Goal: Task Accomplishment & Management: Manage account settings

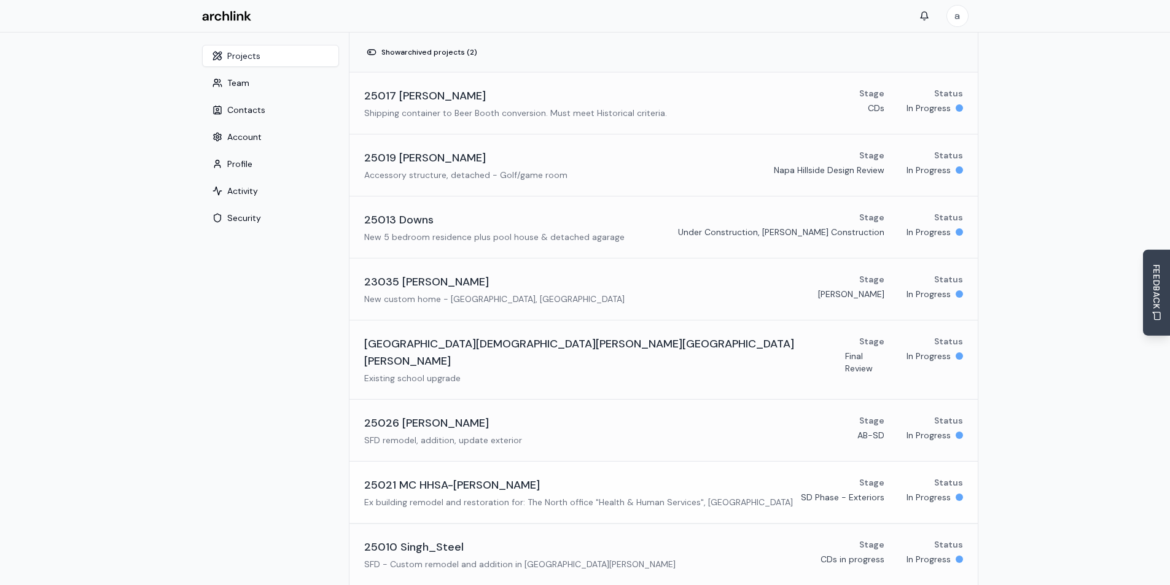
click at [438, 477] on h3 "25021 MC HHSA-[PERSON_NAME]" at bounding box center [452, 485] width 176 height 17
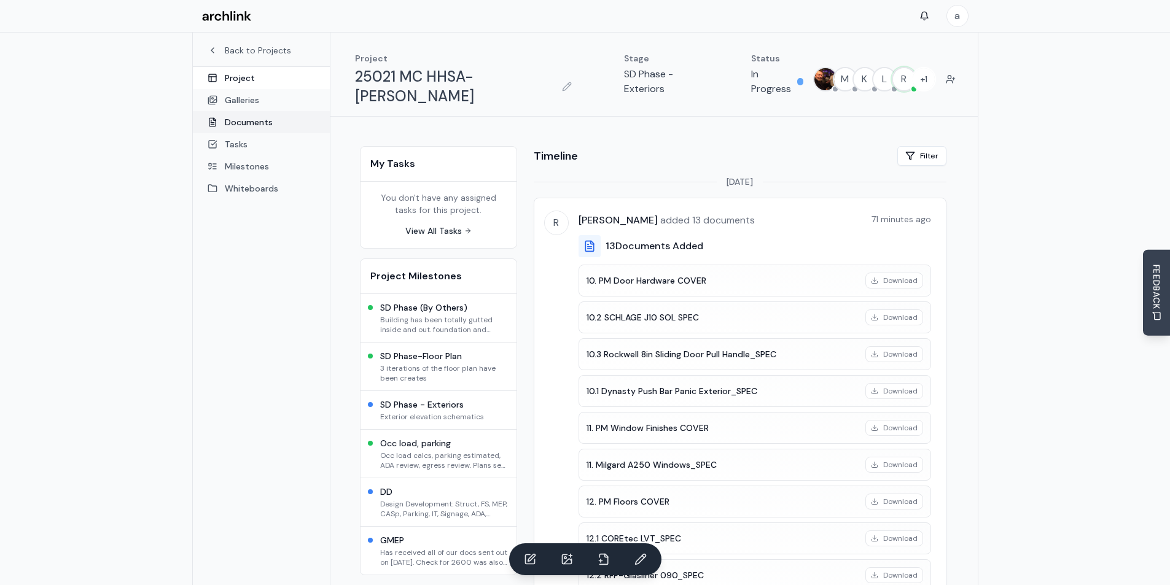
click at [237, 122] on link "Documents" at bounding box center [261, 122] width 137 height 22
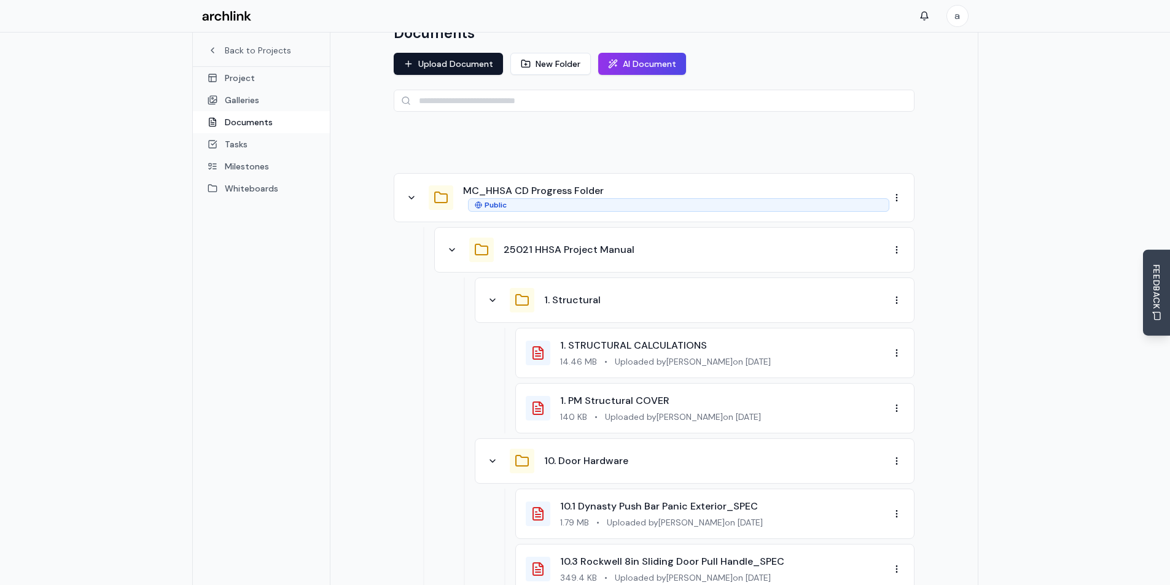
scroll to position [184, 0]
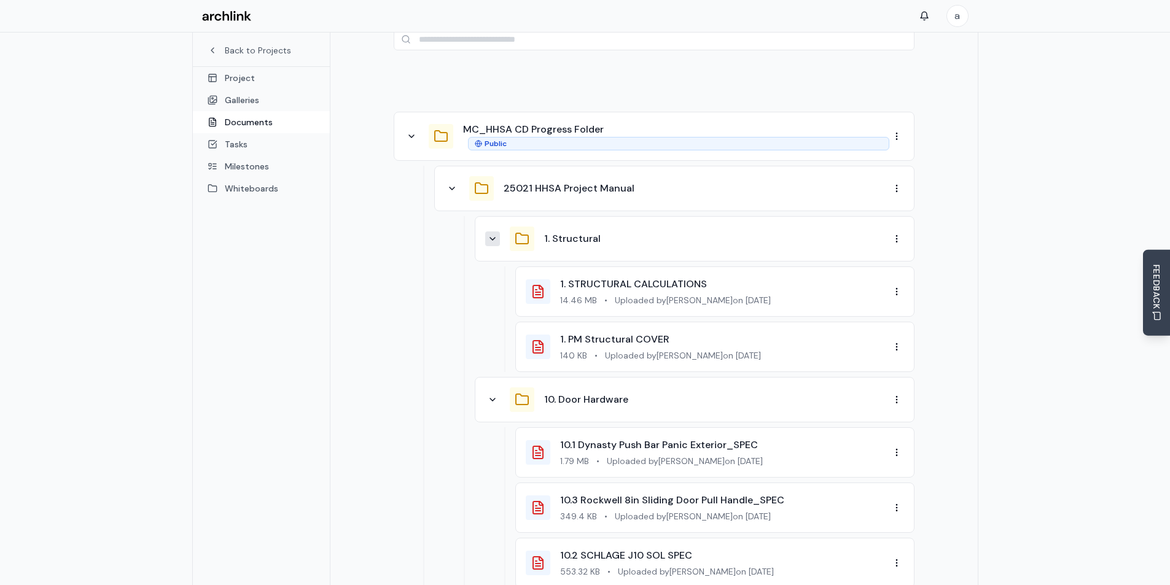
click at [496, 234] on icon at bounding box center [493, 239] width 10 height 10
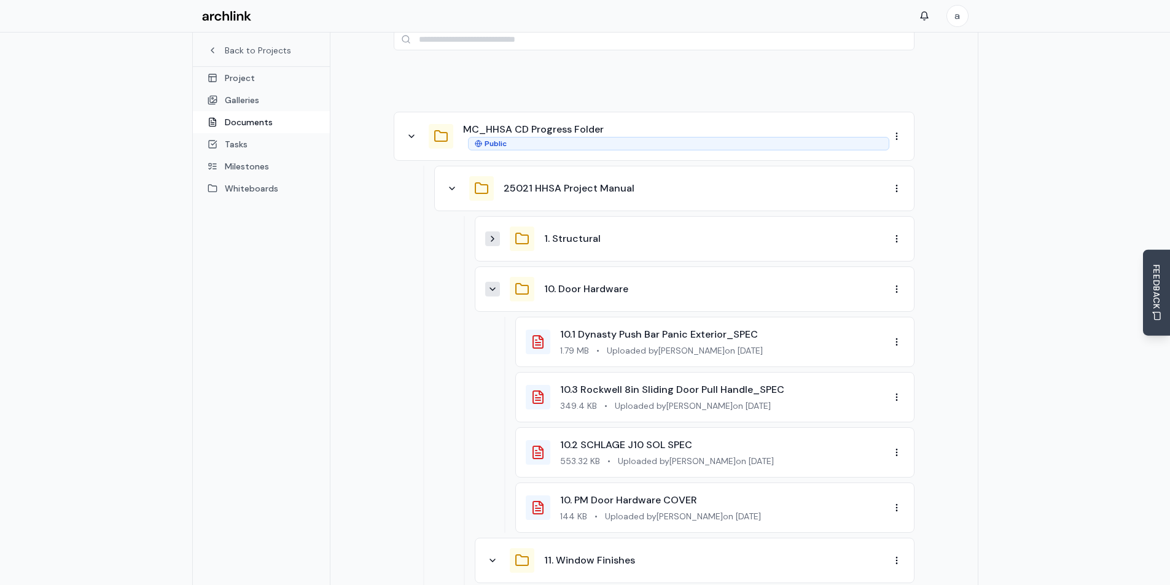
click at [495, 284] on icon at bounding box center [493, 289] width 10 height 10
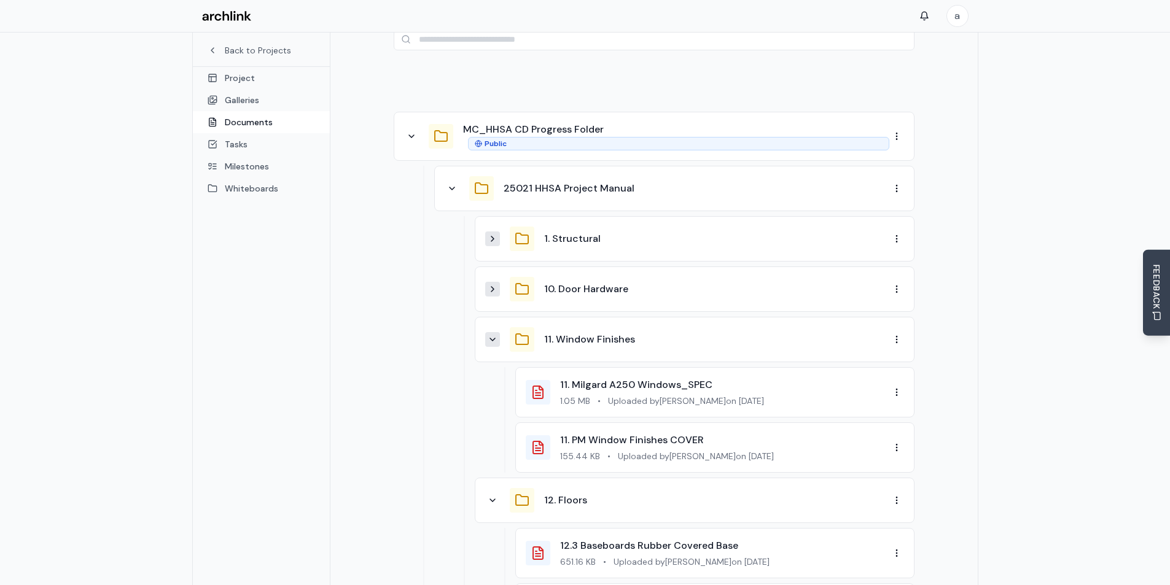
click at [493, 332] on button at bounding box center [492, 339] width 15 height 15
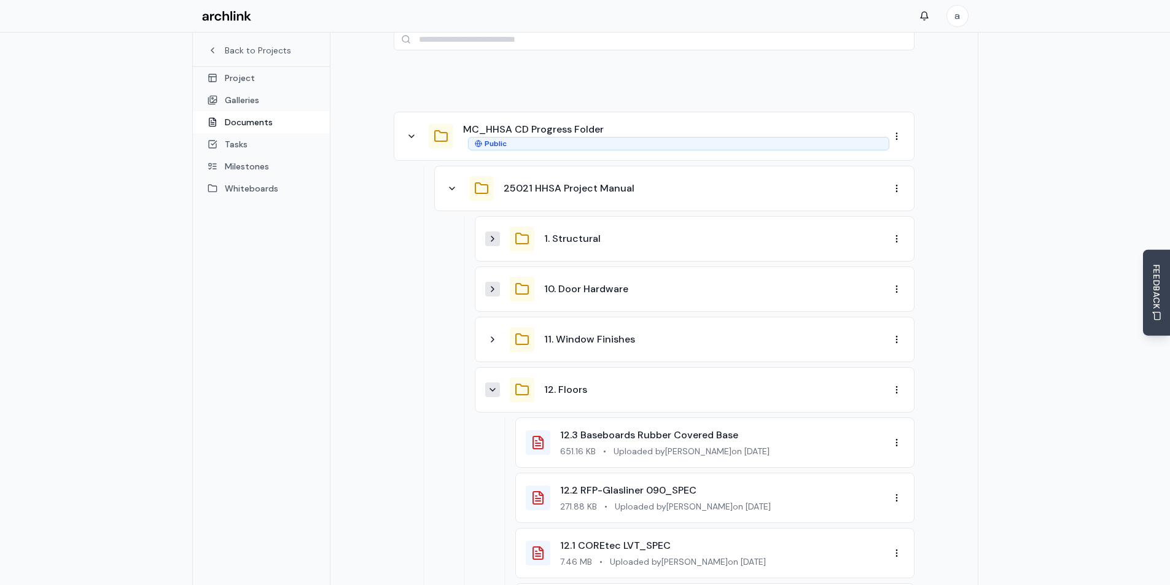
click at [499, 383] on button at bounding box center [492, 390] width 15 height 15
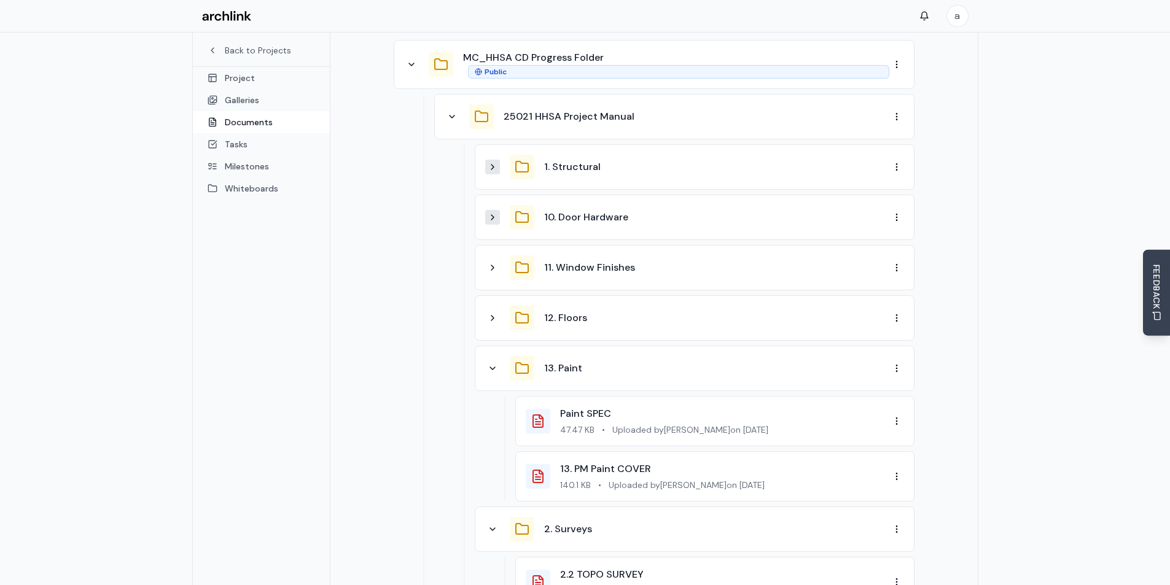
scroll to position [307, 0]
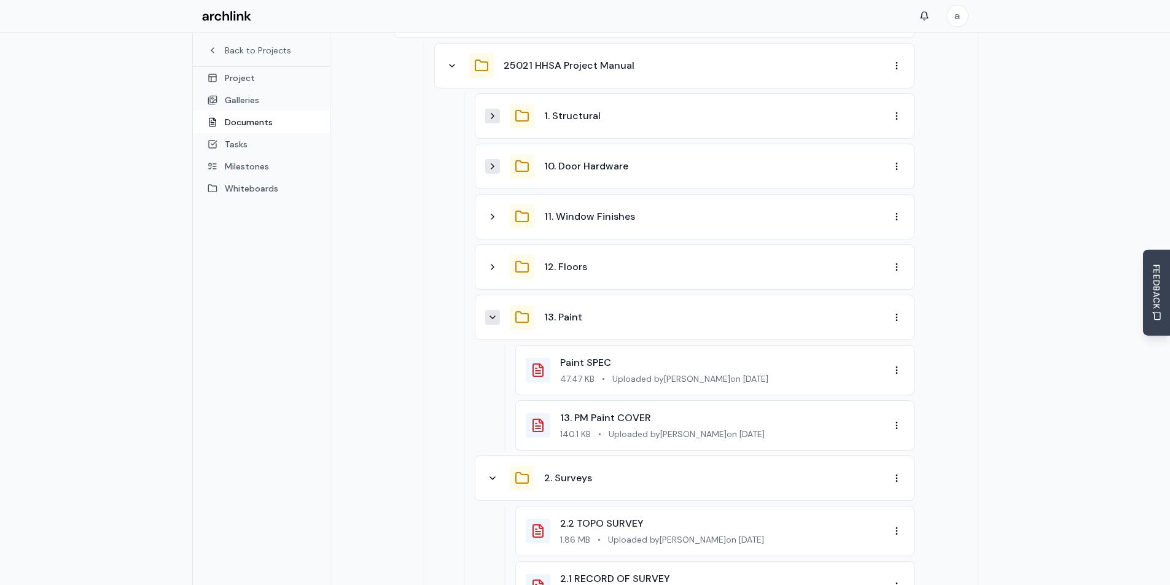
click at [492, 310] on button at bounding box center [492, 317] width 15 height 15
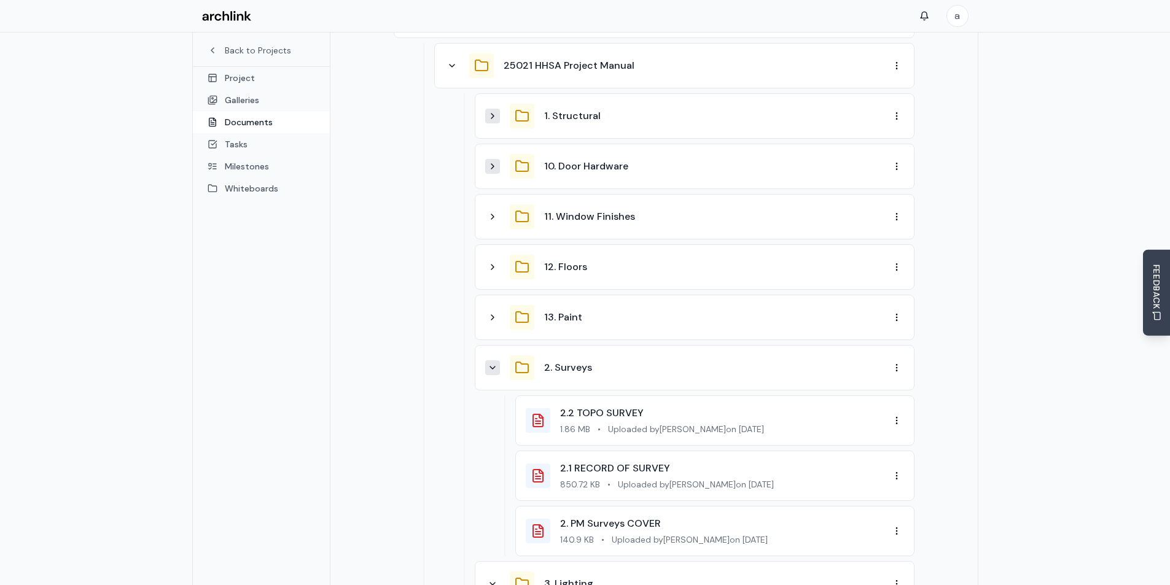
click at [499, 361] on button at bounding box center [492, 368] width 15 height 15
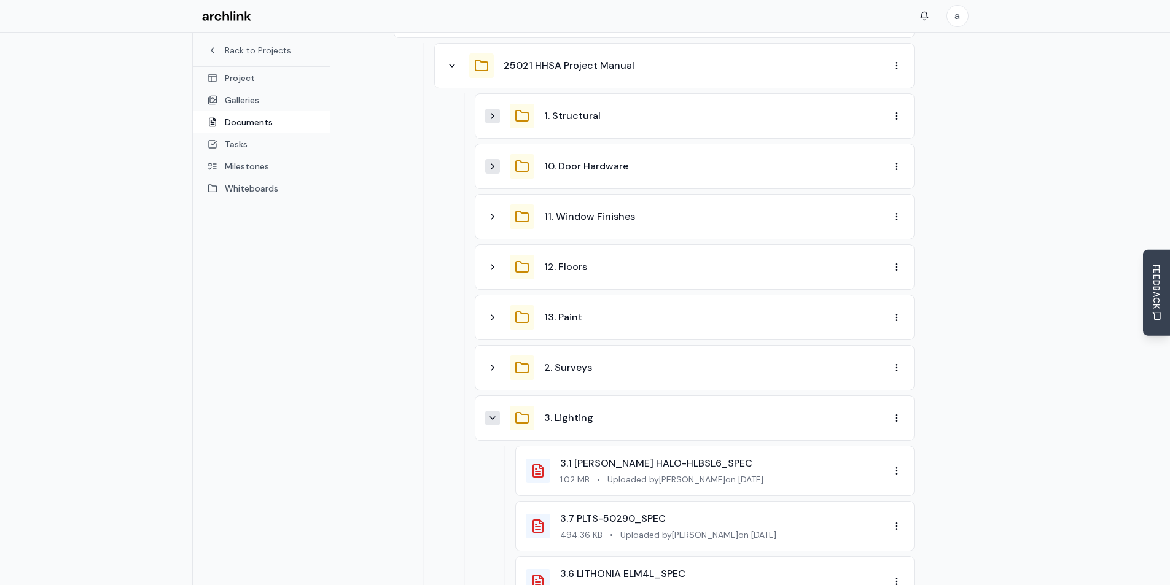
click at [496, 411] on button at bounding box center [492, 418] width 15 height 15
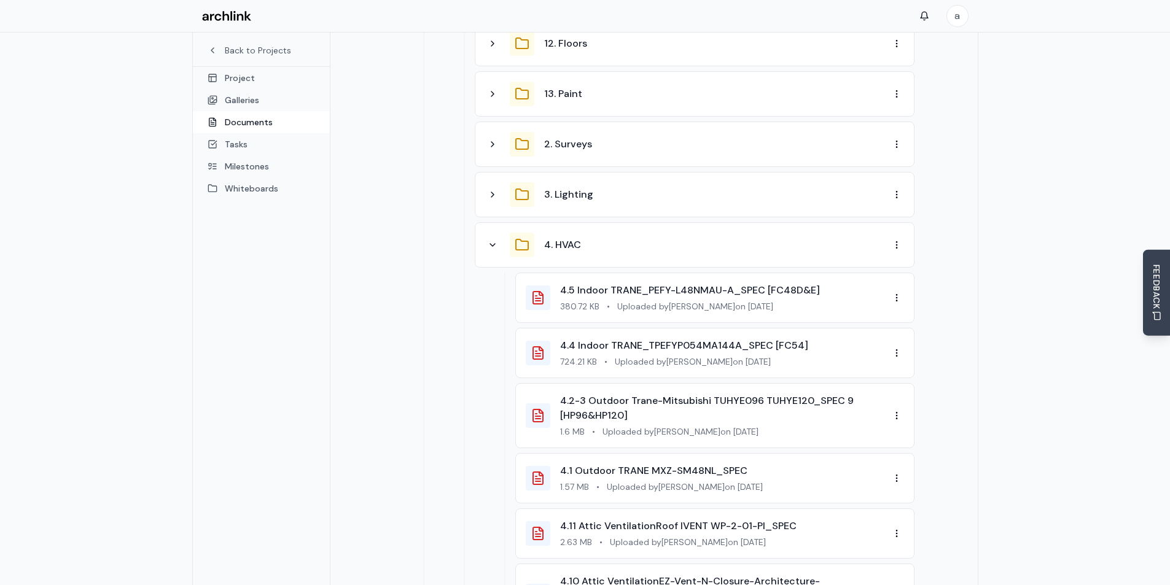
scroll to position [553, 0]
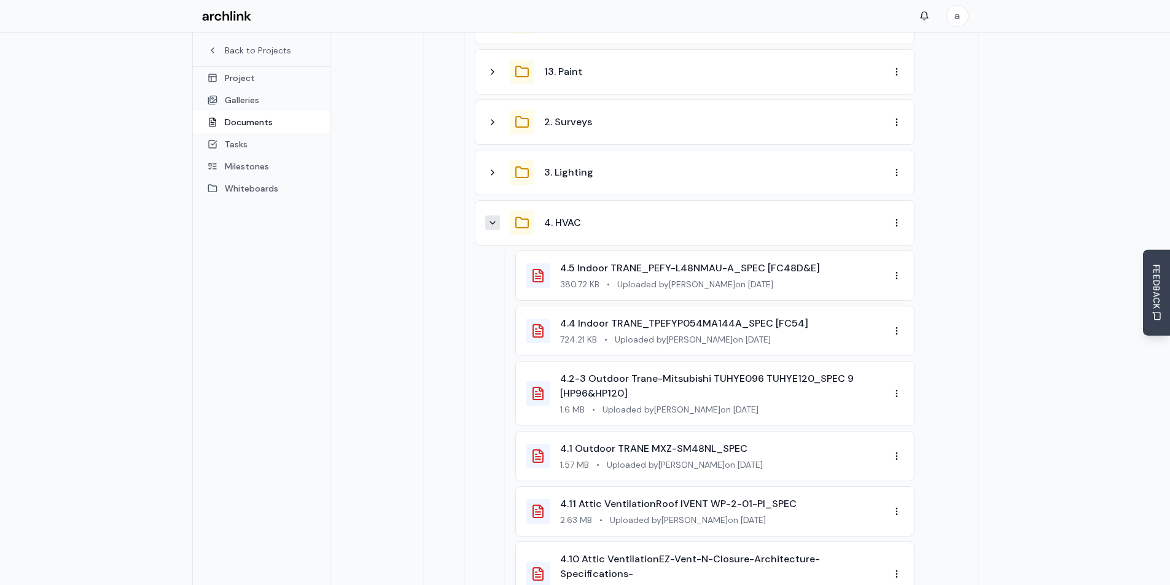
click at [494, 218] on icon at bounding box center [493, 223] width 10 height 10
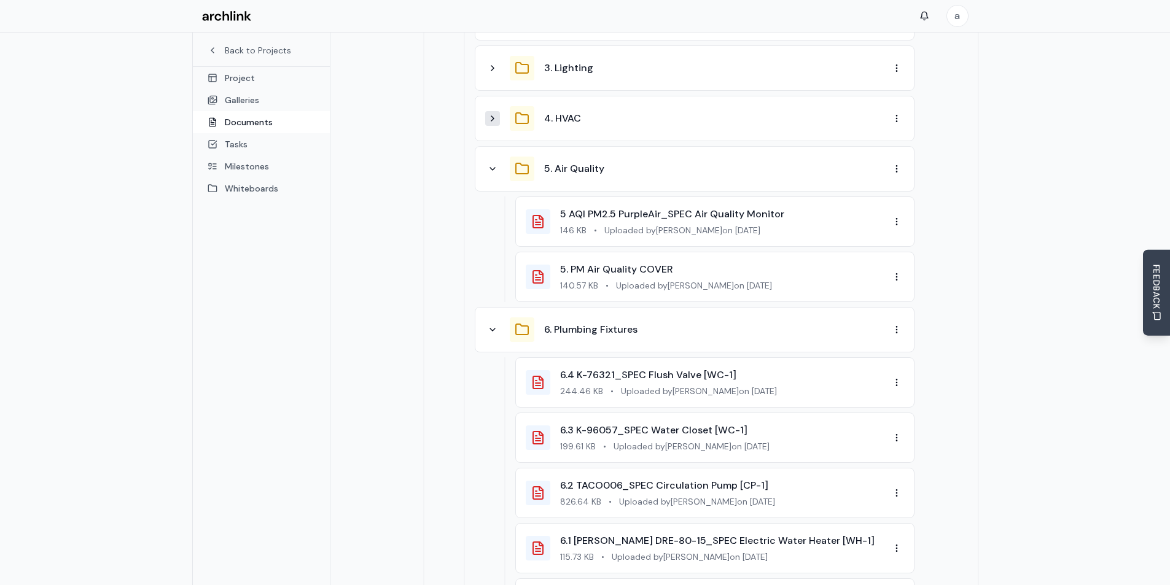
scroll to position [676, 0]
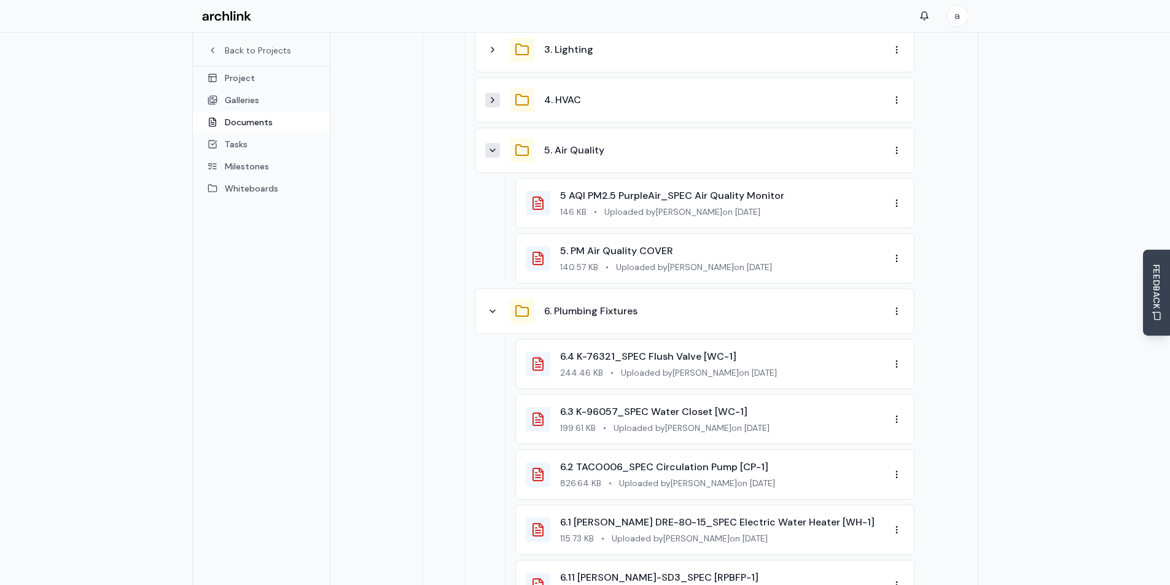
click at [493, 146] on icon at bounding box center [493, 151] width 10 height 10
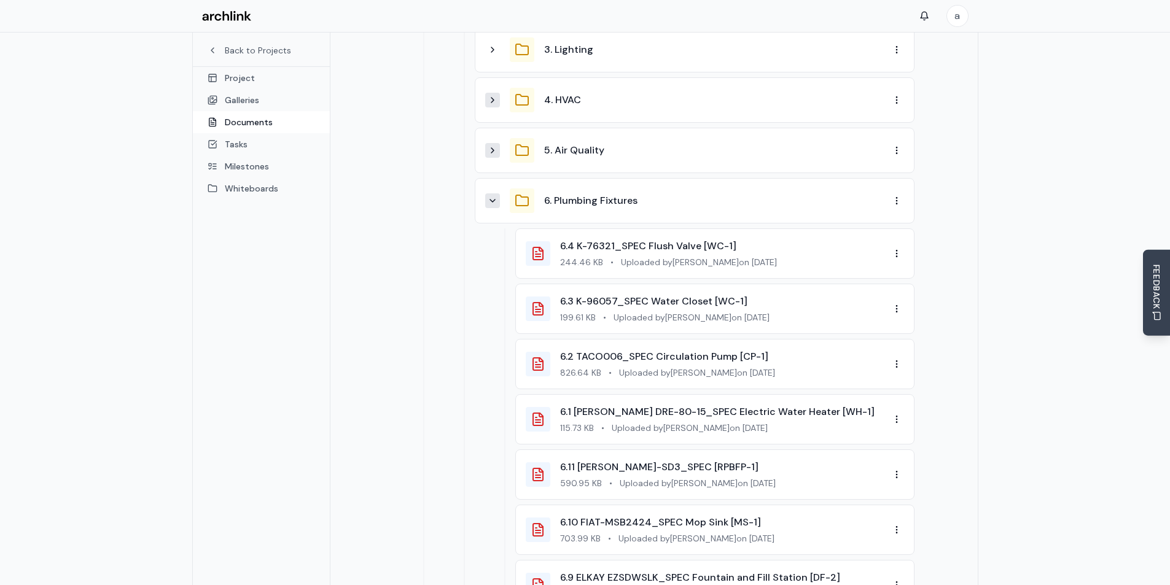
click at [490, 196] on icon at bounding box center [493, 201] width 10 height 10
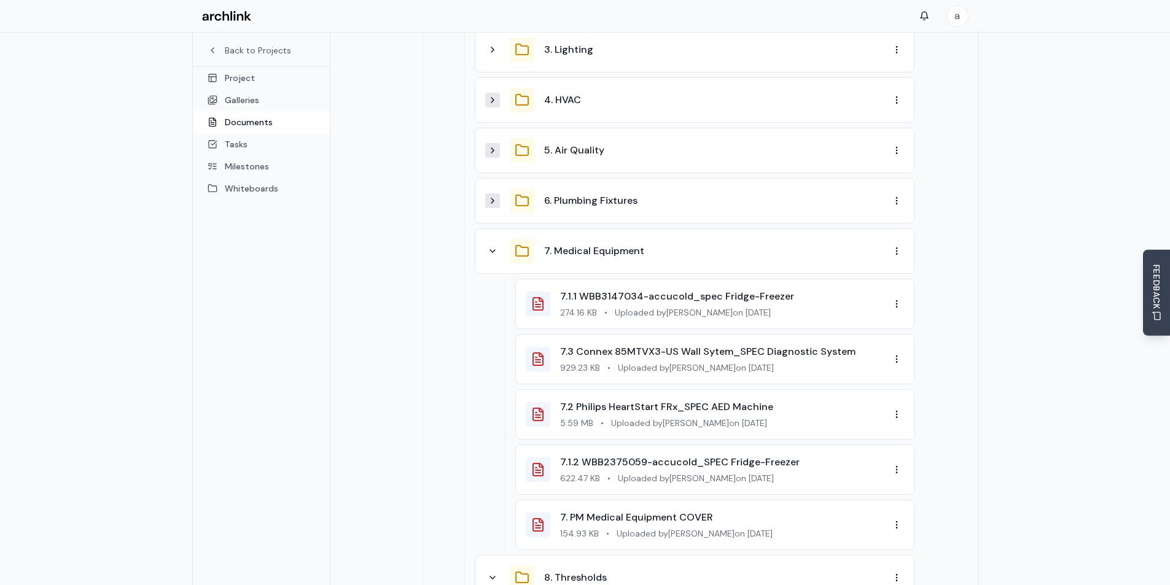
click at [501, 239] on div "7. Medical Equipment" at bounding box center [687, 251] width 404 height 25
click at [495, 244] on button at bounding box center [492, 251] width 15 height 15
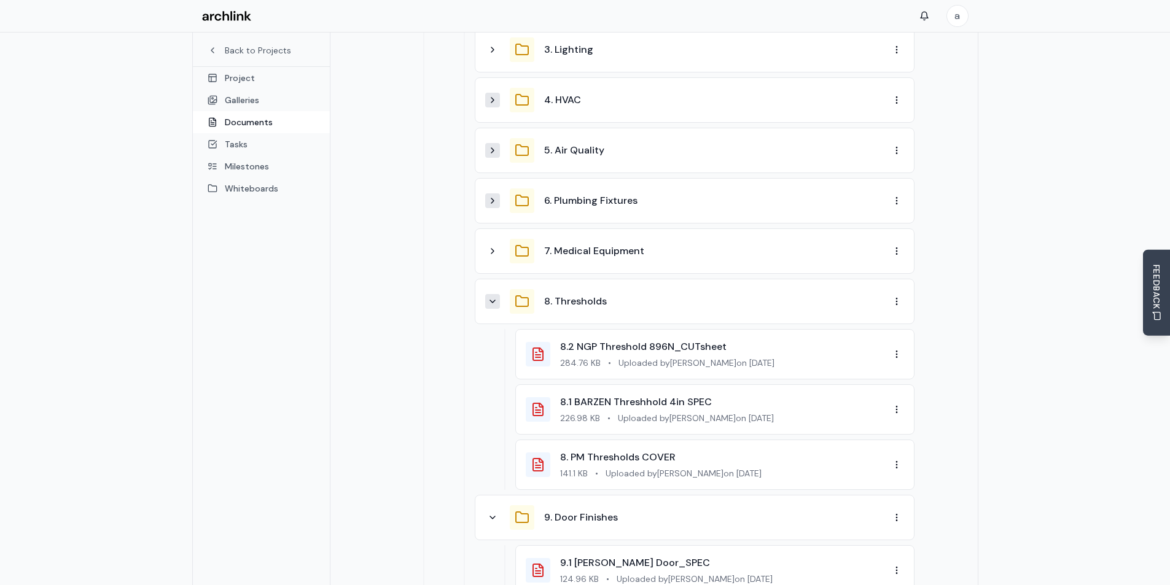
click at [494, 297] on icon at bounding box center [493, 302] width 10 height 10
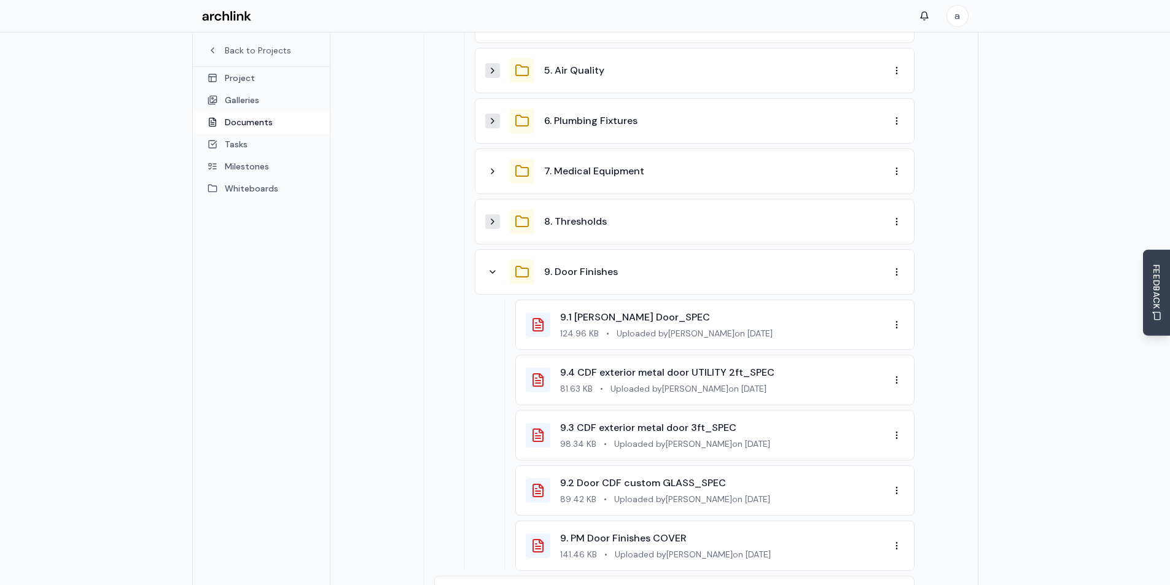
scroll to position [799, 0]
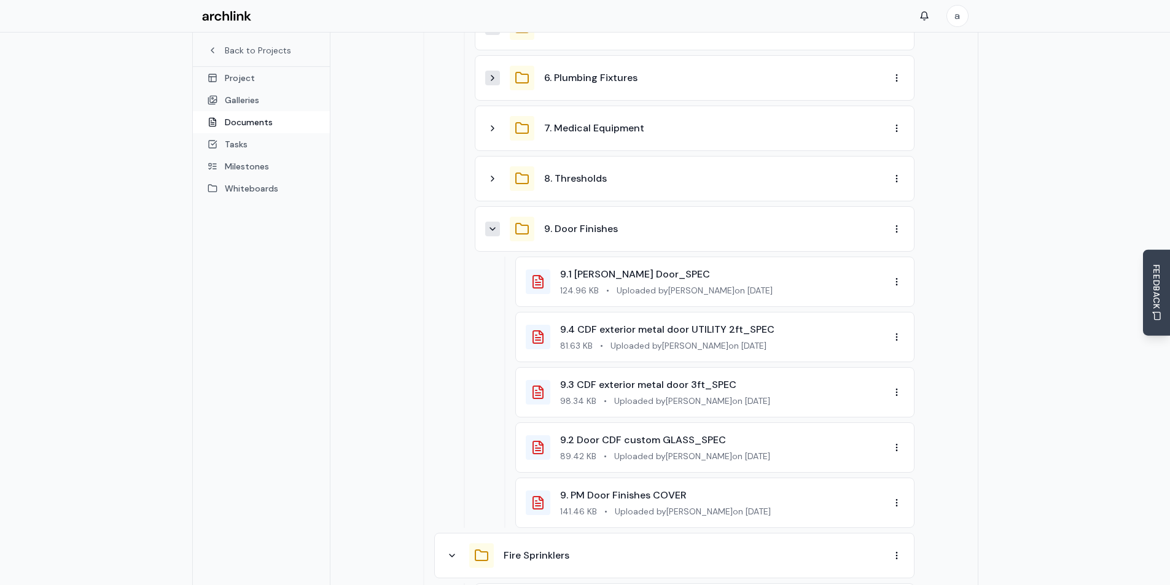
click at [498, 222] on button at bounding box center [492, 229] width 15 height 15
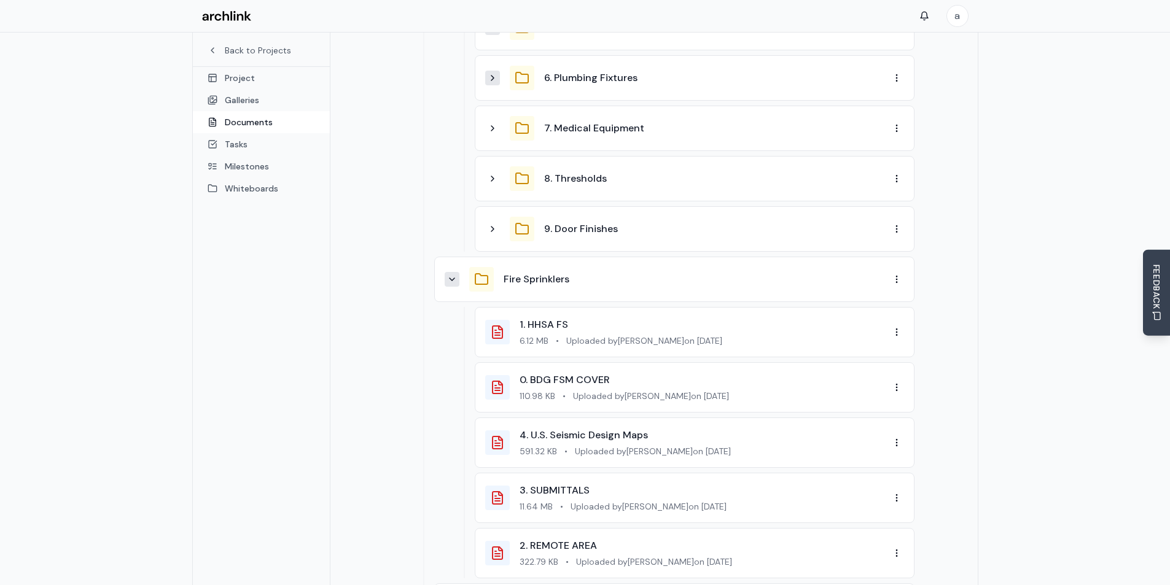
click at [455, 272] on button at bounding box center [452, 279] width 15 height 15
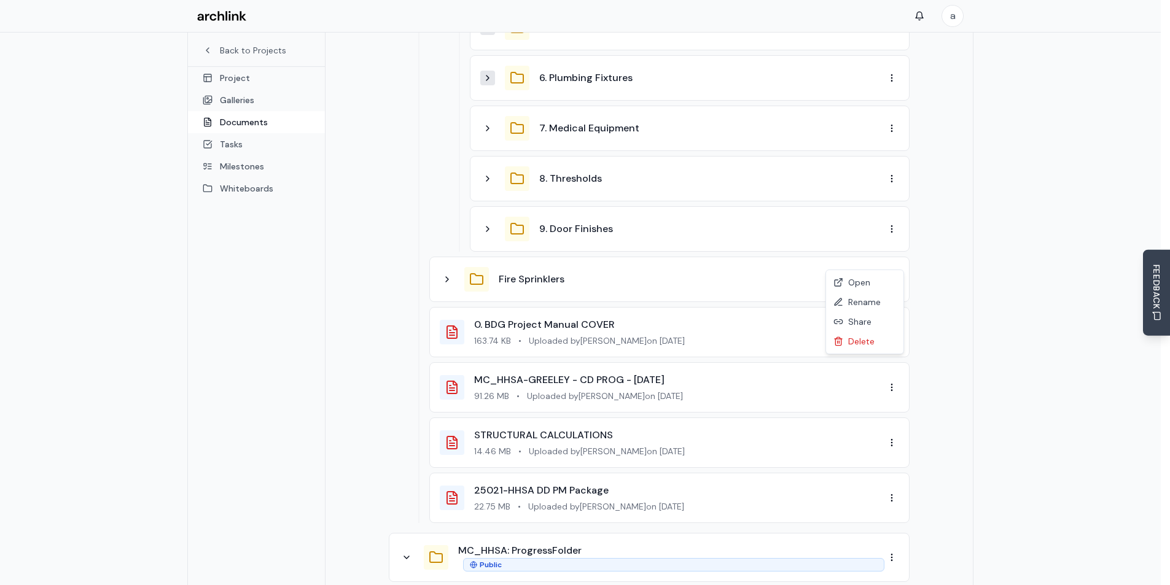
click at [863, 299] on div "Rename" at bounding box center [865, 302] width 72 height 20
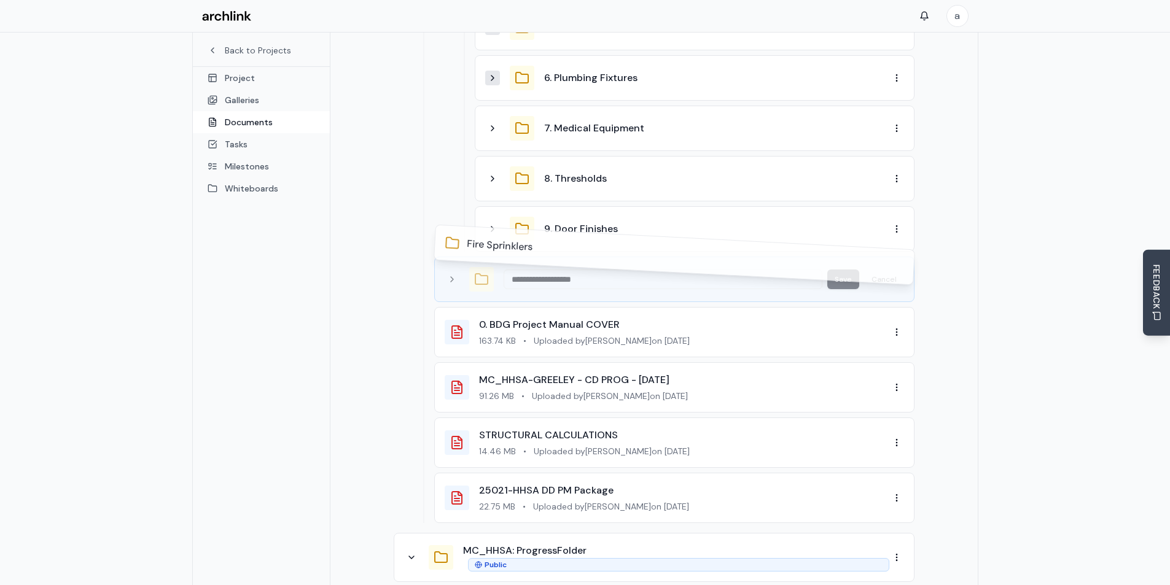
type input "**********"
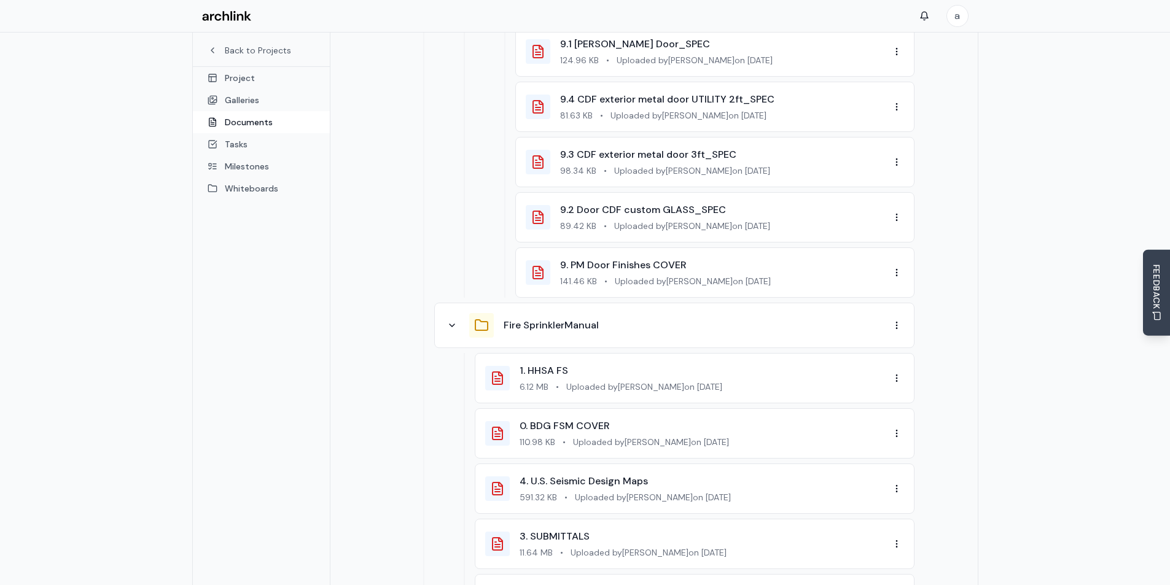
scroll to position [4239, 0]
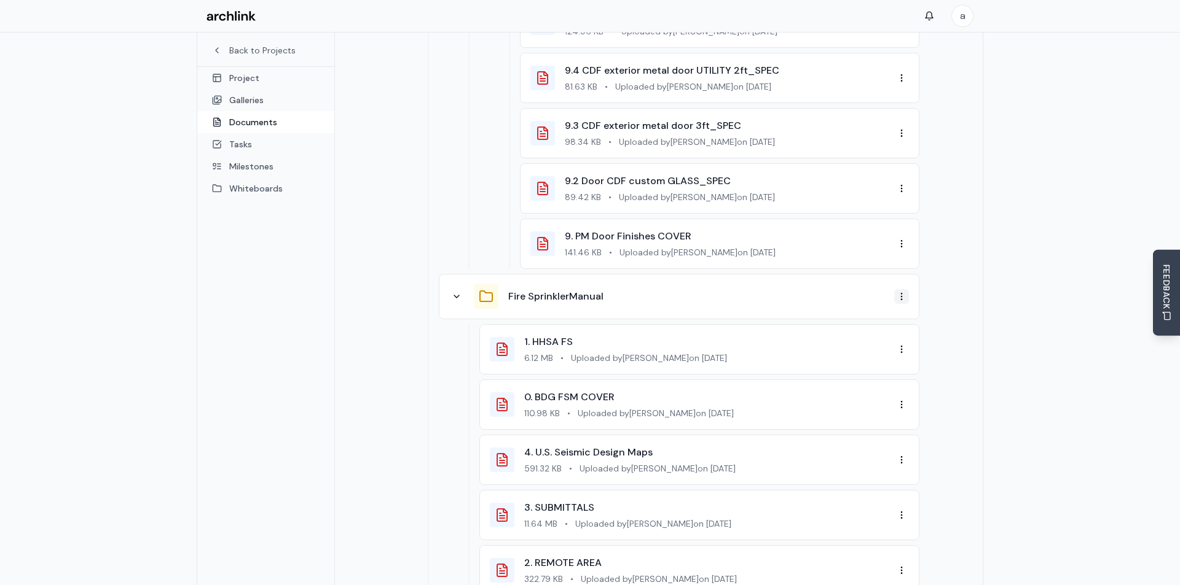
click at [872, 306] on div "Rename" at bounding box center [865, 305] width 72 height 20
type input "*"
type input "**********"
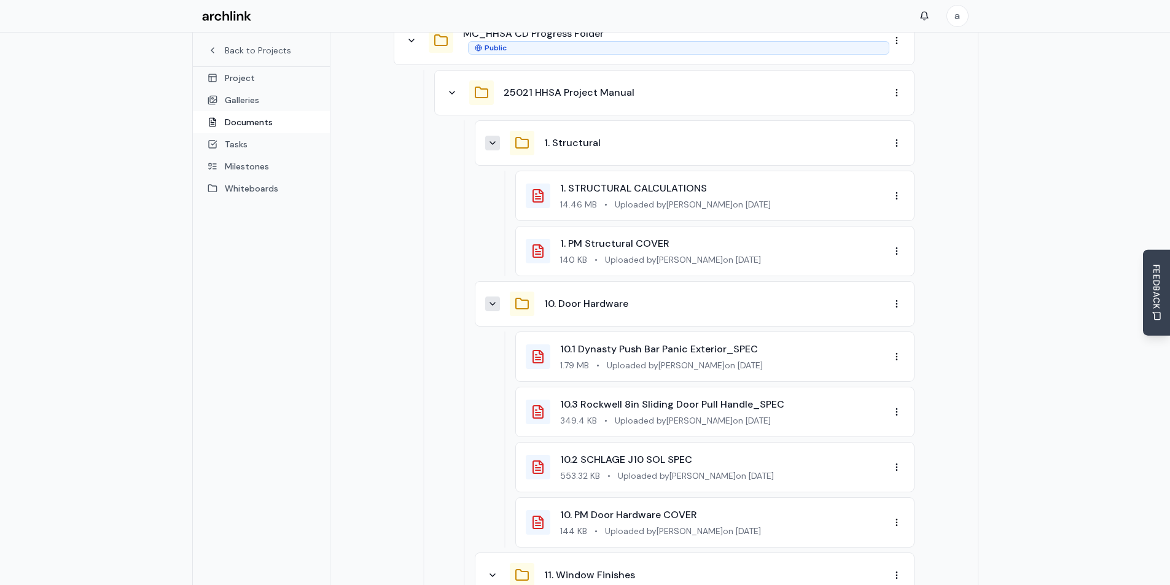
scroll to position [0, 0]
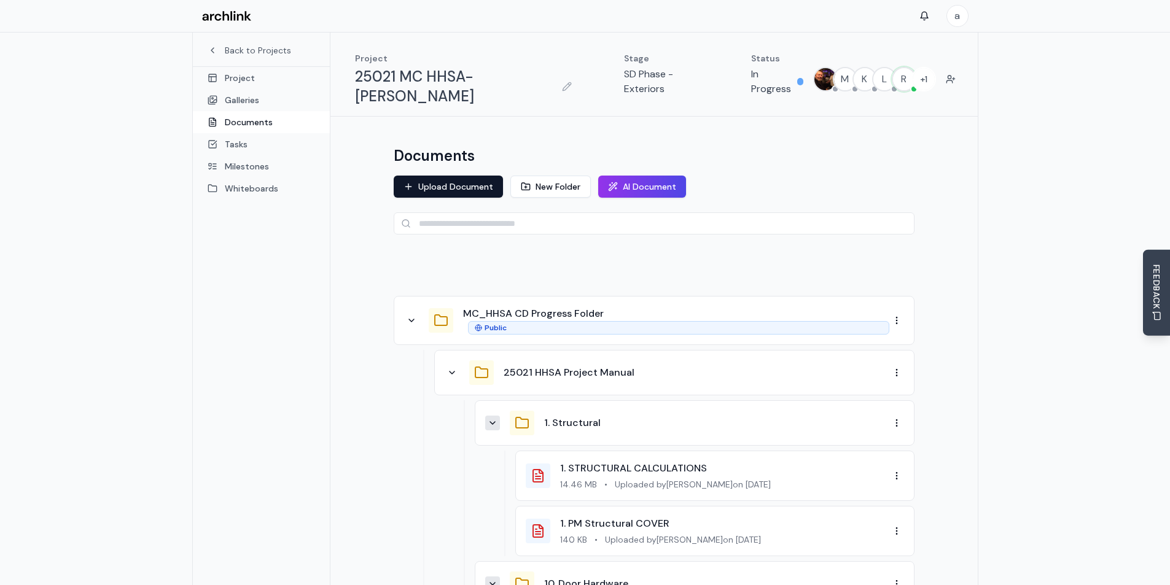
drag, startPoint x: 960, startPoint y: 219, endPoint x: 949, endPoint y: 62, distance: 157.6
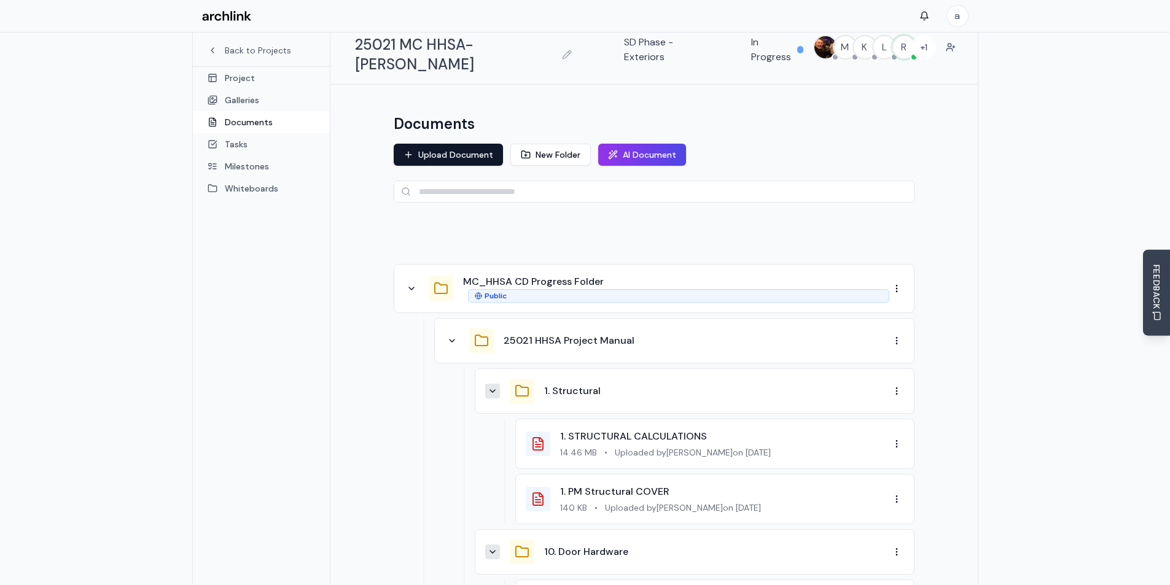
scroll to position [61, 0]
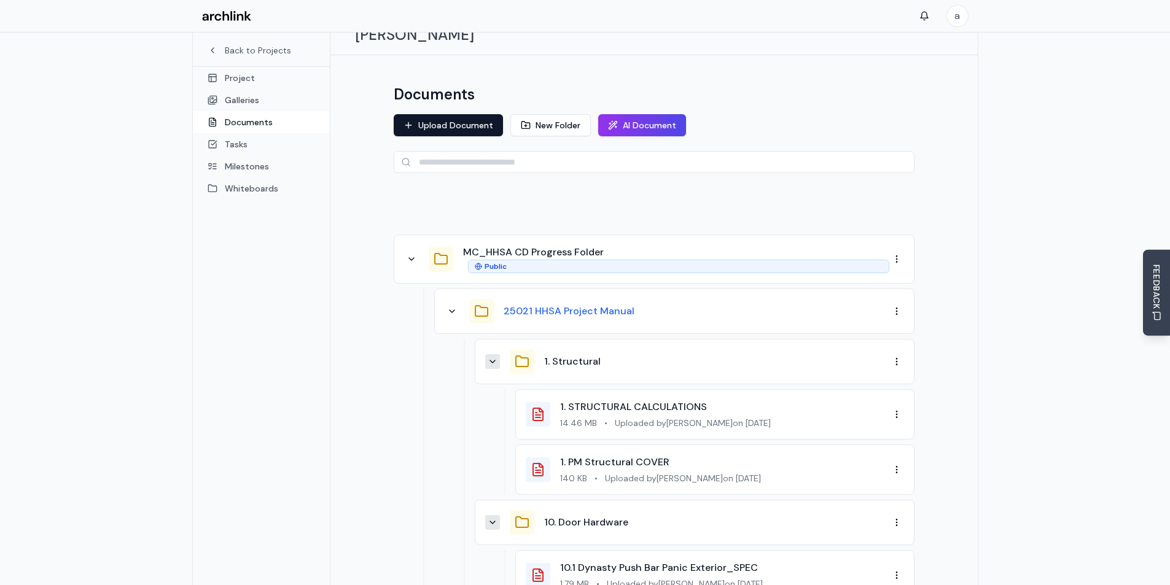
click at [551, 304] on button "25021 HHSA Project Manual" at bounding box center [569, 311] width 131 height 15
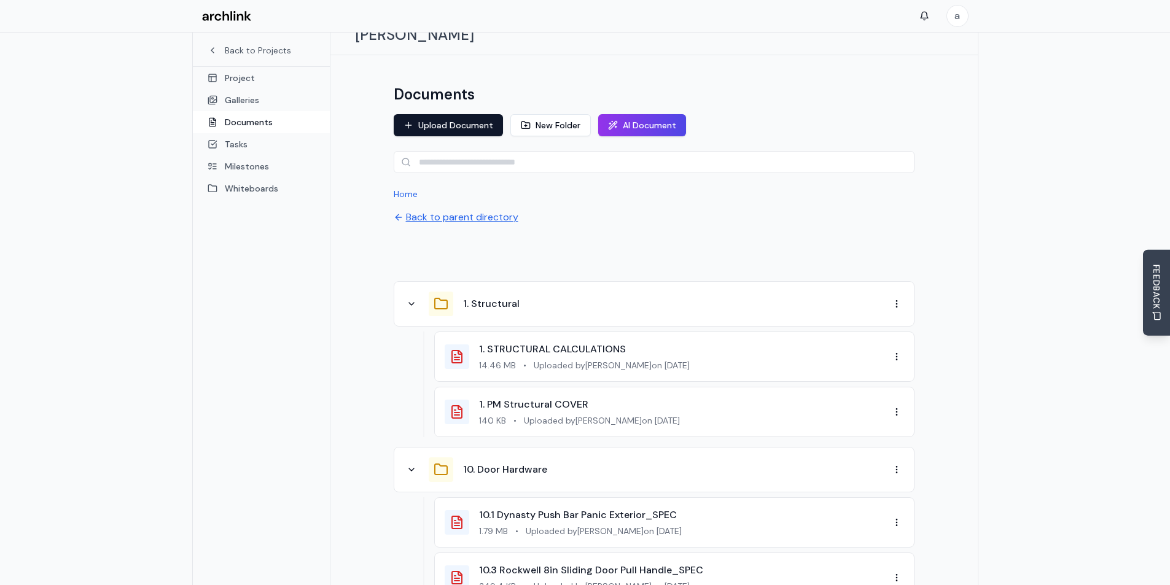
click at [426, 210] on button "Back to parent directory" at bounding box center [456, 217] width 125 height 15
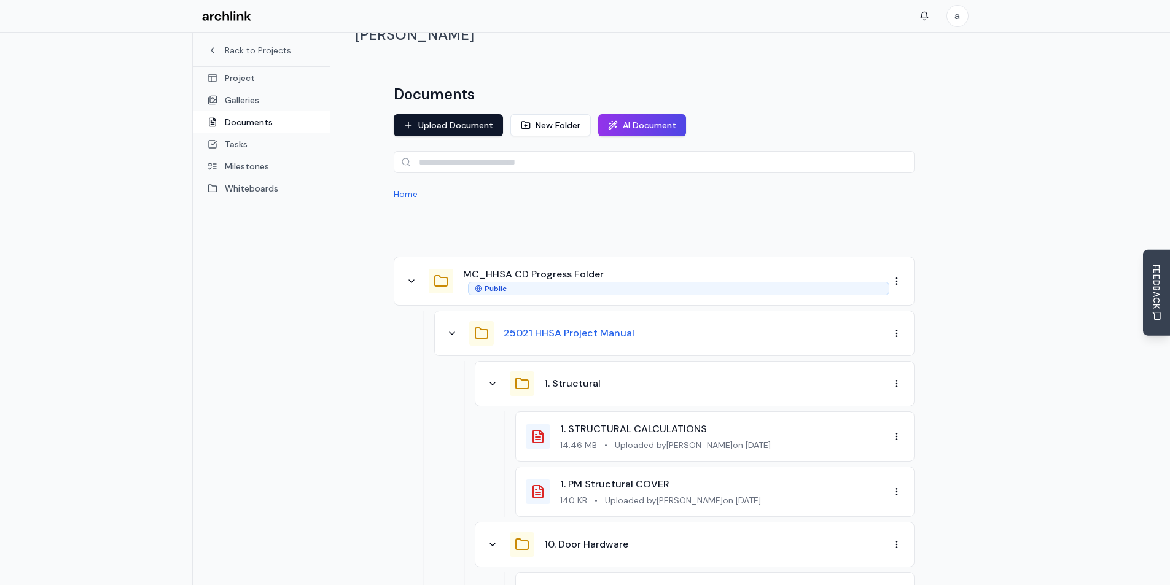
click at [595, 326] on button "25021 HHSA Project Manual" at bounding box center [569, 333] width 131 height 15
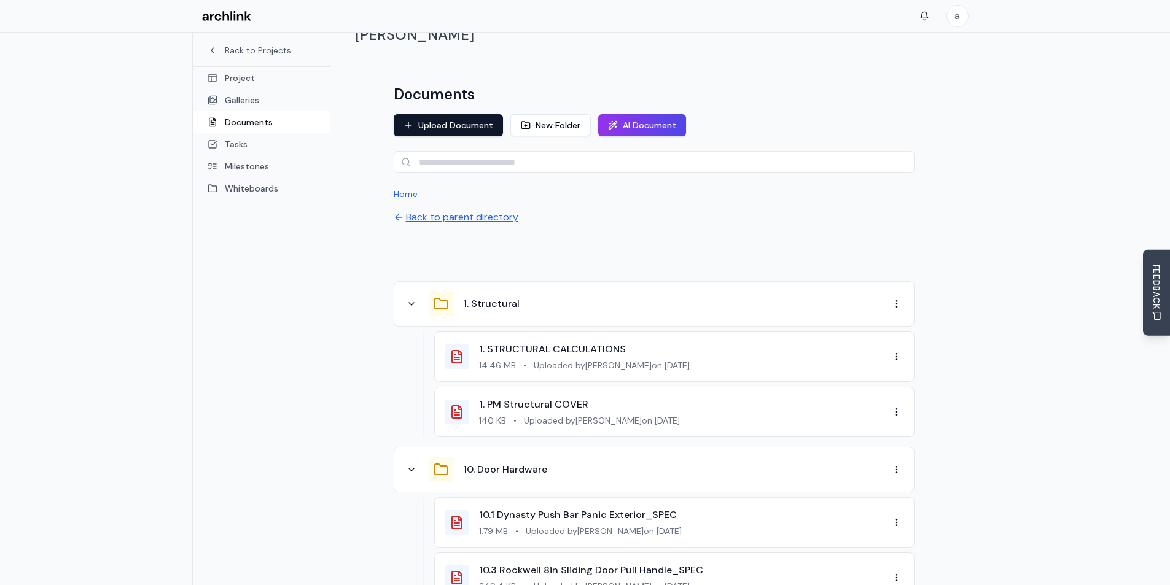
click at [482, 210] on button "Back to parent directory" at bounding box center [456, 217] width 125 height 15
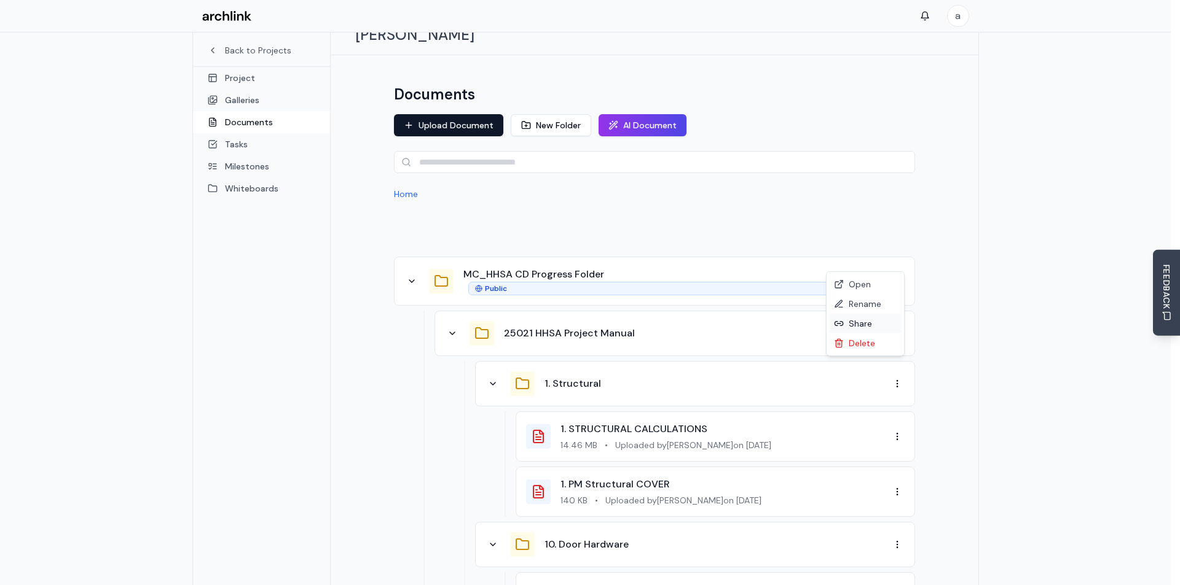
click at [863, 320] on div "Share" at bounding box center [865, 324] width 72 height 20
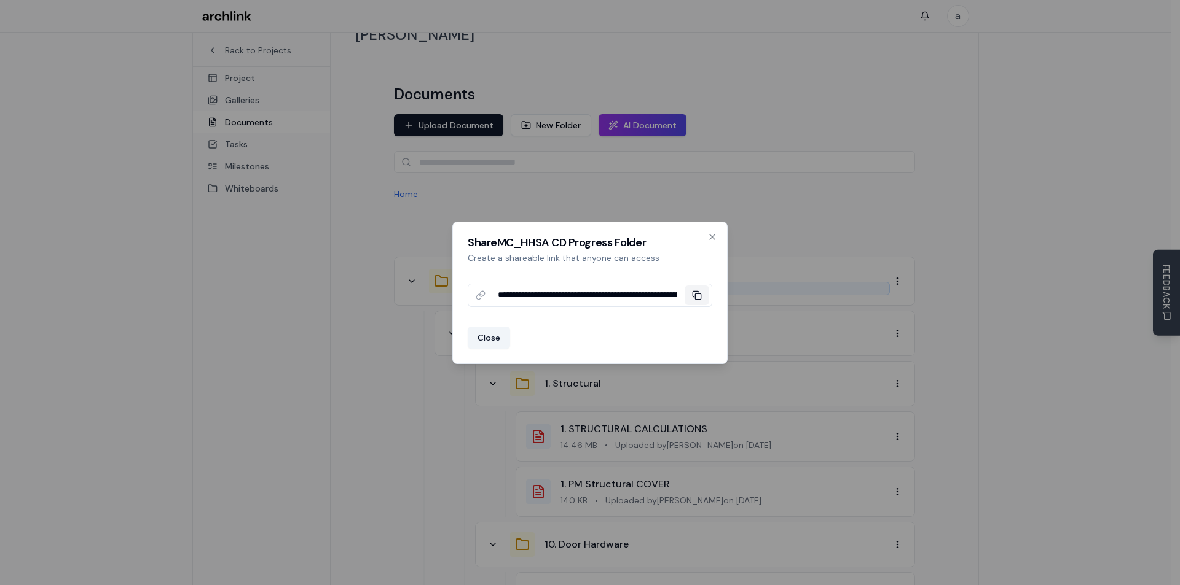
click at [697, 292] on icon at bounding box center [697, 296] width 10 height 10
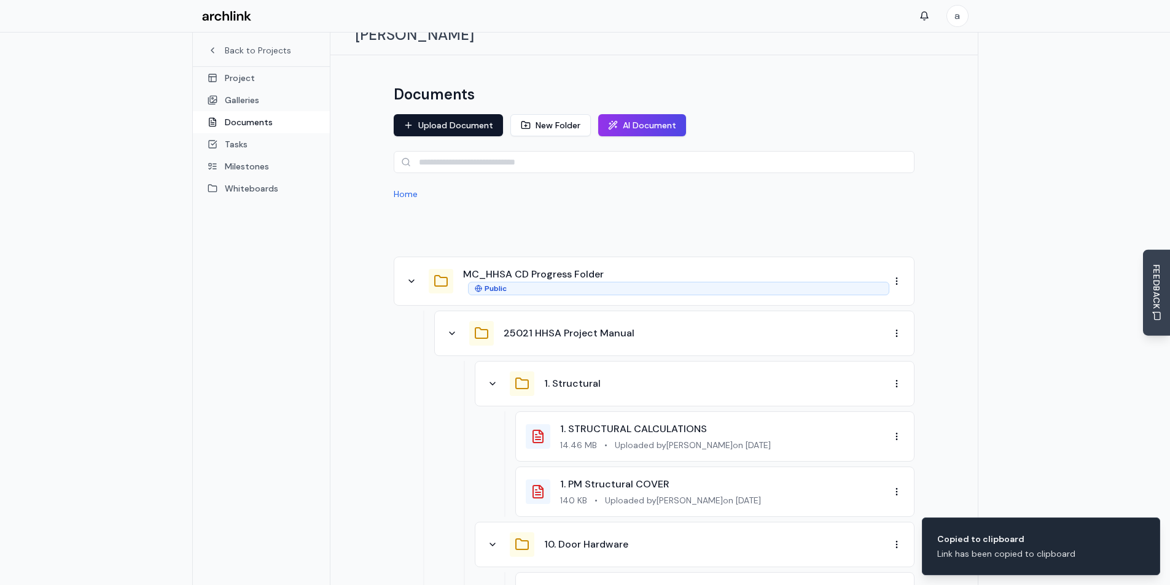
click at [520, 210] on div at bounding box center [654, 228] width 521 height 37
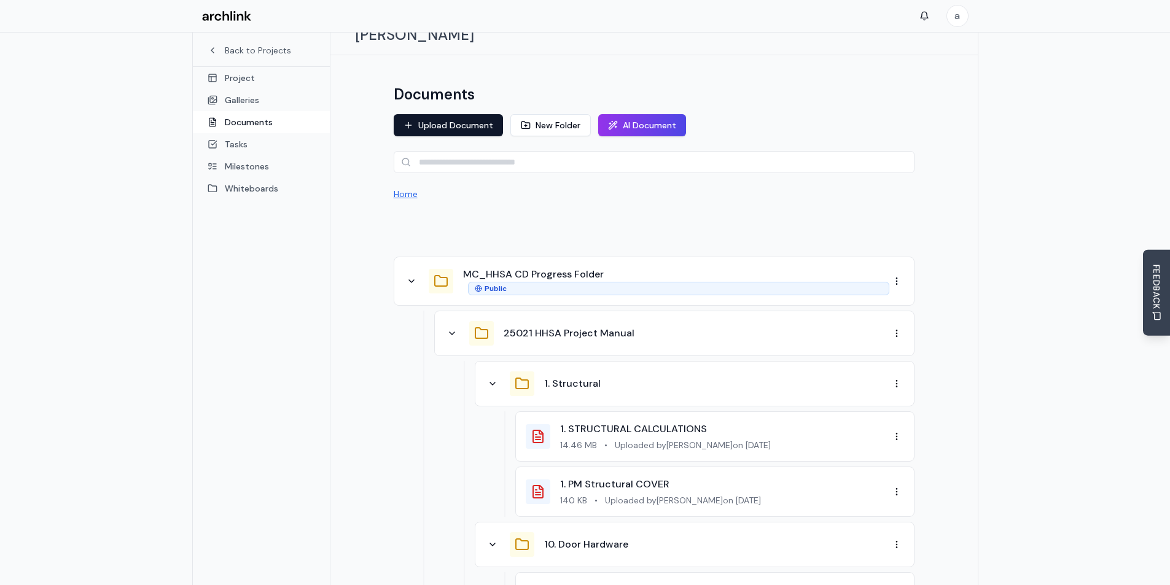
click at [399, 188] on button "Home" at bounding box center [406, 194] width 24 height 12
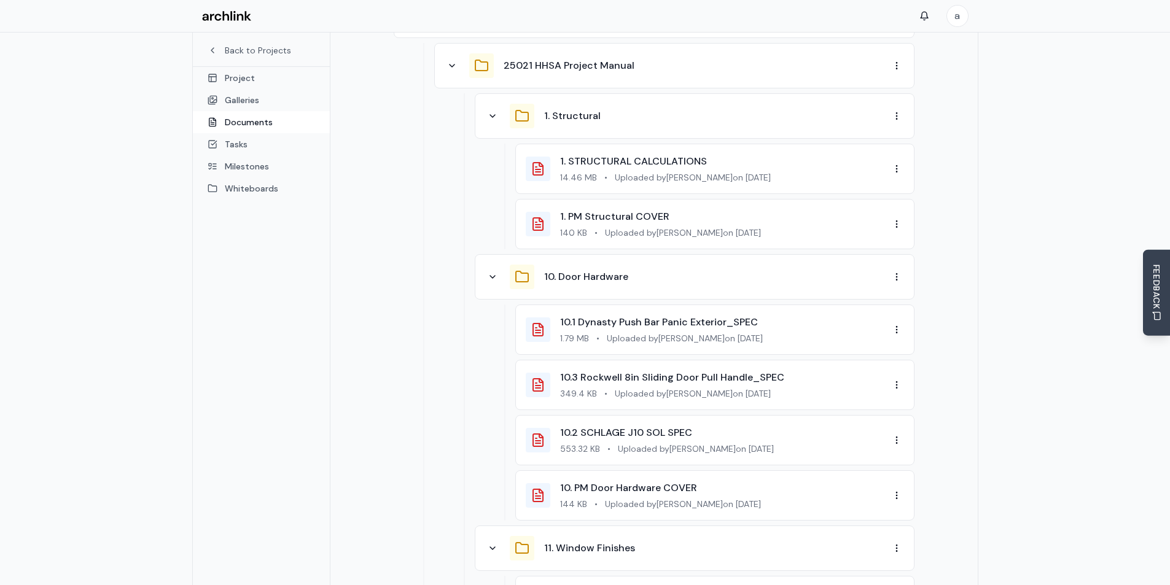
scroll to position [0, 0]
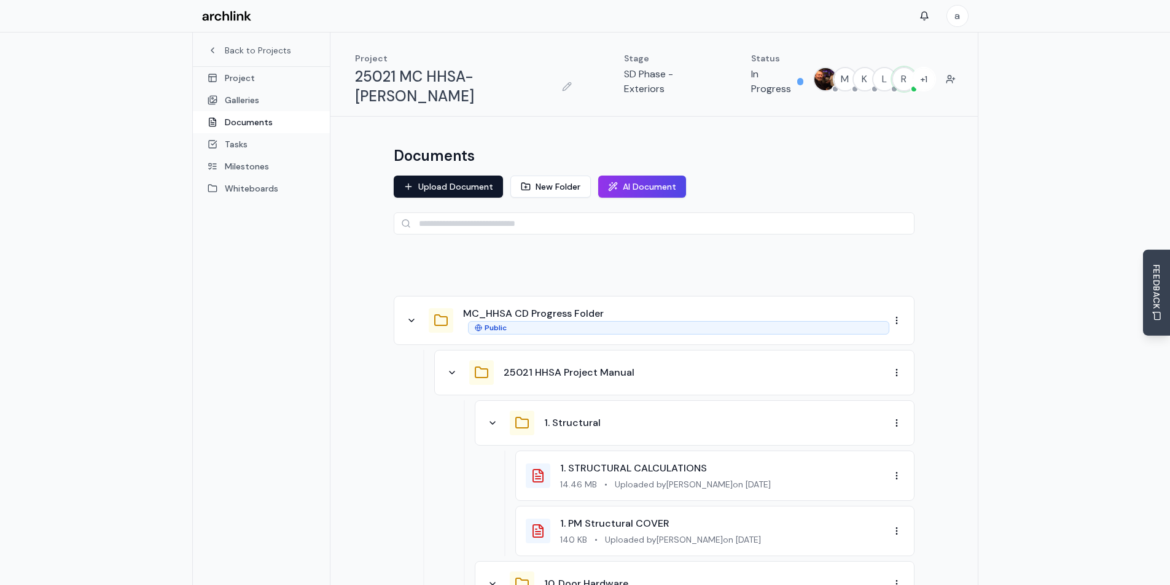
click at [456, 362] on div "25021 HHSA Project Manual" at bounding box center [667, 373] width 445 height 25
click at [452, 368] on icon at bounding box center [452, 373] width 10 height 10
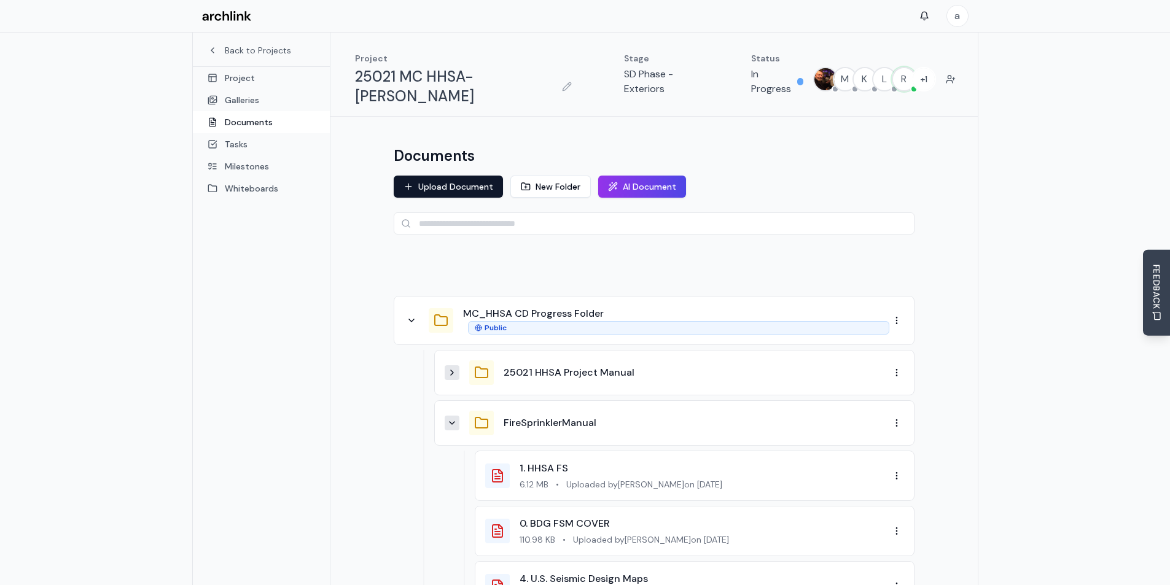
click at [456, 418] on icon at bounding box center [452, 423] width 10 height 10
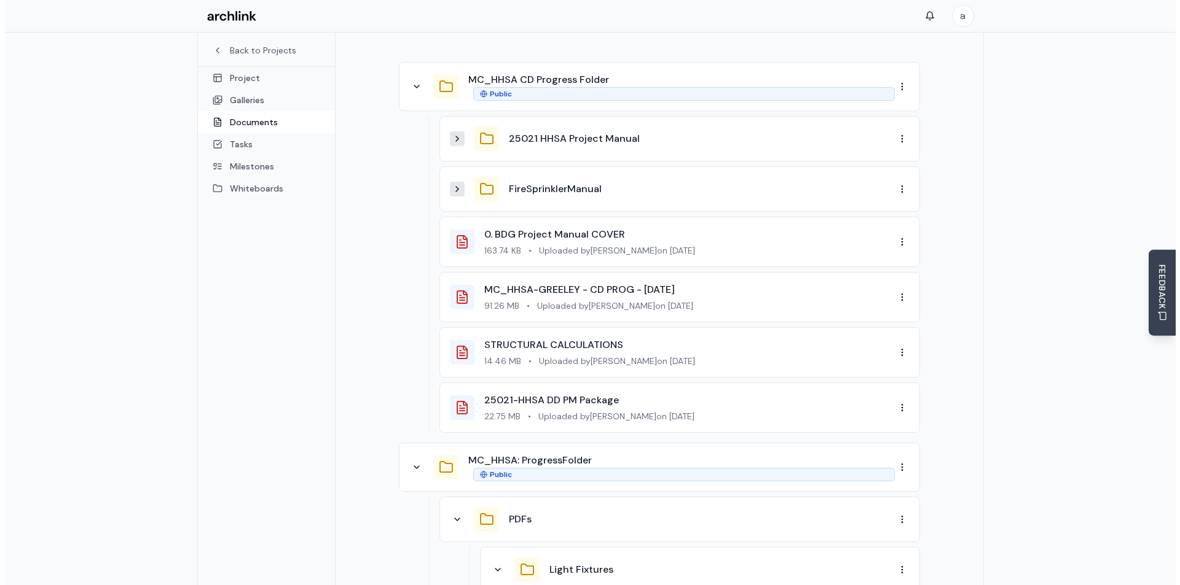
scroll to position [246, 0]
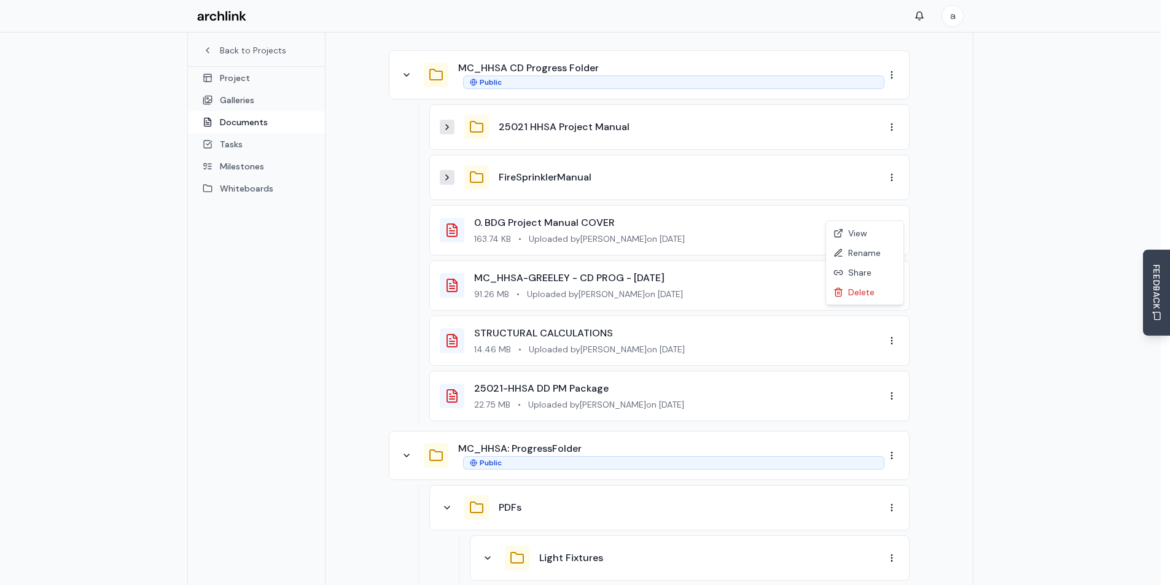
click at [861, 291] on div "Delete" at bounding box center [865, 293] width 72 height 20
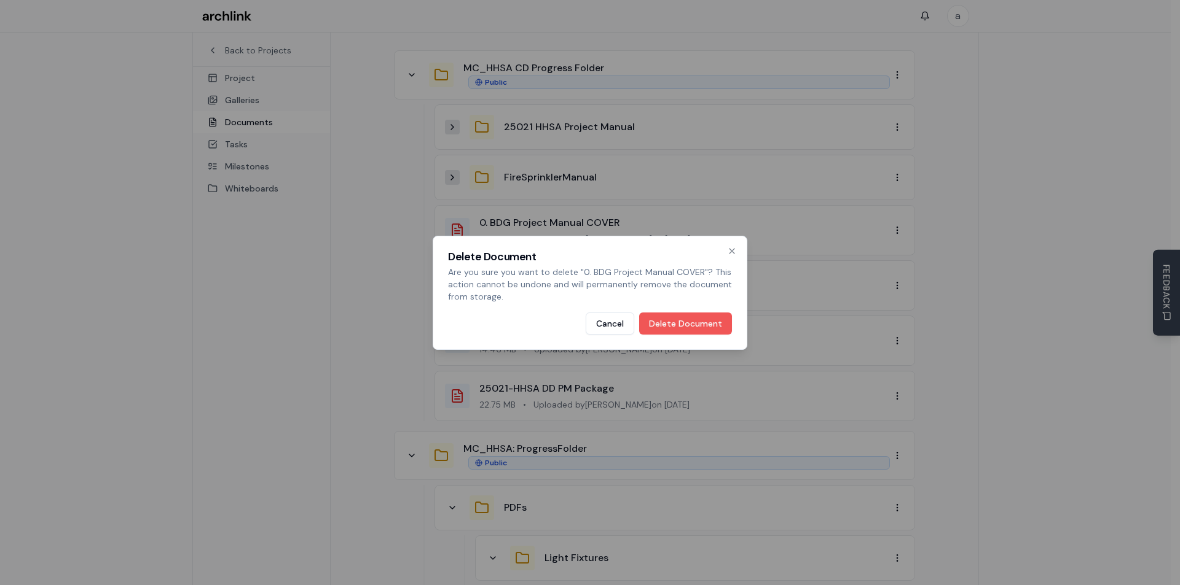
click at [673, 321] on button "Delete Document" at bounding box center [685, 324] width 93 height 22
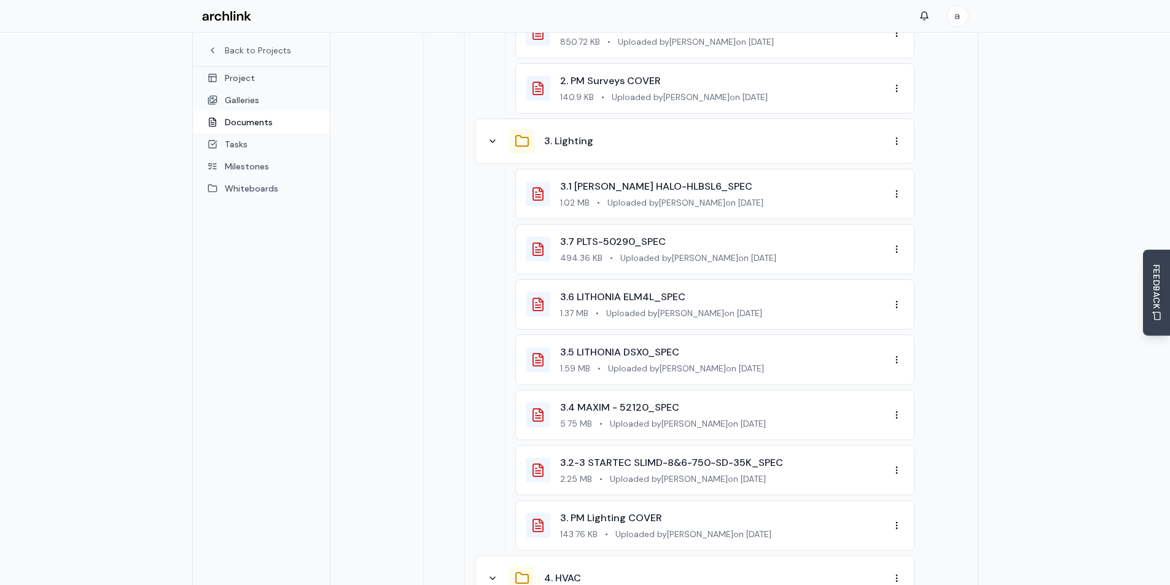
scroll to position [0, 0]
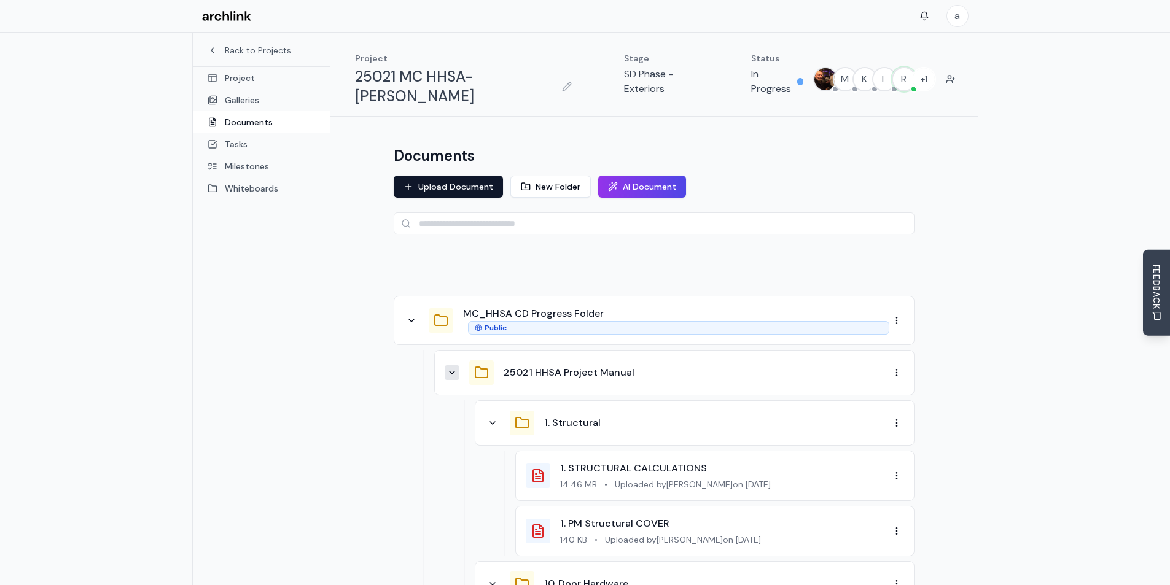
drag, startPoint x: 1033, startPoint y: 277, endPoint x: 969, endPoint y: -24, distance: 307.7
click at [451, 368] on icon at bounding box center [452, 373] width 10 height 10
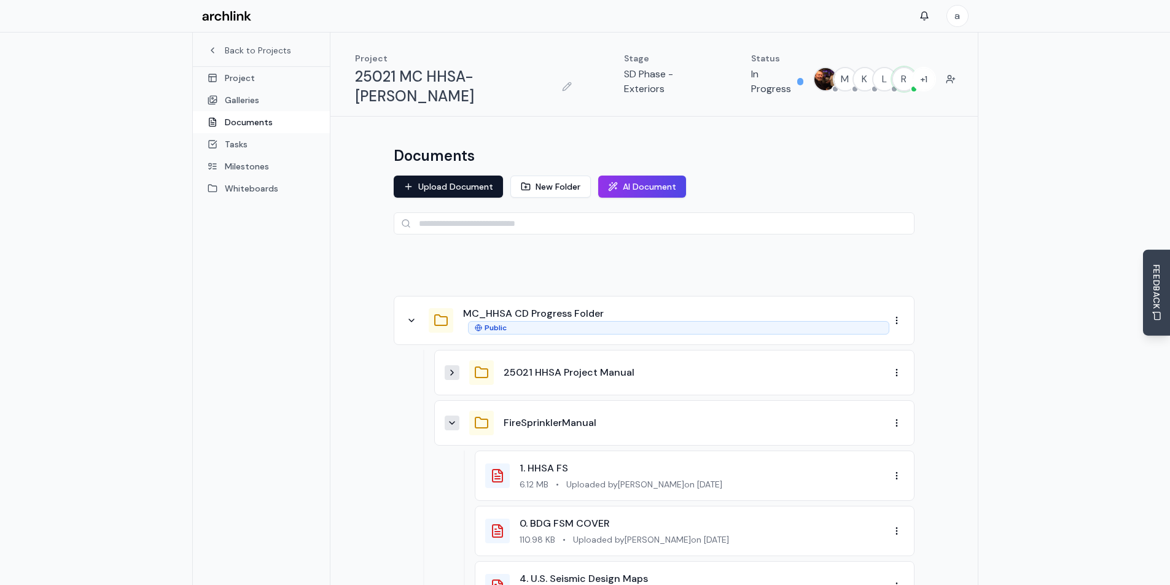
click at [452, 418] on icon at bounding box center [452, 423] width 10 height 10
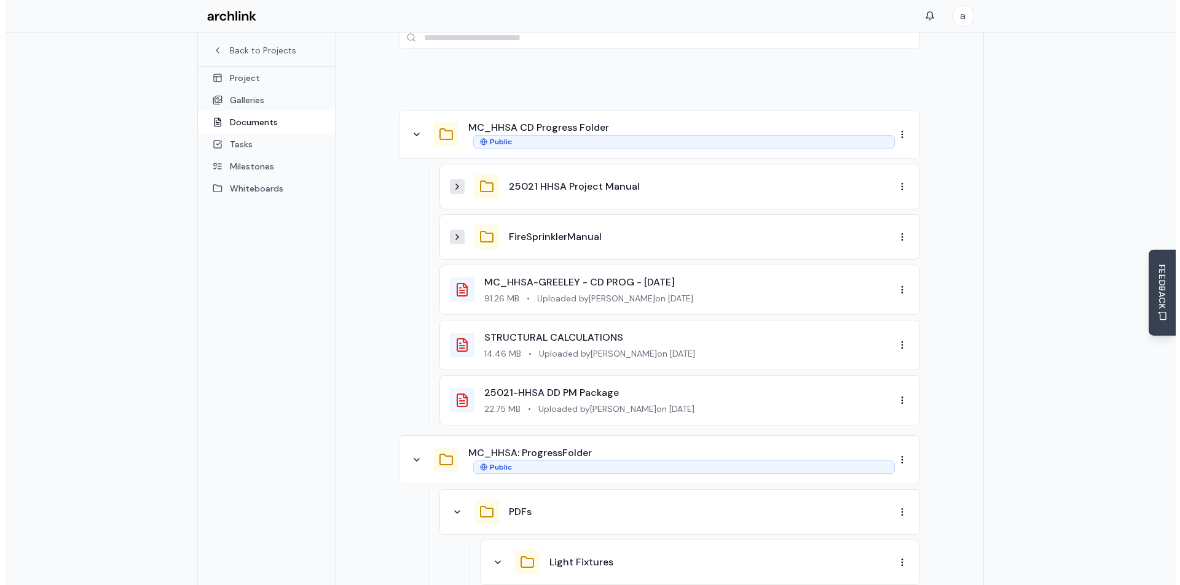
scroll to position [246, 0]
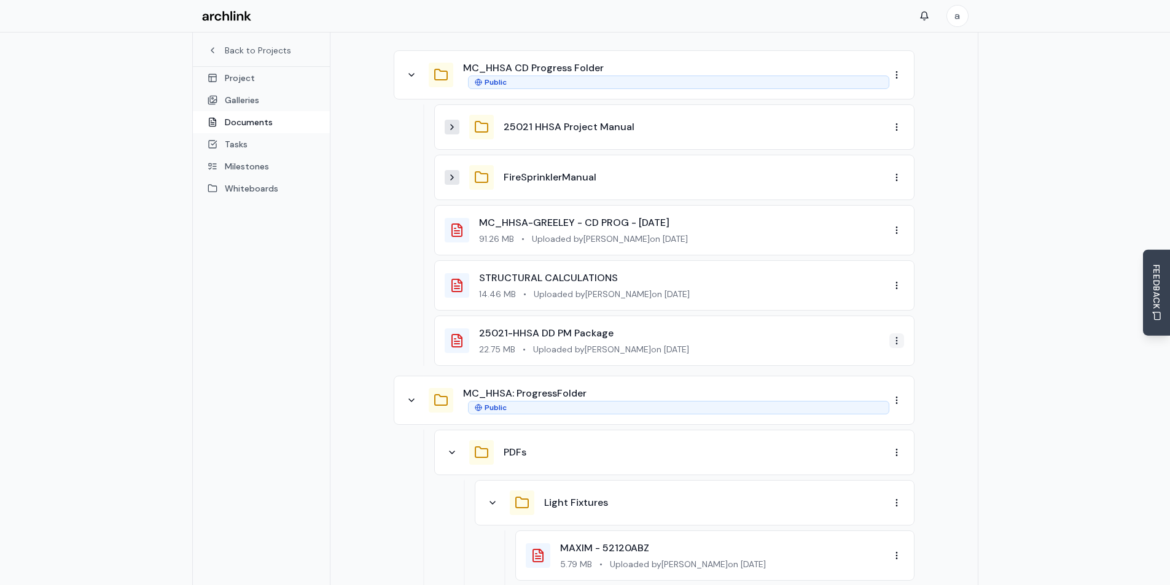
click at [860, 404] on div "Delete" at bounding box center [865, 403] width 72 height 20
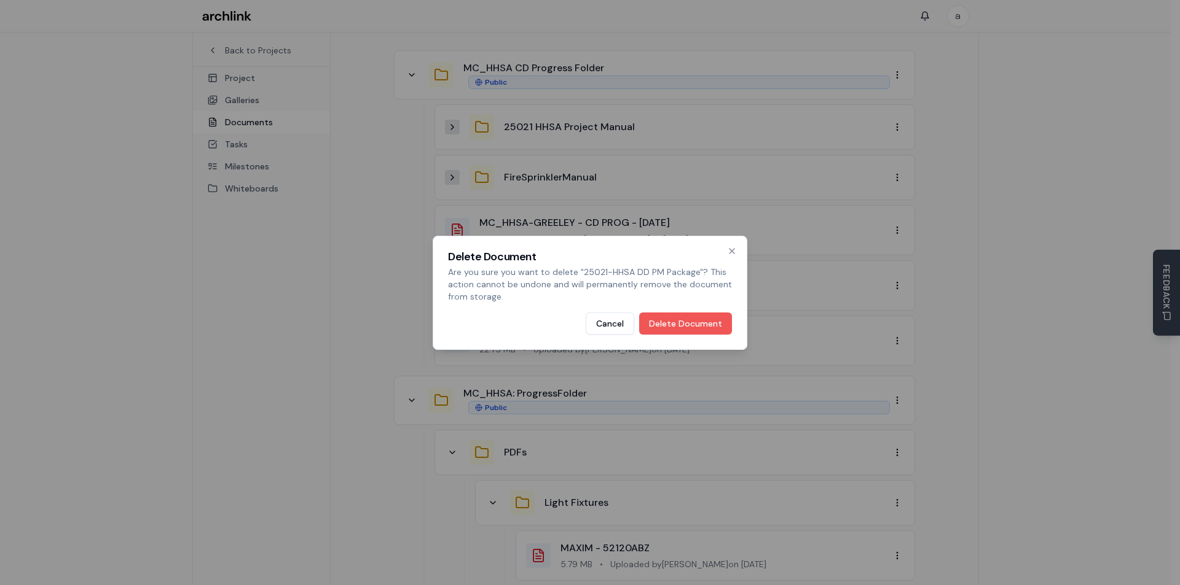
click at [679, 321] on button "Delete Document" at bounding box center [685, 324] width 93 height 22
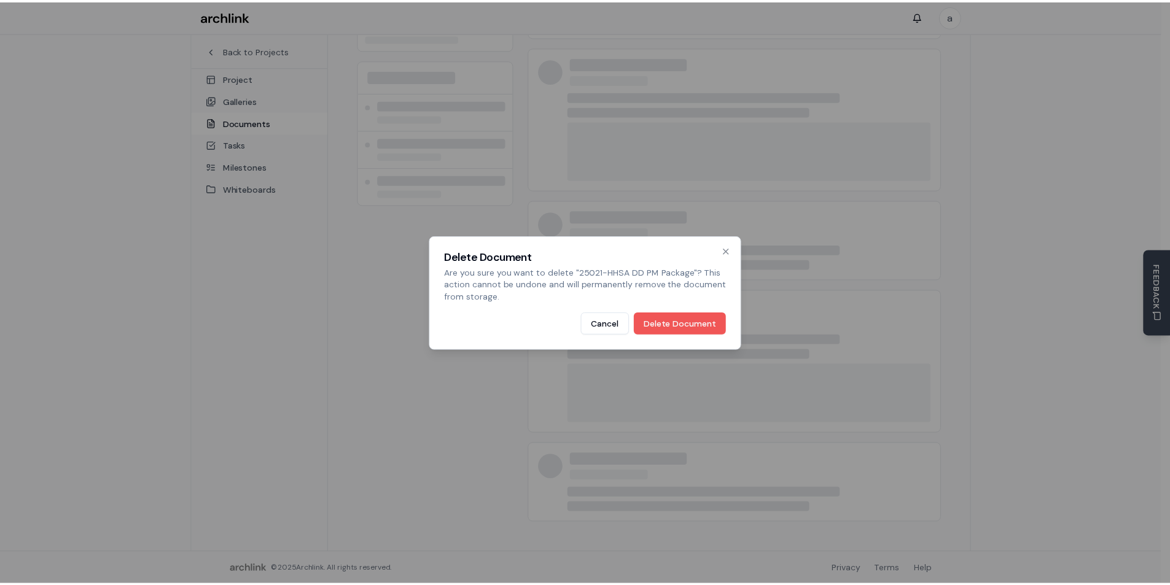
scroll to position [206, 0]
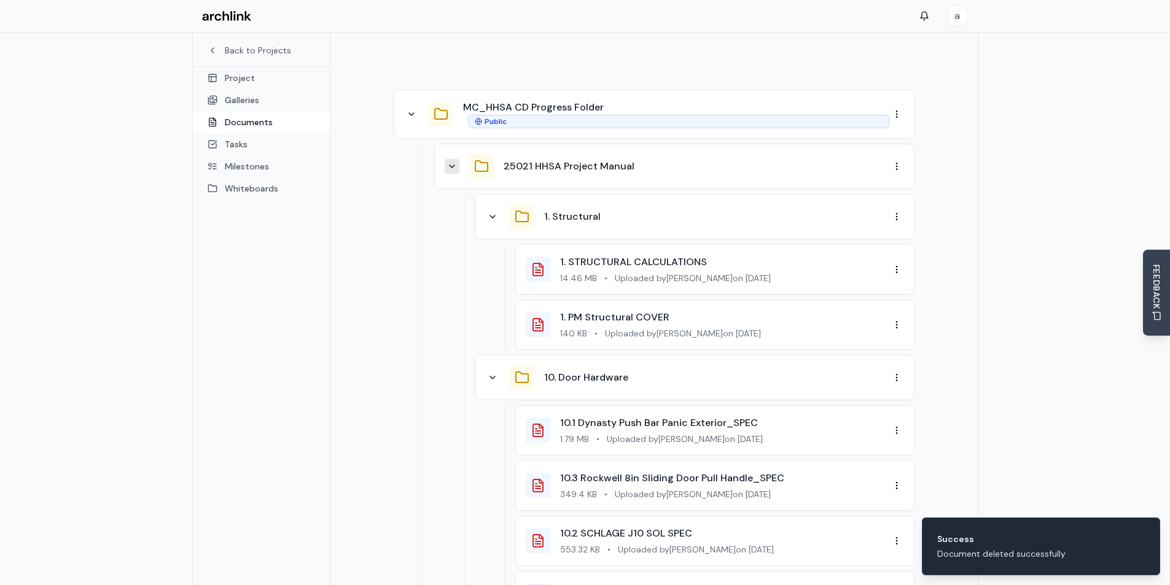
click at [450, 165] on icon at bounding box center [452, 166] width 5 height 2
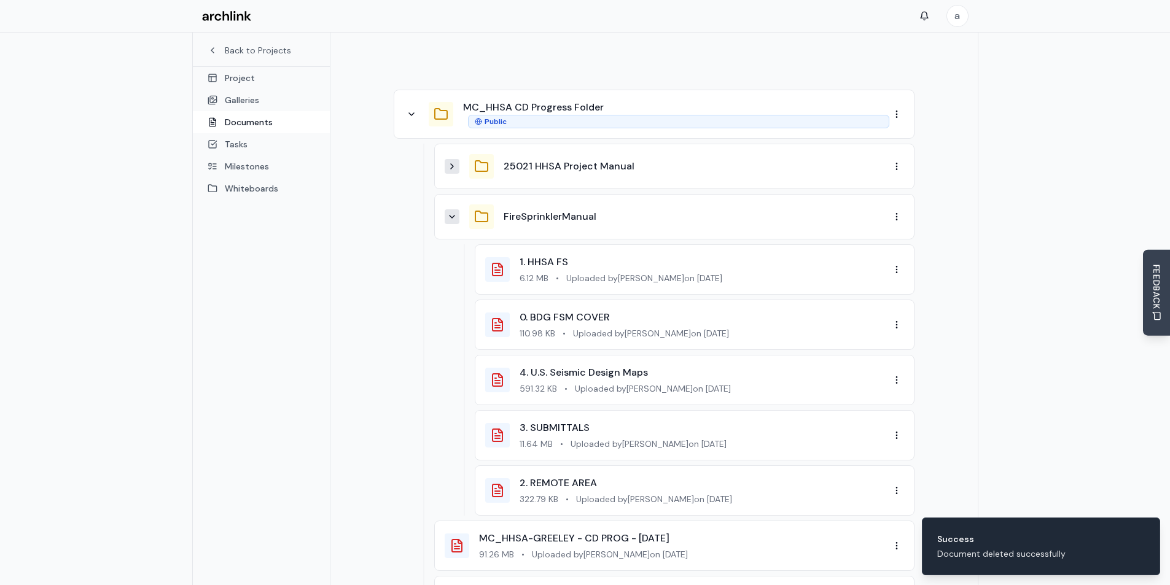
click at [453, 212] on icon at bounding box center [452, 217] width 10 height 10
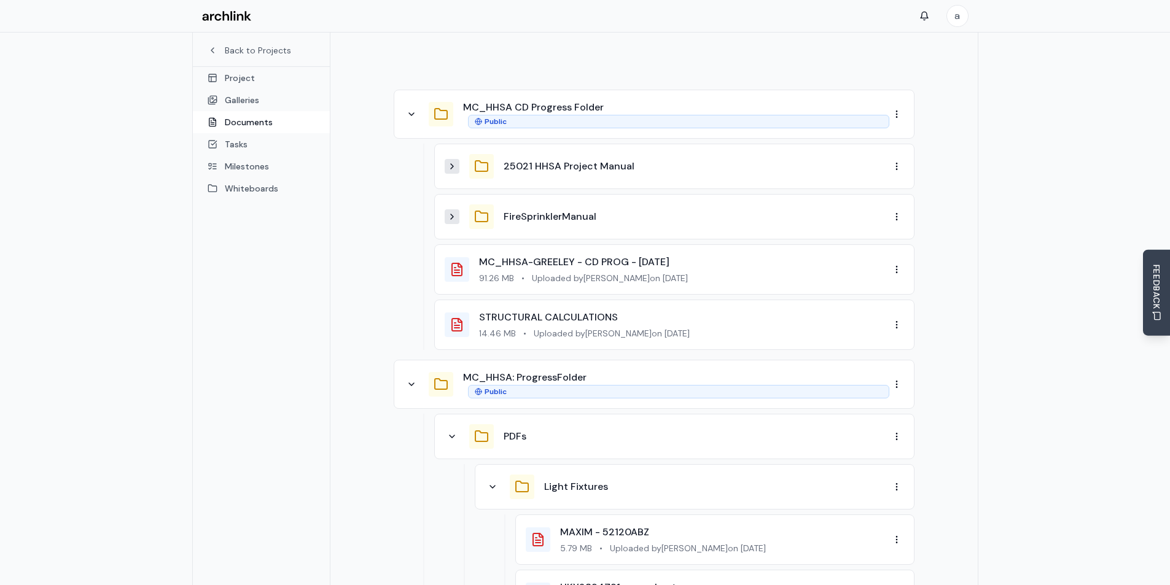
click at [529, 154] on div "25021 HHSA Project Manual" at bounding box center [667, 166] width 445 height 25
click at [397, 227] on div "25021 HHSA Project Manual FireSprinklerManual MC_HHSA-GREELEY - CD PROG - 10.3.…" at bounding box center [654, 247] width 521 height 206
click at [859, 388] on div "Delete" at bounding box center [865, 387] width 72 height 20
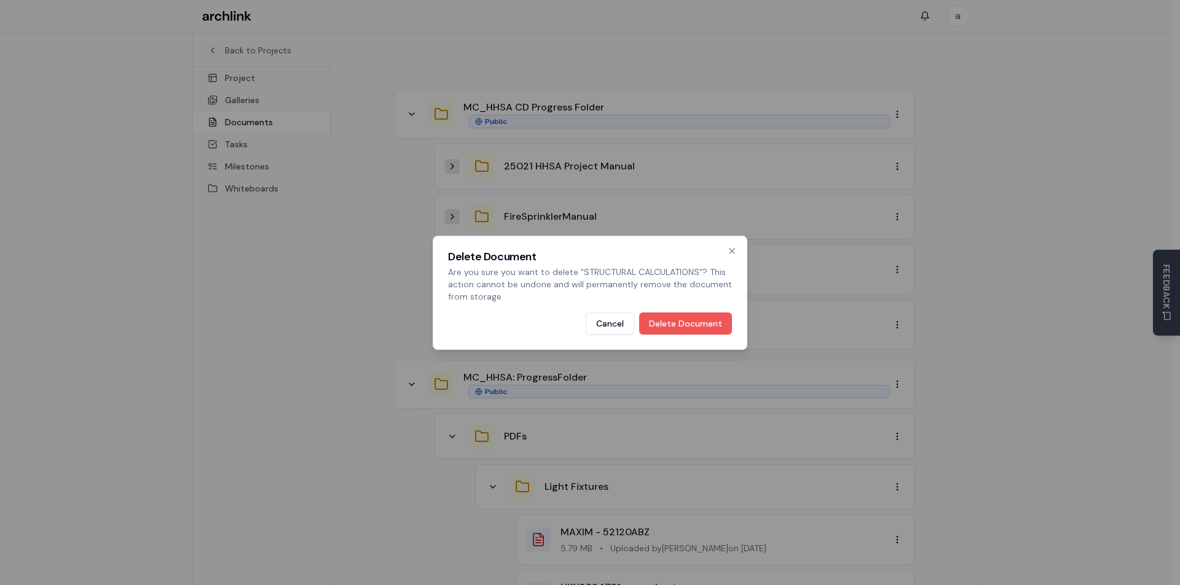
click at [684, 326] on button "Delete Document" at bounding box center [685, 324] width 93 height 22
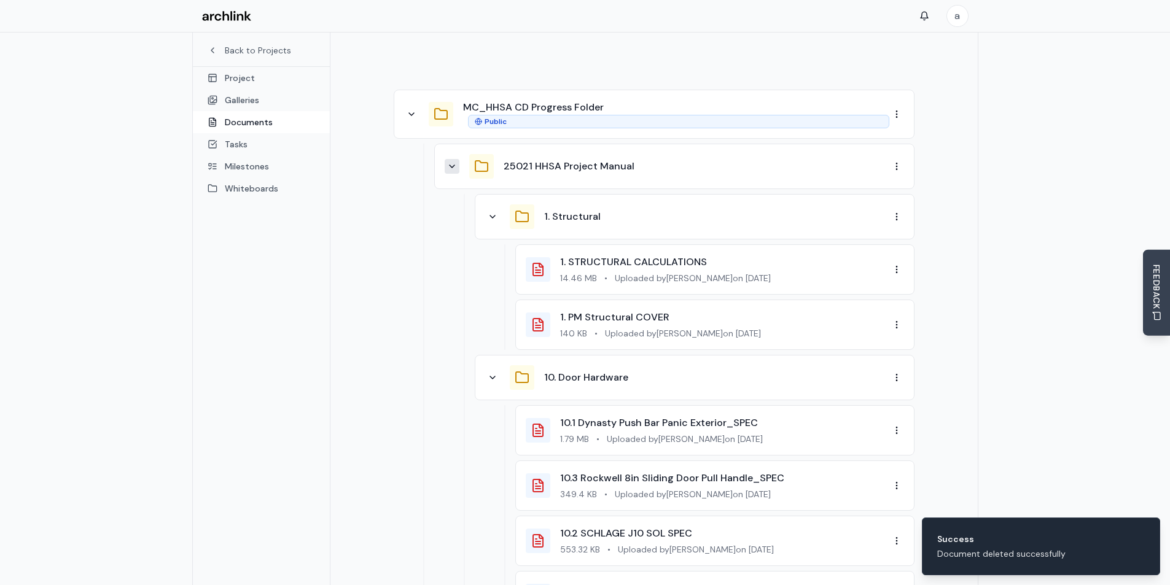
click at [453, 162] on icon at bounding box center [452, 167] width 10 height 10
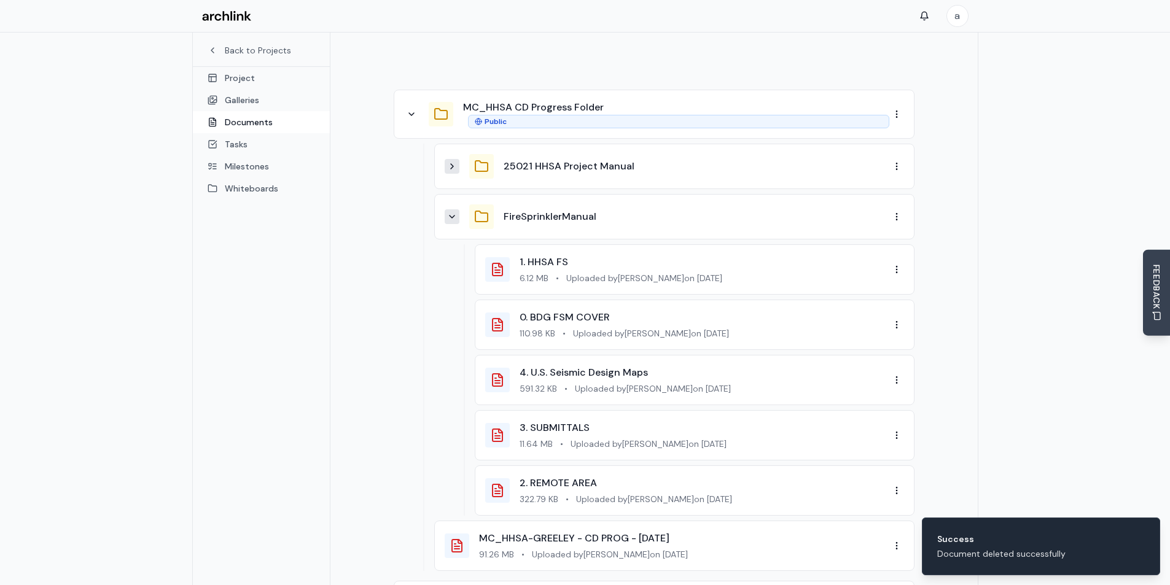
click at [455, 212] on icon at bounding box center [452, 217] width 10 height 10
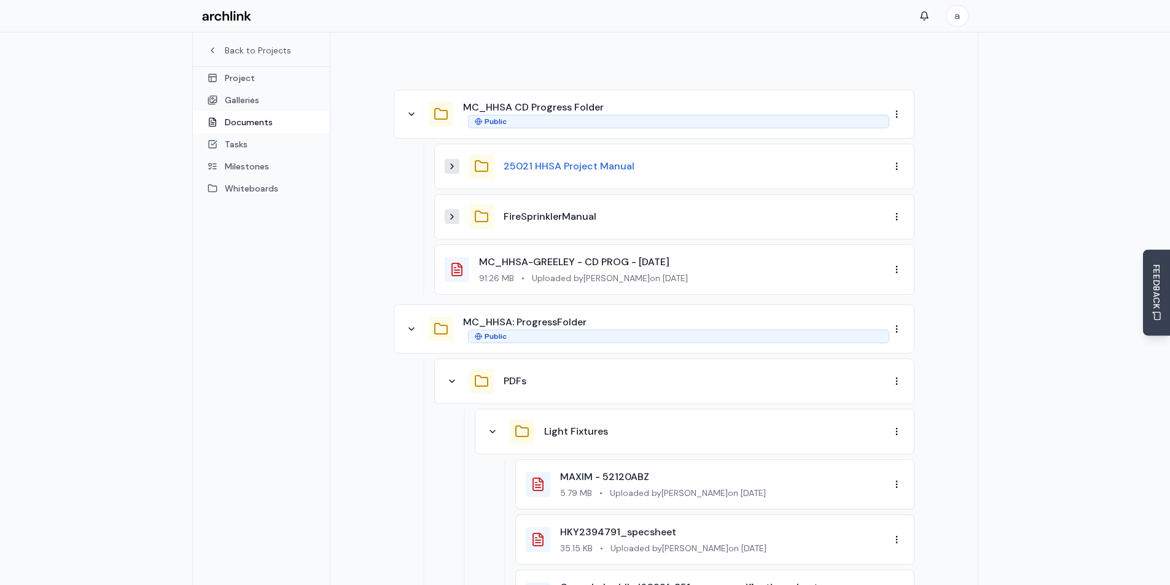
click at [574, 159] on button "25021 HHSA Project Manual" at bounding box center [569, 166] width 131 height 15
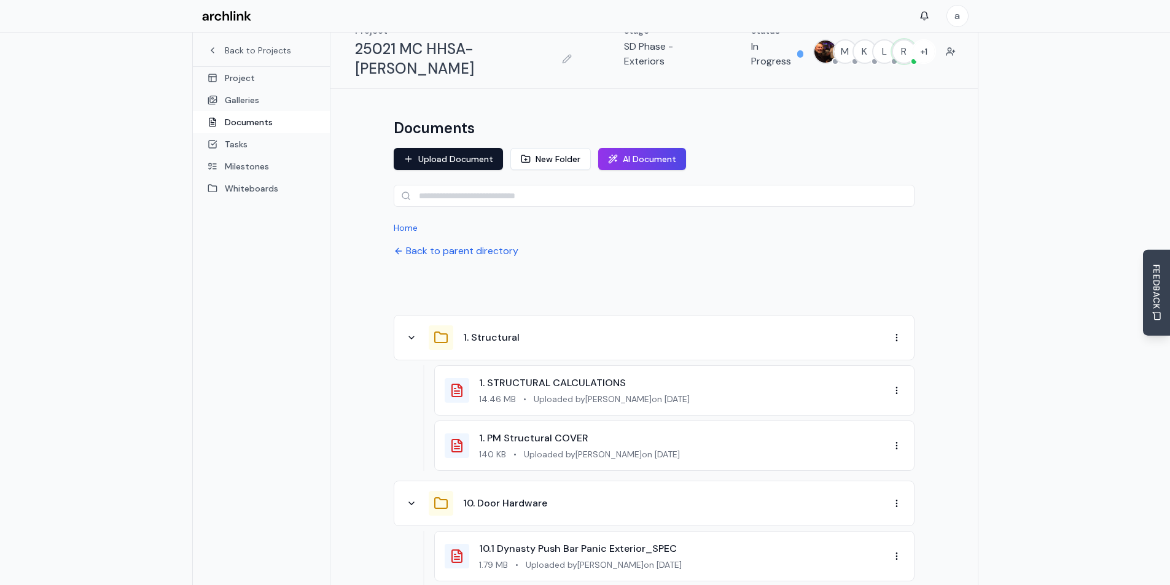
scroll to position [0, 0]
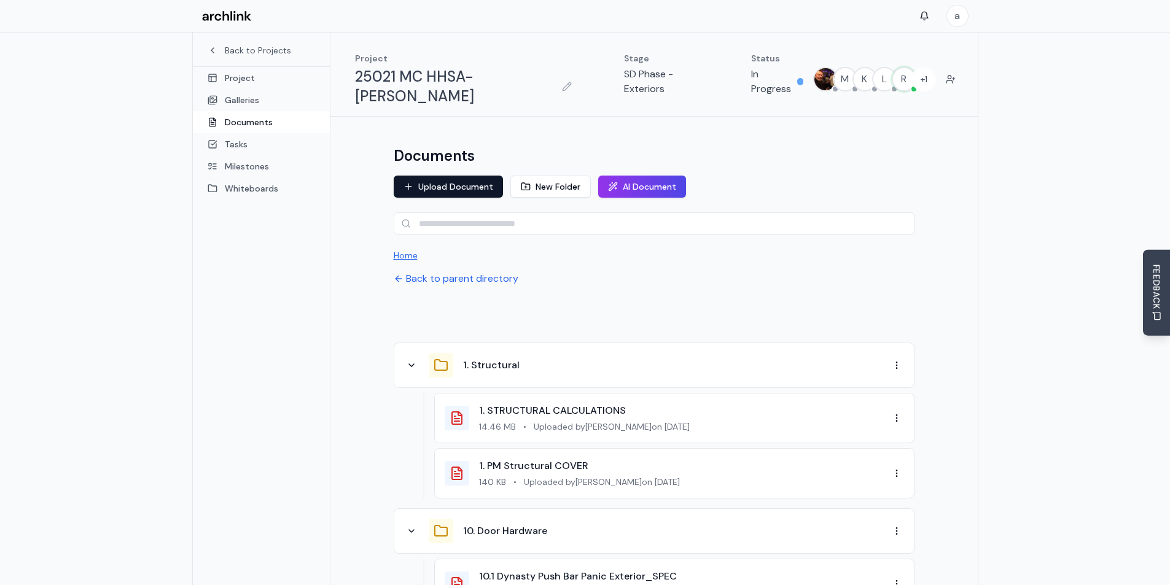
click at [399, 249] on button "Home" at bounding box center [406, 255] width 24 height 12
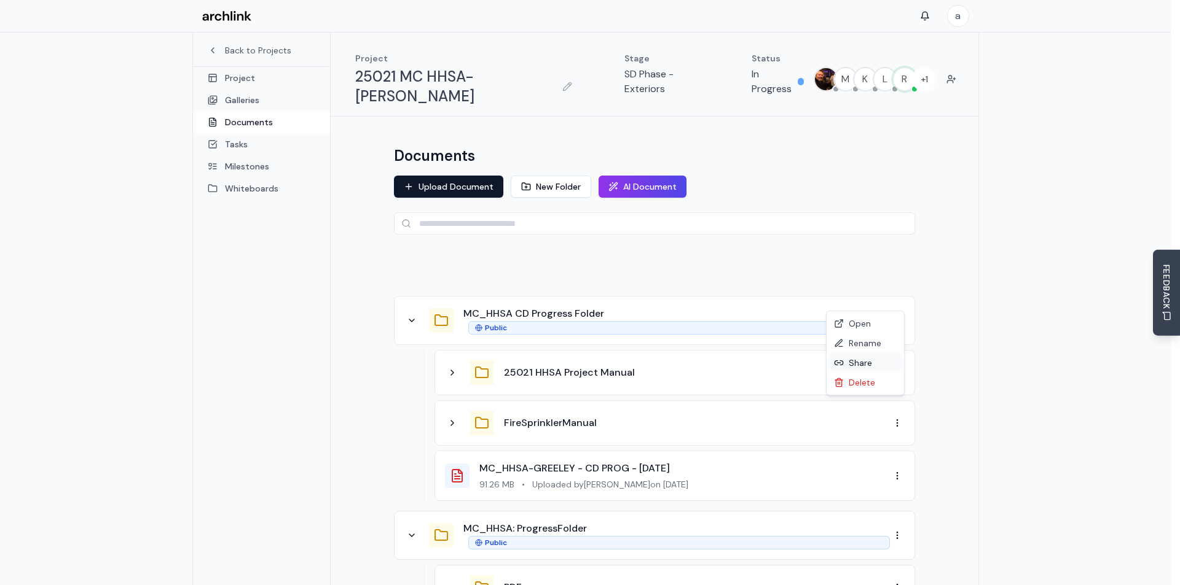
click at [859, 363] on div "Share" at bounding box center [865, 363] width 72 height 20
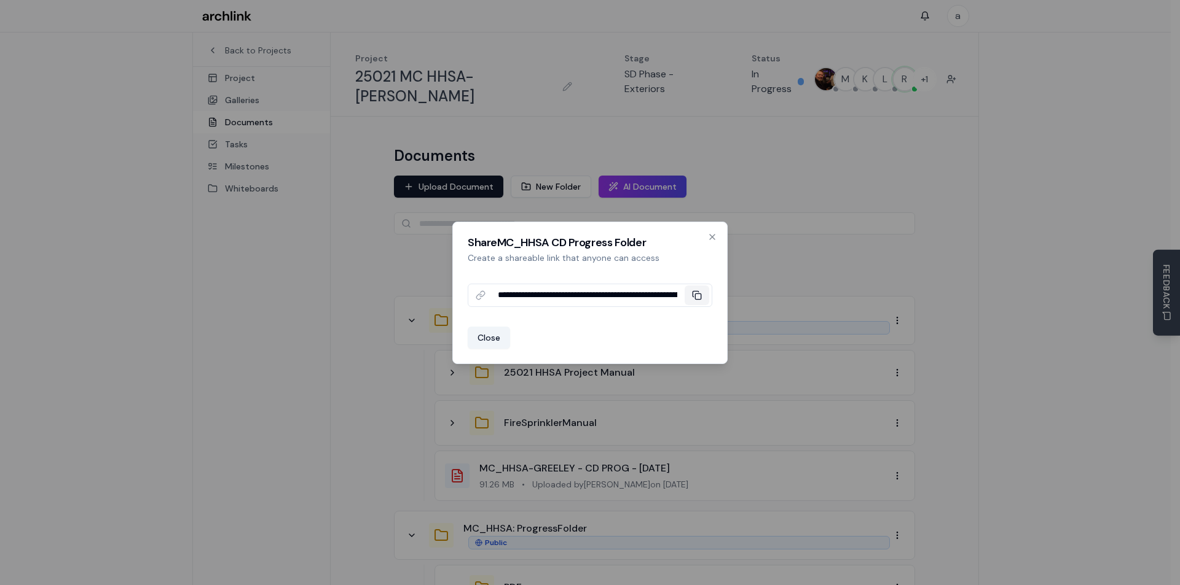
click at [696, 294] on rect at bounding box center [698, 297] width 6 height 6
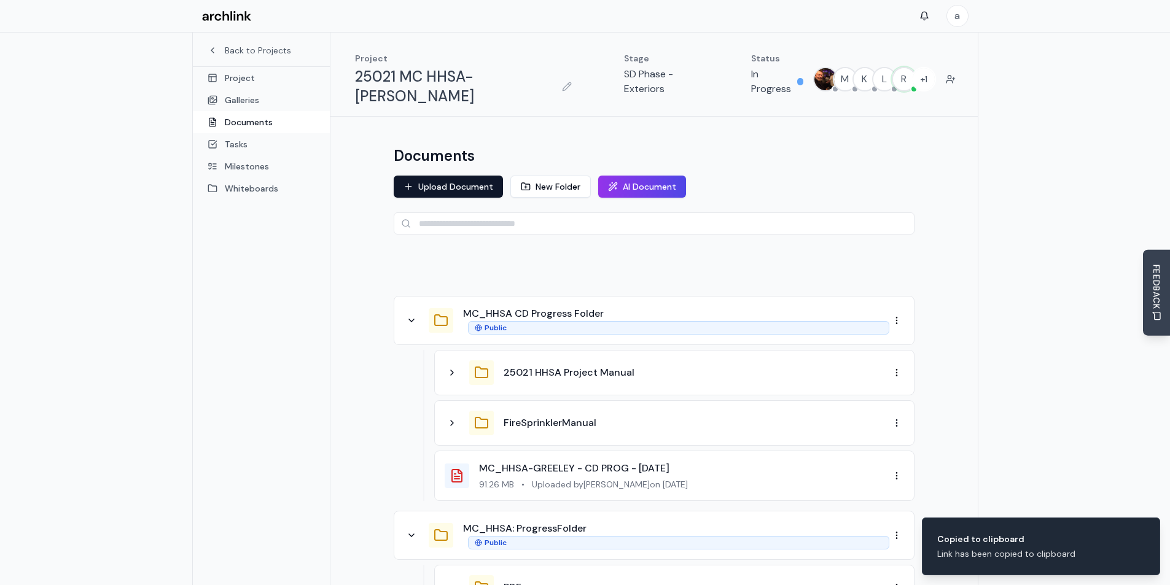
drag, startPoint x: 251, startPoint y: 366, endPoint x: 260, endPoint y: 370, distance: 10.5
click at [605, 366] on button "25021 HHSA Project Manual" at bounding box center [569, 373] width 131 height 15
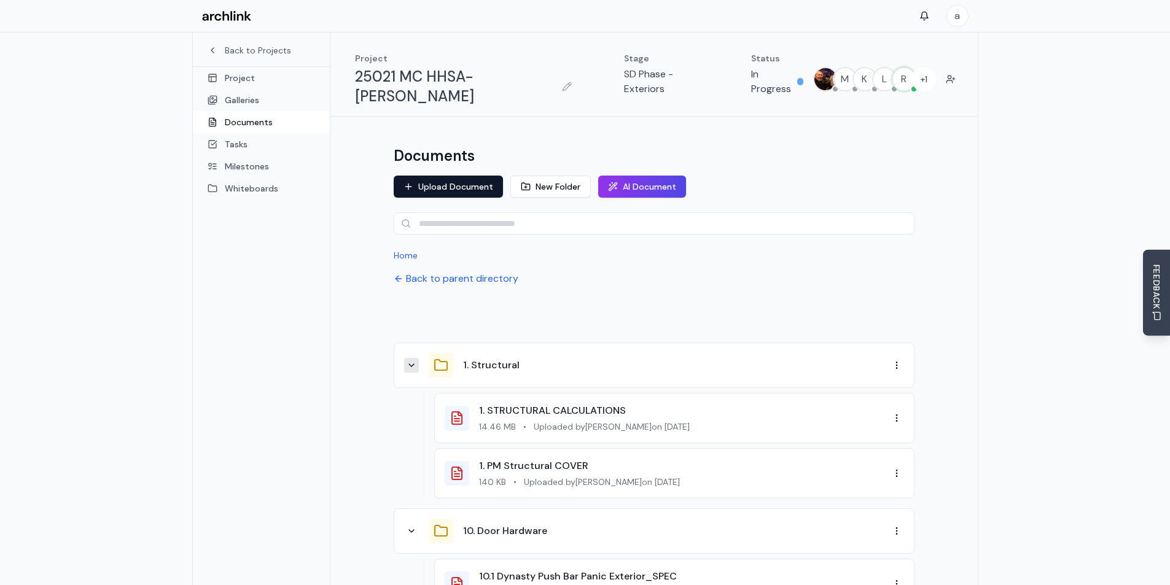
click at [409, 364] on icon at bounding box center [411, 365] width 5 height 2
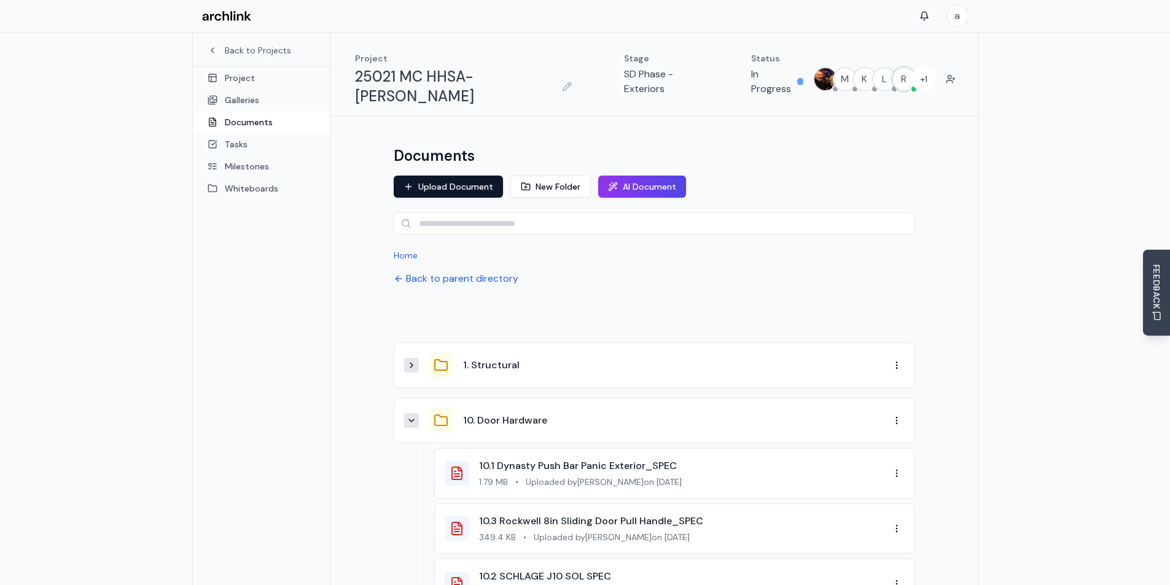
click at [407, 416] on icon at bounding box center [412, 421] width 10 height 10
click at [417, 469] on button at bounding box center [411, 476] width 15 height 15
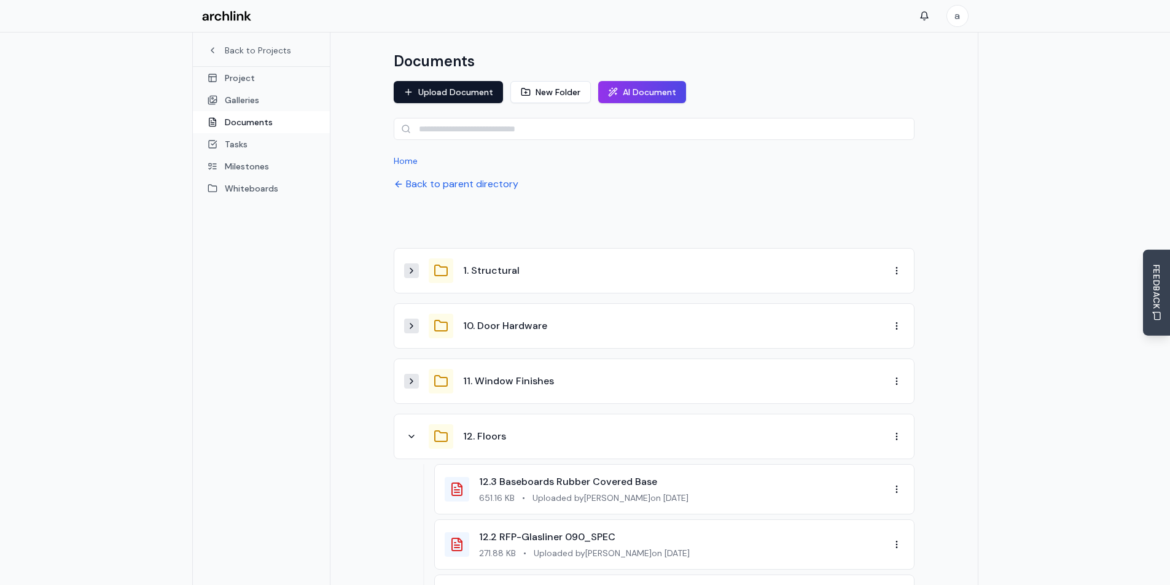
scroll to position [123, 0]
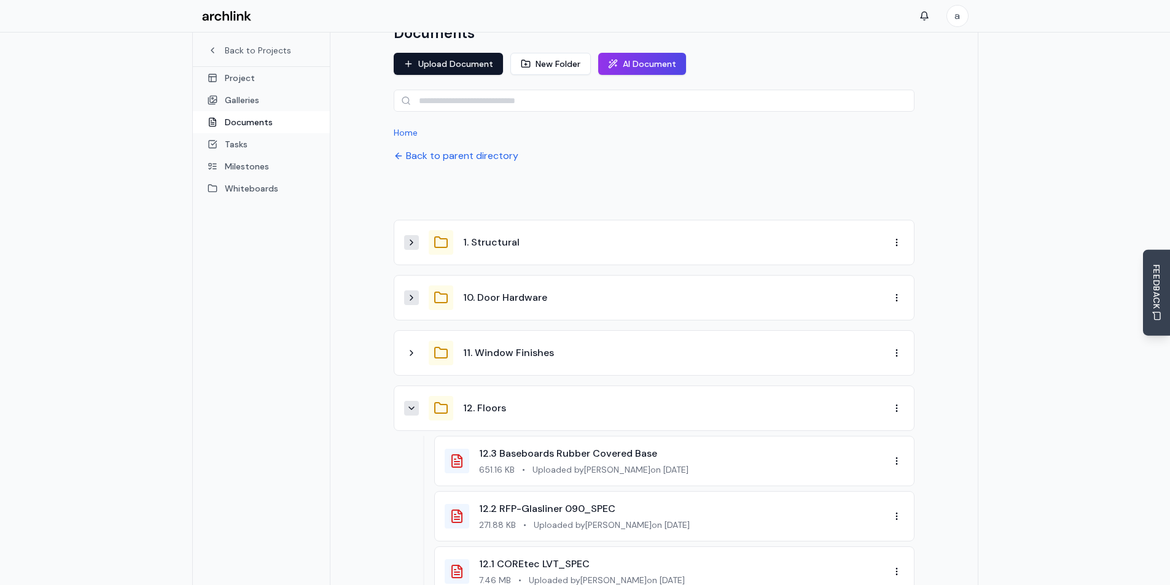
click at [415, 401] on button at bounding box center [411, 408] width 15 height 15
click at [409, 459] on icon at bounding box center [412, 464] width 10 height 10
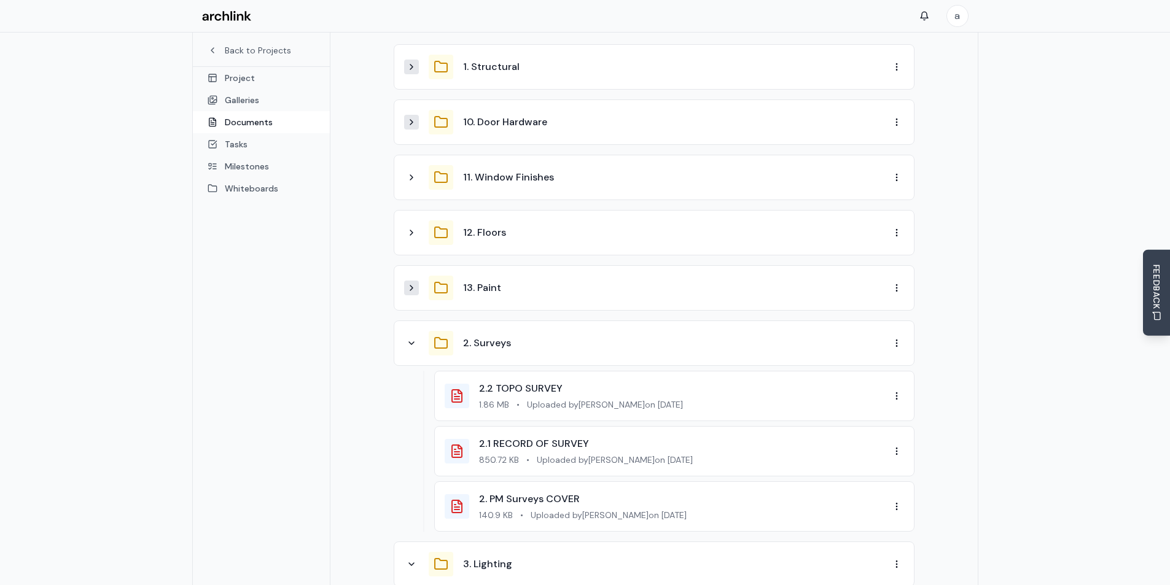
scroll to position [307, 0]
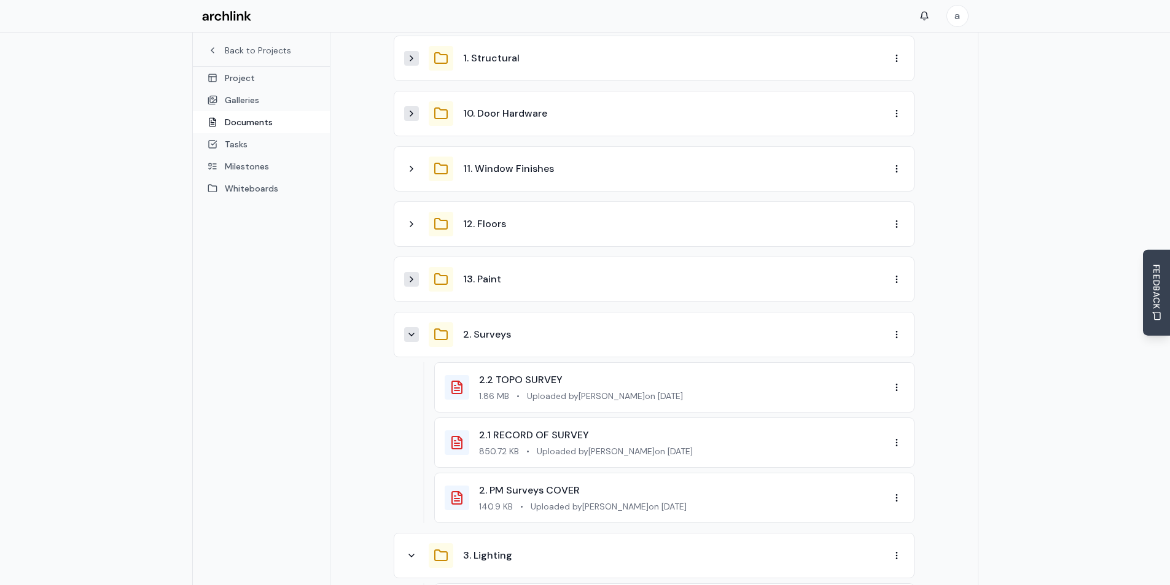
click at [415, 327] on button at bounding box center [411, 334] width 15 height 15
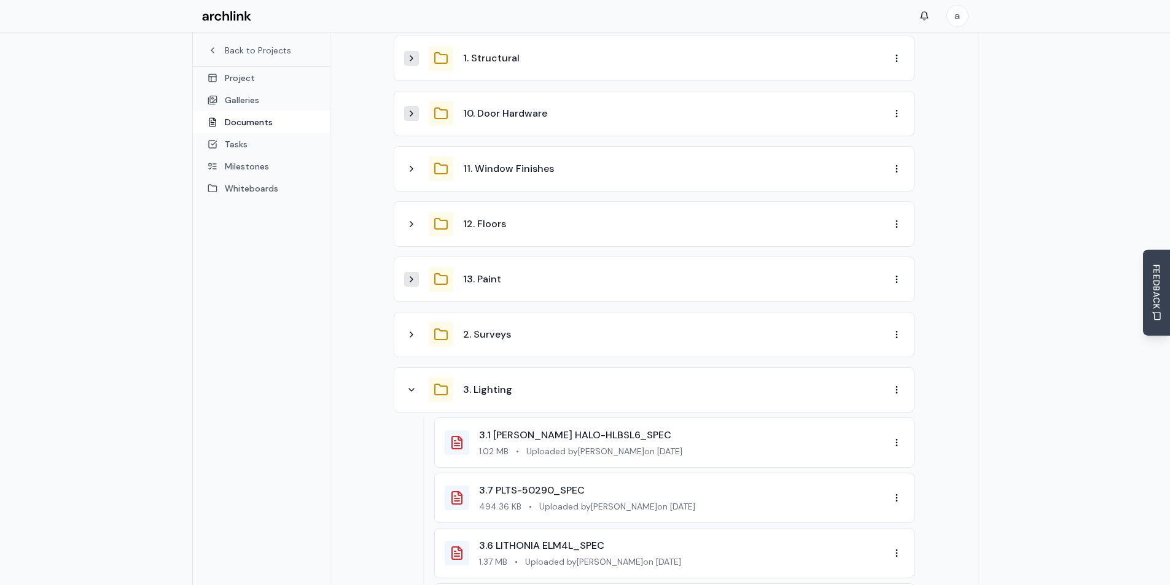
click at [420, 378] on div "3. Lighting" at bounding box center [646, 390] width 485 height 25
click at [412, 385] on icon at bounding box center [412, 390] width 10 height 10
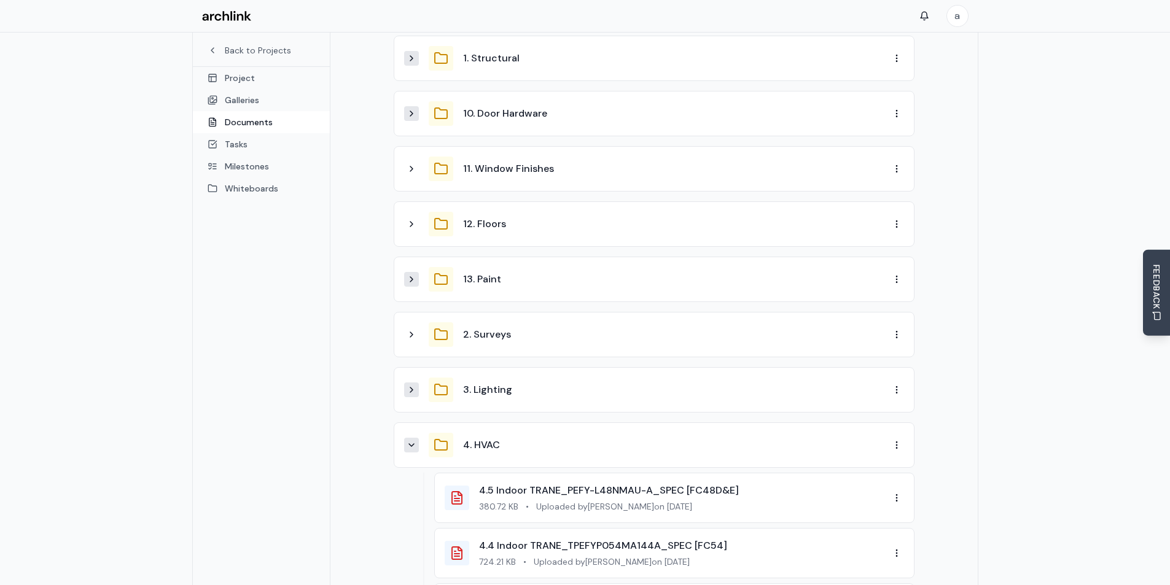
click at [415, 440] on icon at bounding box center [412, 445] width 10 height 10
click at [414, 496] on icon at bounding box center [412, 501] width 10 height 10
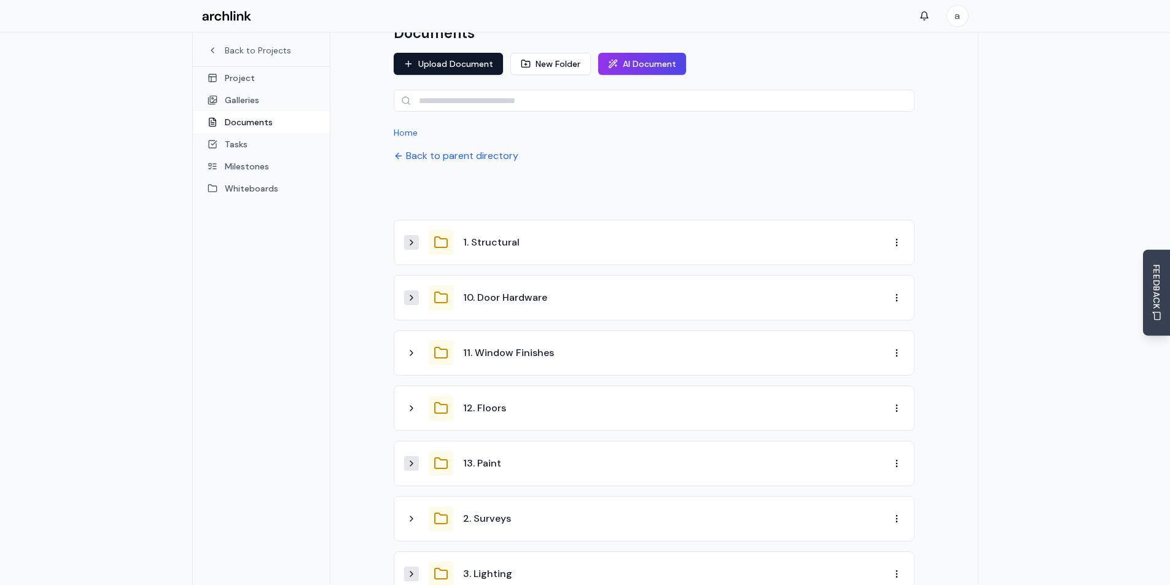
scroll to position [369, 0]
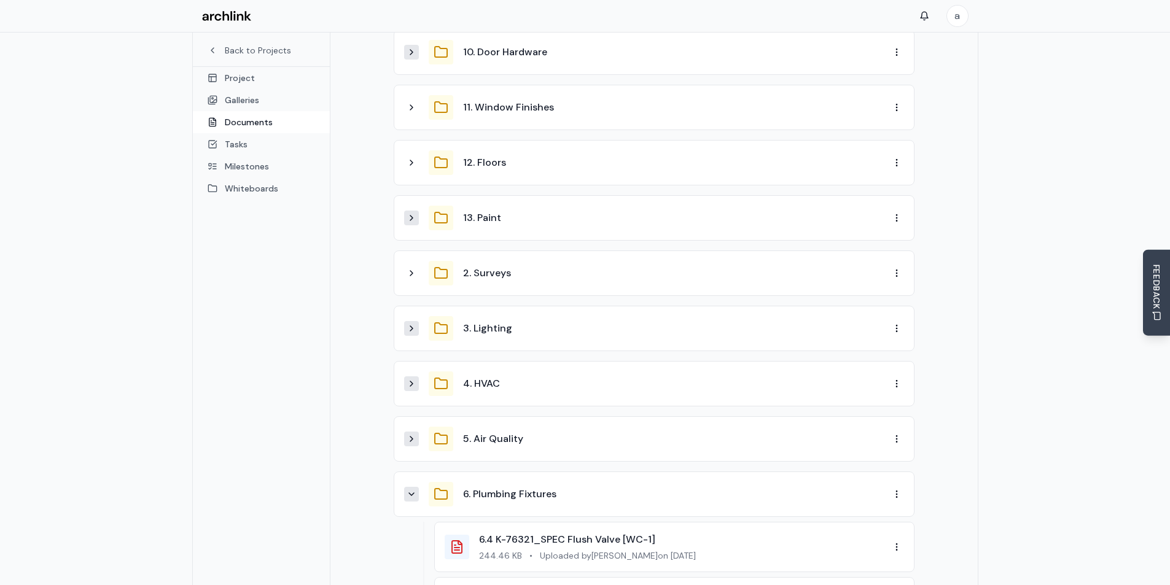
click at [409, 490] on icon at bounding box center [412, 495] width 10 height 10
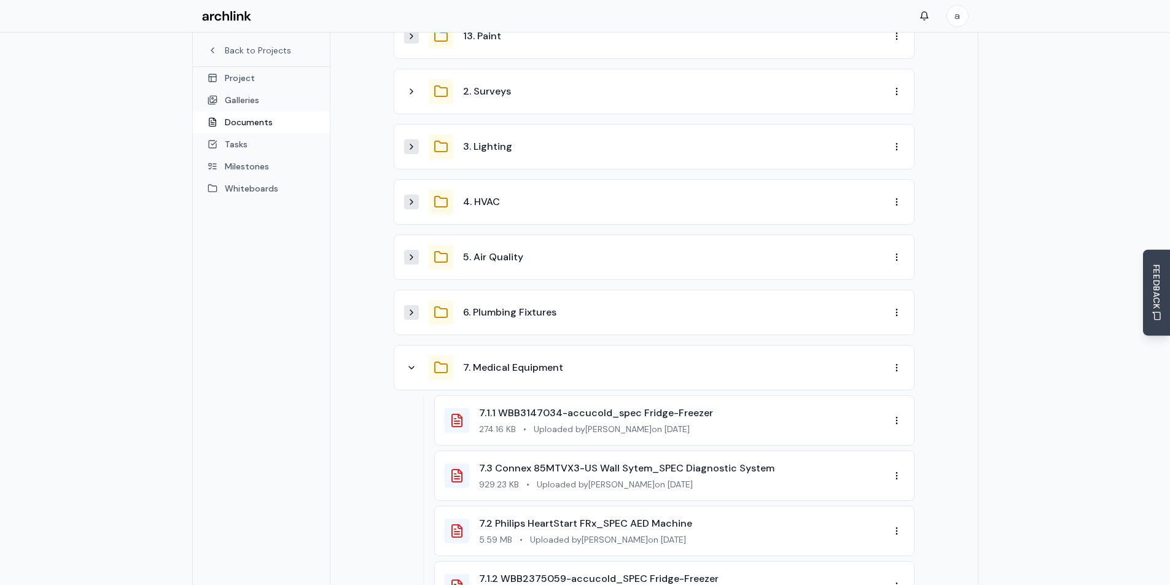
scroll to position [553, 0]
click at [413, 361] on icon at bounding box center [412, 366] width 10 height 10
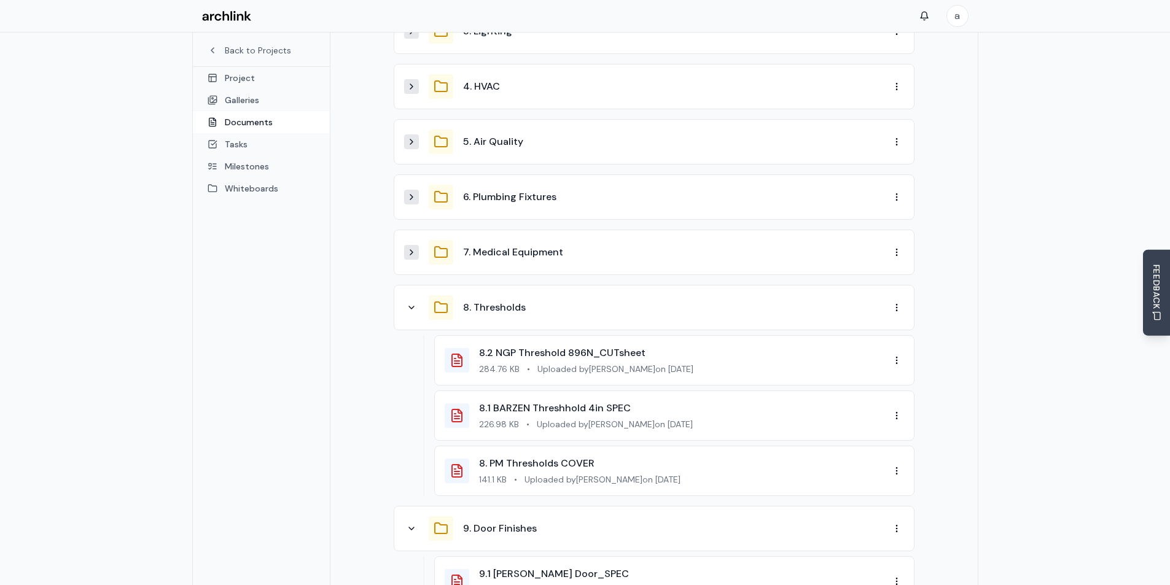
scroll to position [676, 0]
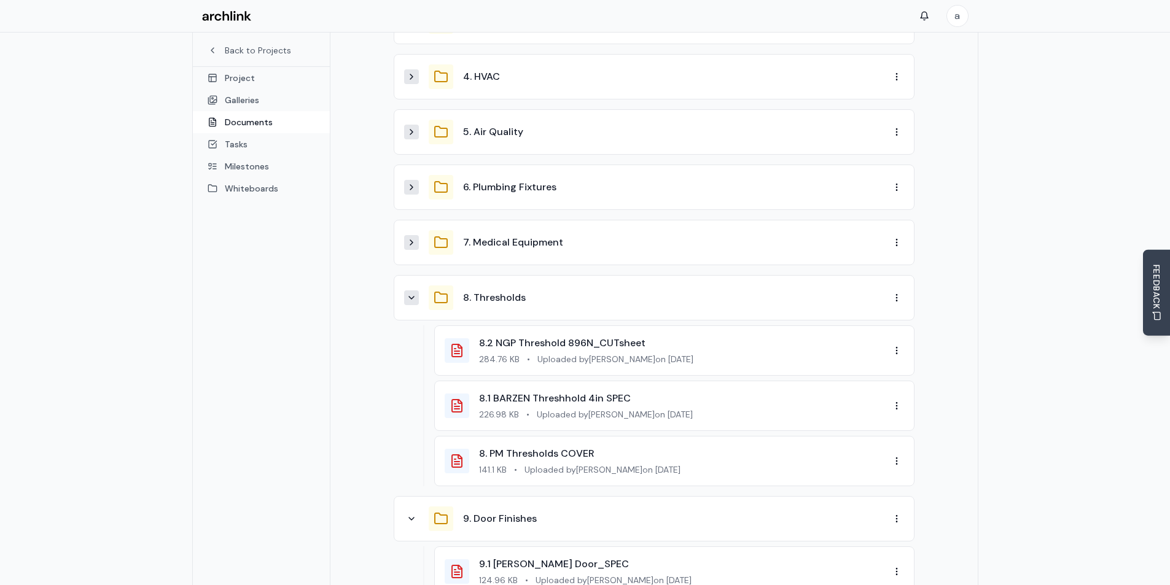
click at [412, 293] on icon at bounding box center [412, 298] width 10 height 10
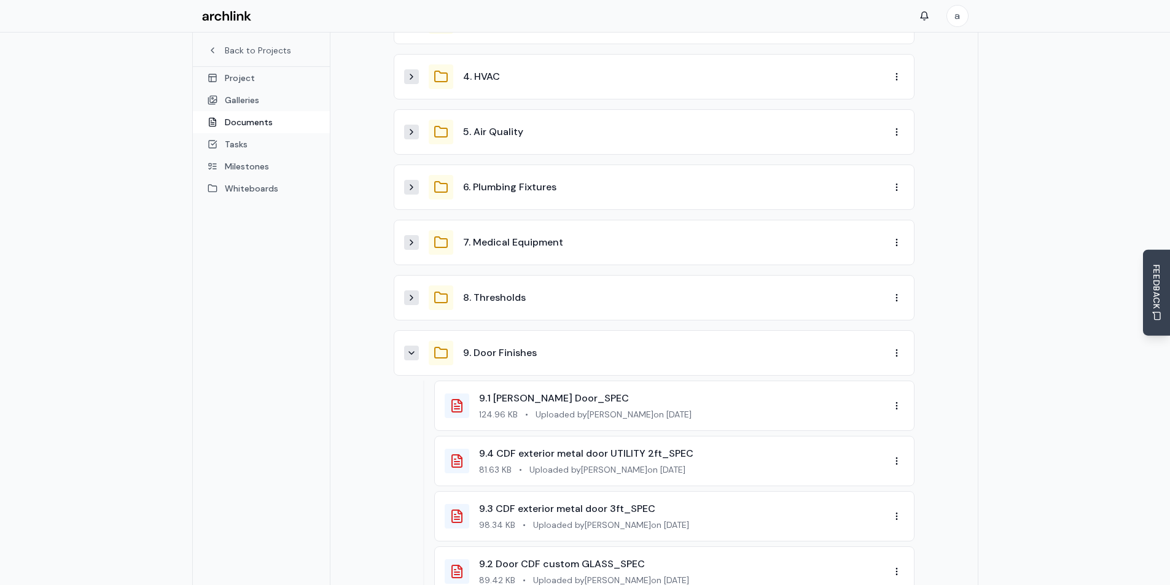
click at [412, 352] on icon at bounding box center [411, 353] width 5 height 2
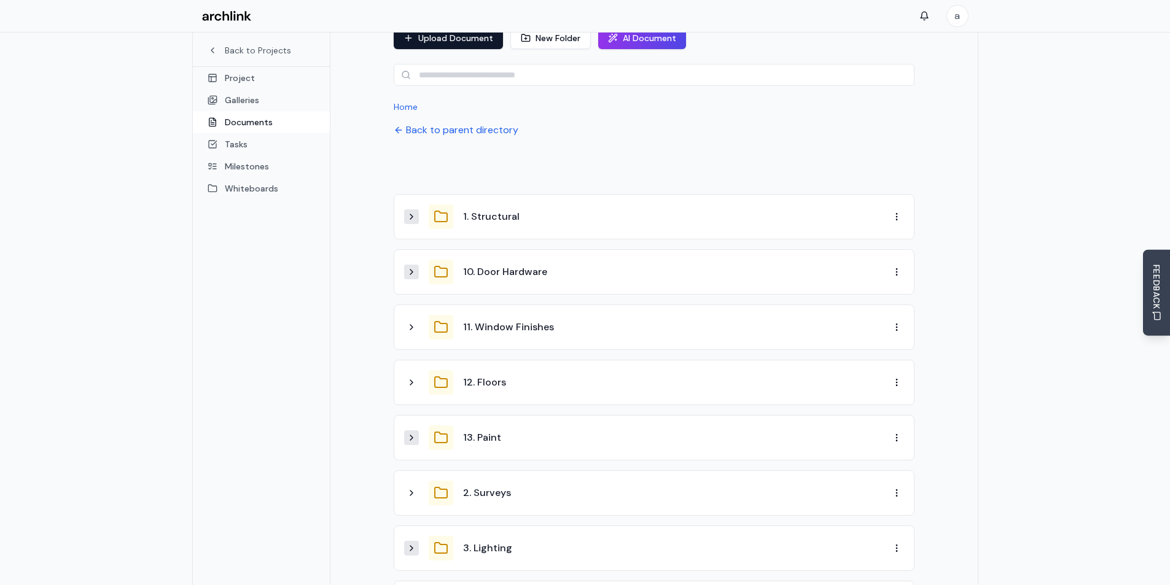
scroll to position [0, 0]
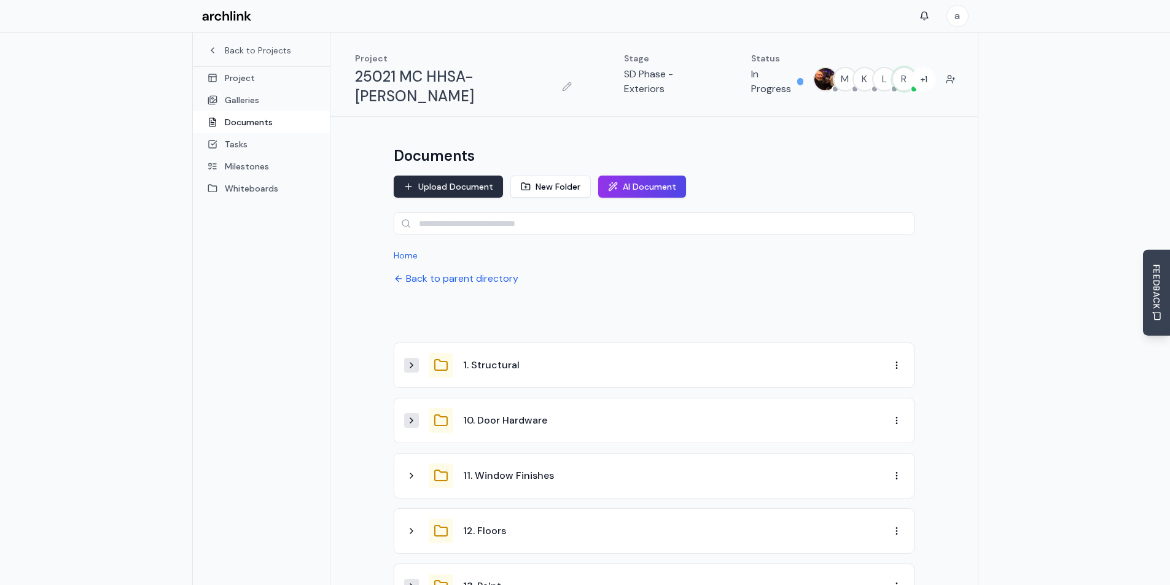
click at [474, 176] on button "Upload Document" at bounding box center [448, 187] width 109 height 22
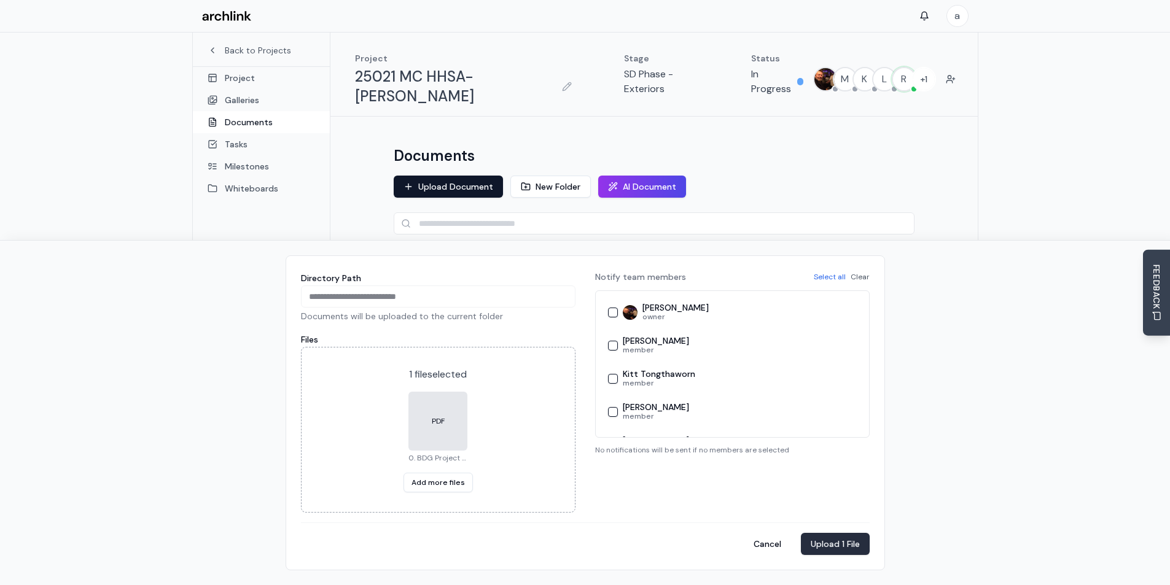
click at [836, 539] on button "Upload 1 File" at bounding box center [835, 544] width 69 height 22
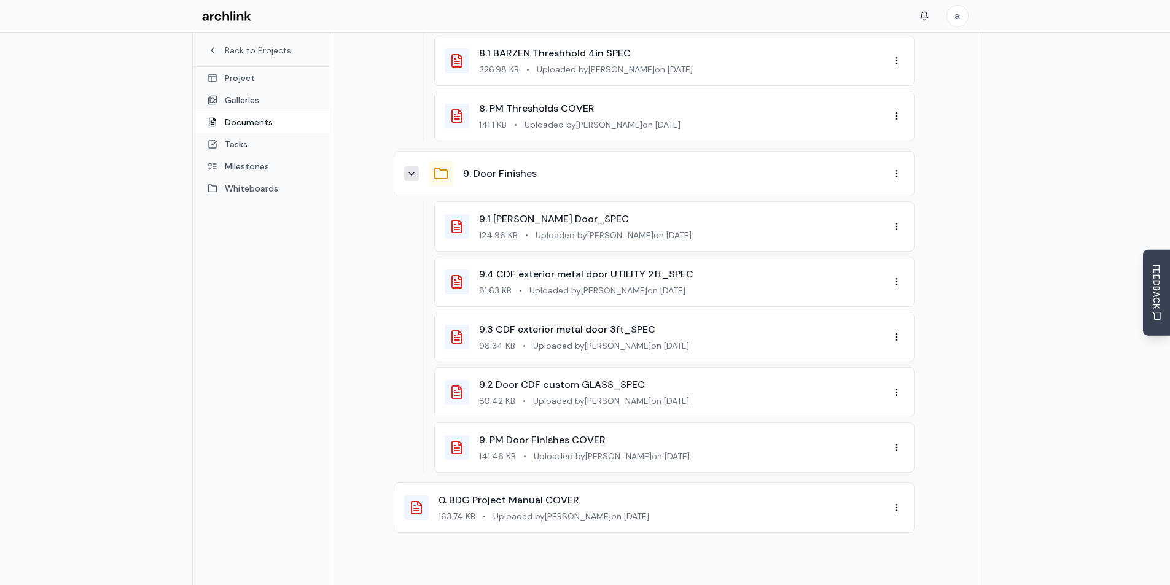
scroll to position [4044, 0]
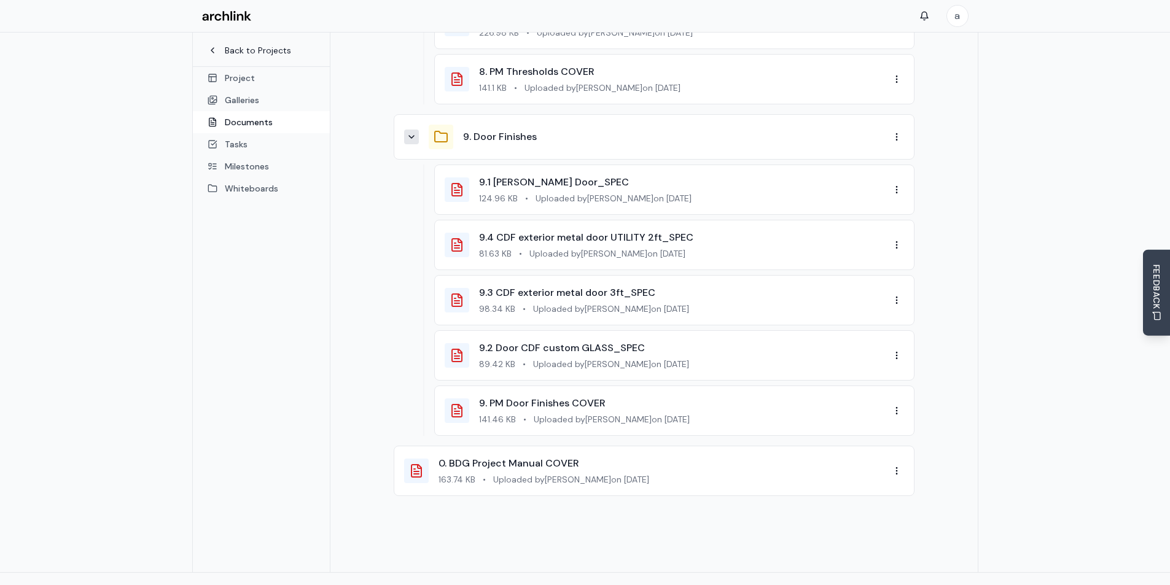
click at [256, 49] on link "Back to Projects" at bounding box center [262, 50] width 108 height 12
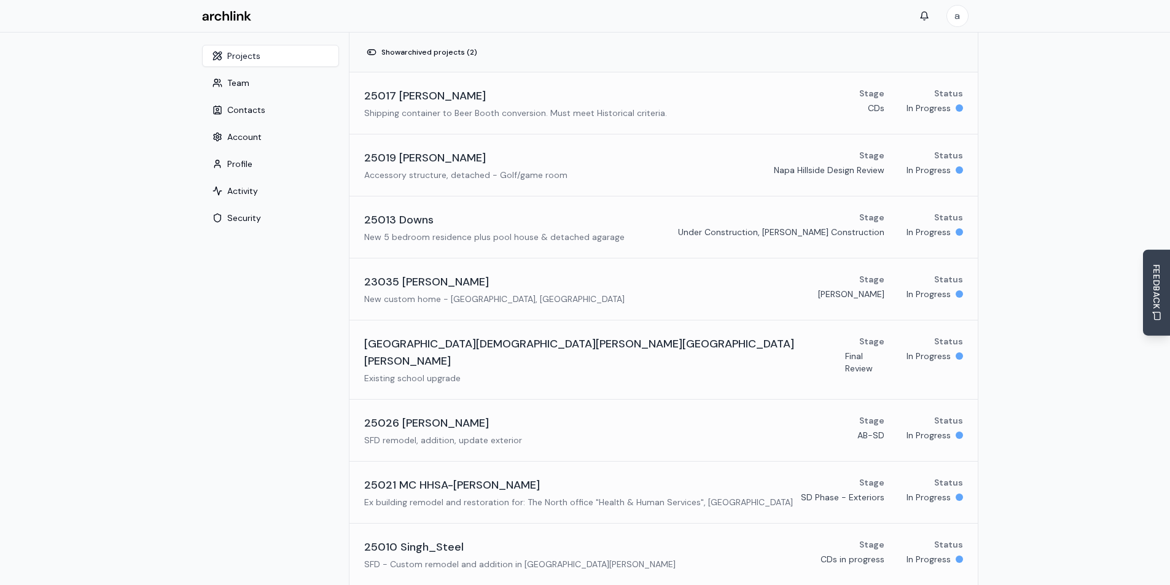
click at [289, 363] on nav "Projects Team Contacts Account Profile Activity Security" at bounding box center [270, 465] width 157 height 864
click at [429, 477] on h3 "25021 MC HHSA-[PERSON_NAME]" at bounding box center [452, 485] width 176 height 17
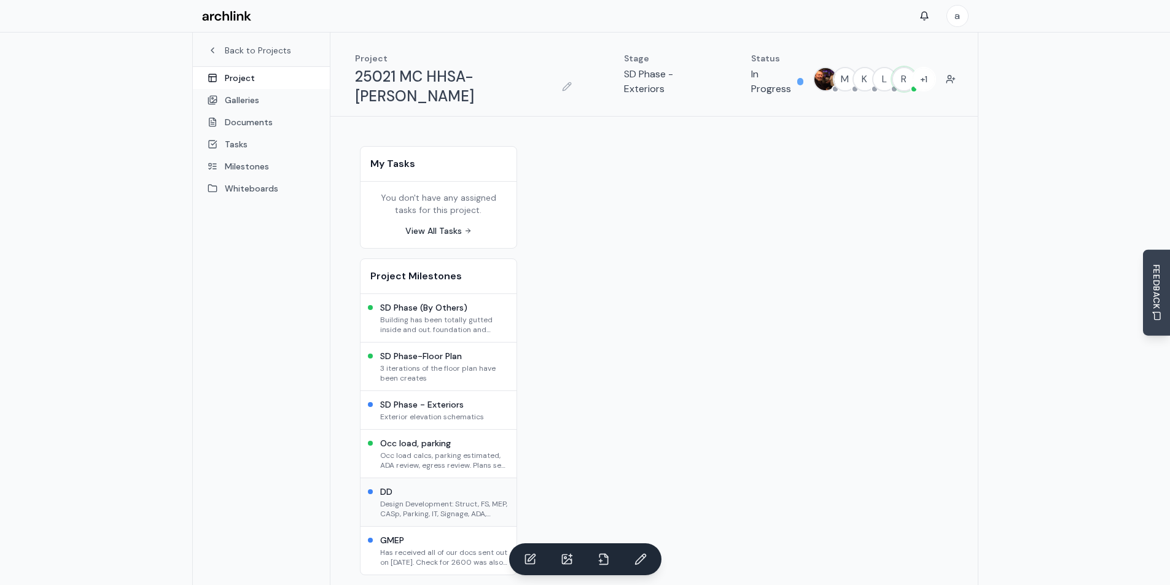
click at [429, 478] on div "DD Design Development: Struct, FS, MEP, CASp, Parking, IT, Signage, ADA, Egress…" at bounding box center [439, 502] width 156 height 49
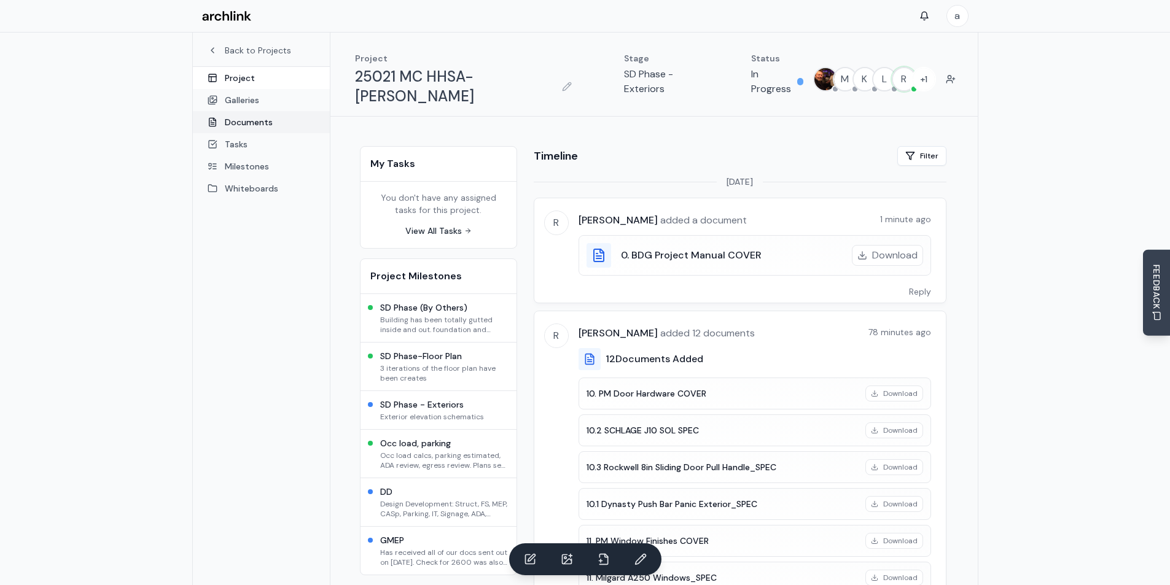
click at [240, 119] on link "Documents" at bounding box center [261, 122] width 137 height 22
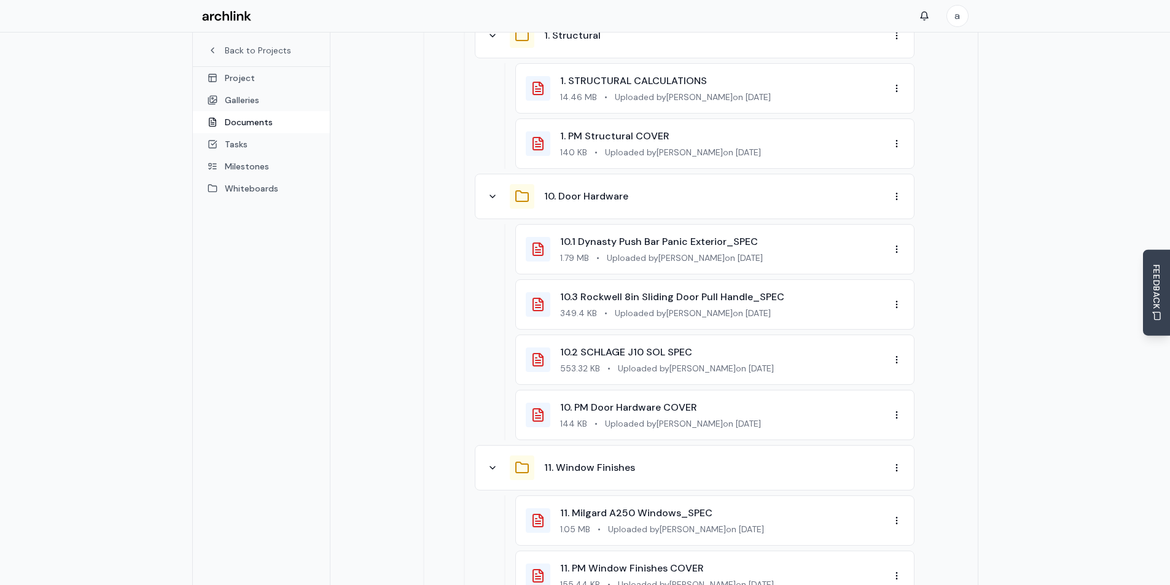
scroll to position [184, 0]
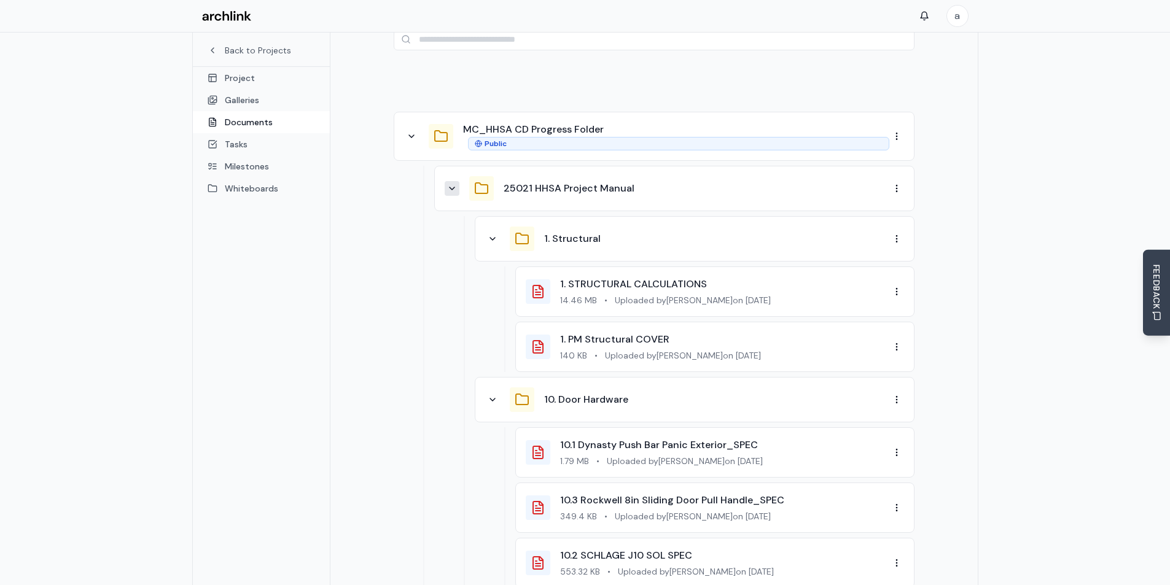
click at [455, 184] on icon at bounding box center [452, 189] width 10 height 10
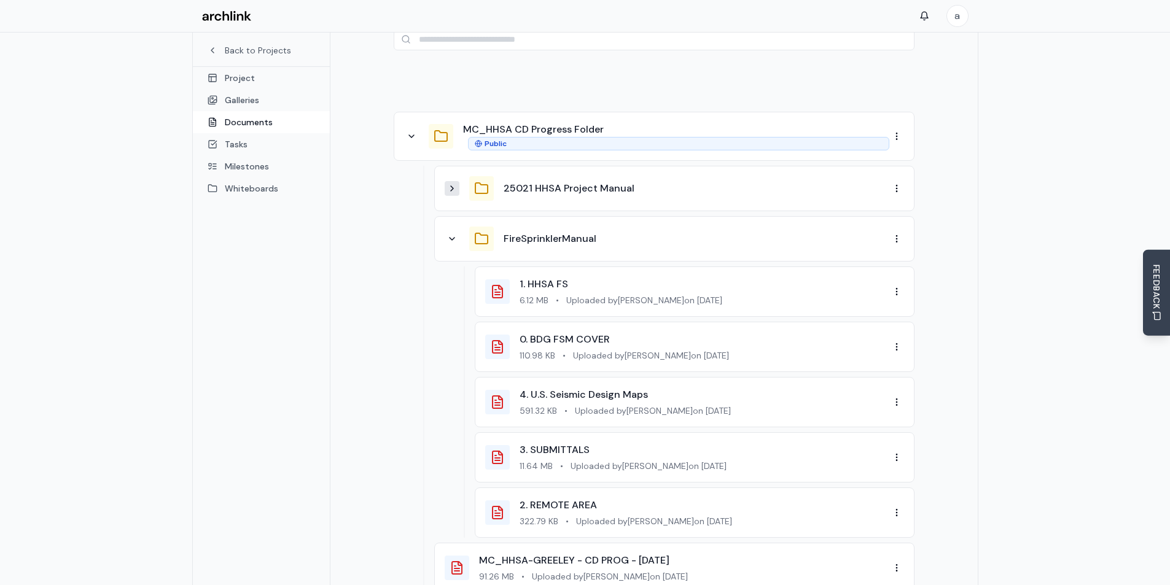
click at [440, 302] on div "1. HHSA FS 6.12 MB • Uploaded by Ruth Anderson on 10/6/2025 0. BDG FSM COVER 11…" at bounding box center [674, 403] width 480 height 272
drag, startPoint x: 632, startPoint y: 334, endPoint x: 626, endPoint y: 257, distance: 76.4
click at [545, 232] on button "FireSprinklerManual" at bounding box center [550, 239] width 93 height 15
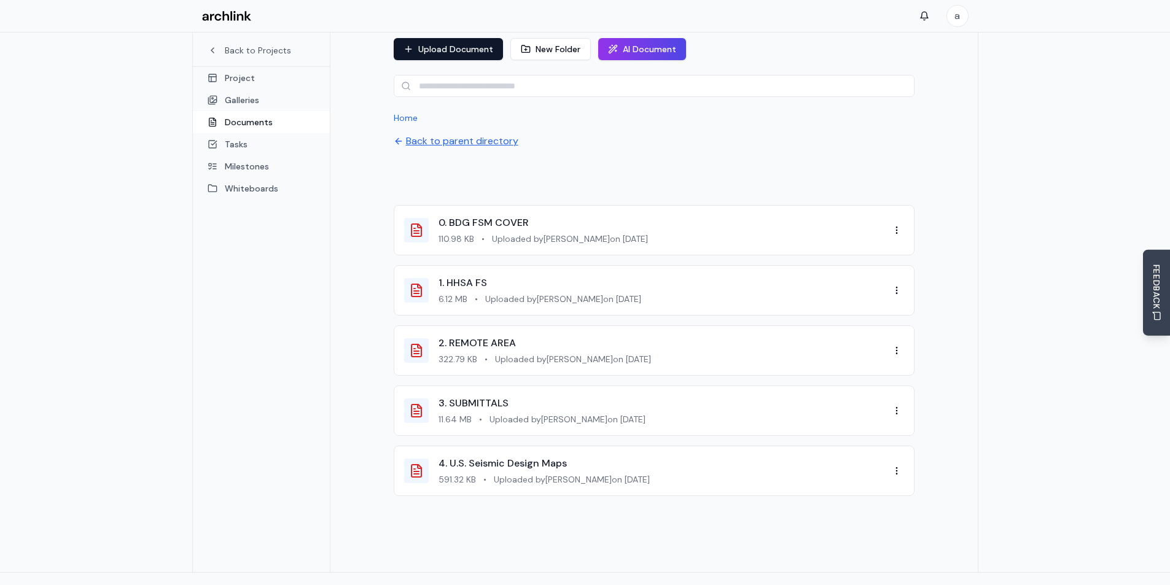
click at [433, 134] on button "Back to parent directory" at bounding box center [456, 141] width 125 height 15
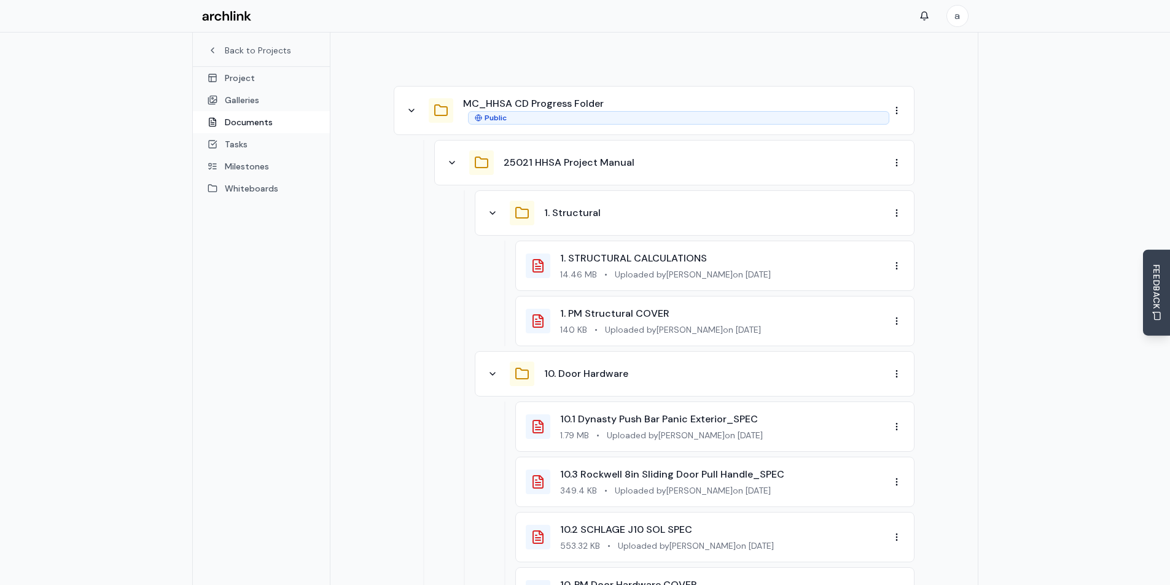
scroll to position [199, 0]
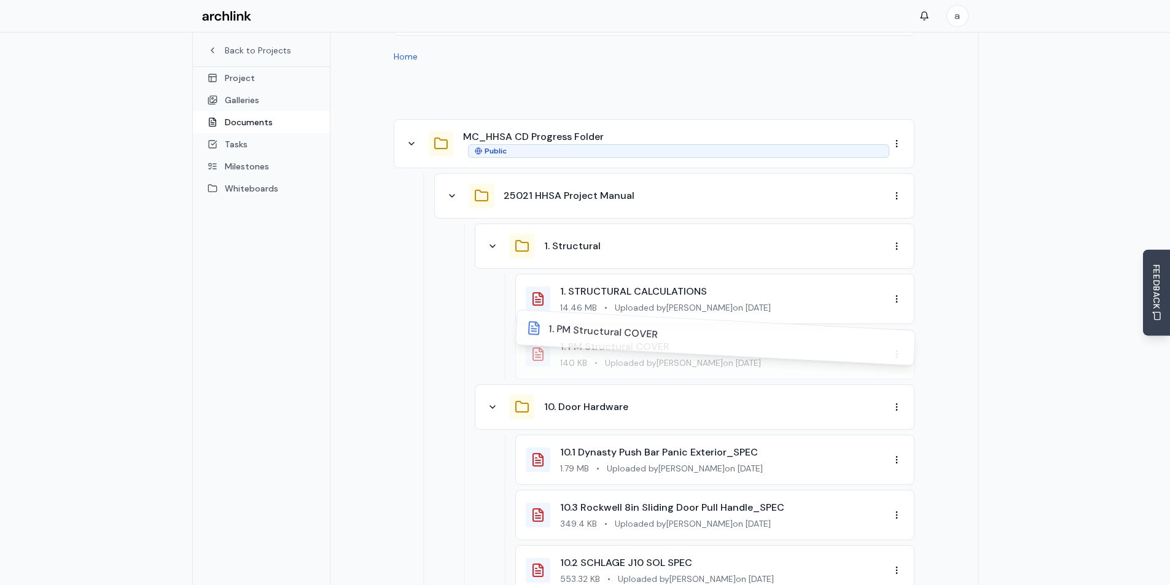
drag, startPoint x: 594, startPoint y: 339, endPoint x: 597, endPoint y: 271, distance: 68.2
click at [562, 239] on button "1. Structural" at bounding box center [572, 246] width 57 height 15
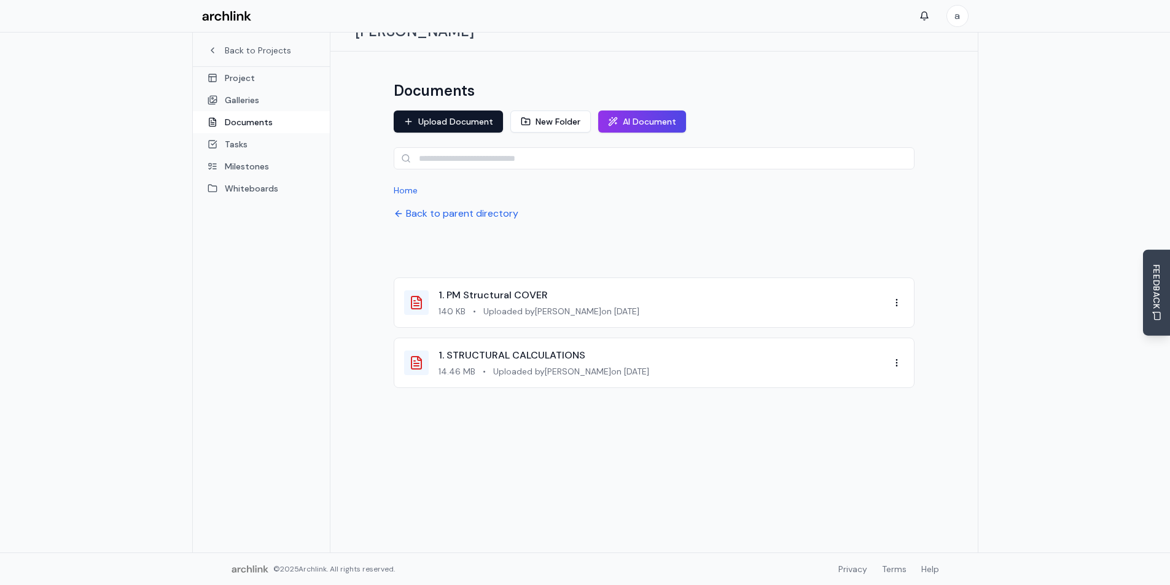
click at [538, 398] on div at bounding box center [654, 416] width 521 height 37
click at [538, 243] on div at bounding box center [654, 249] width 521 height 37
click at [423, 206] on button "Back to parent directory" at bounding box center [456, 213] width 125 height 15
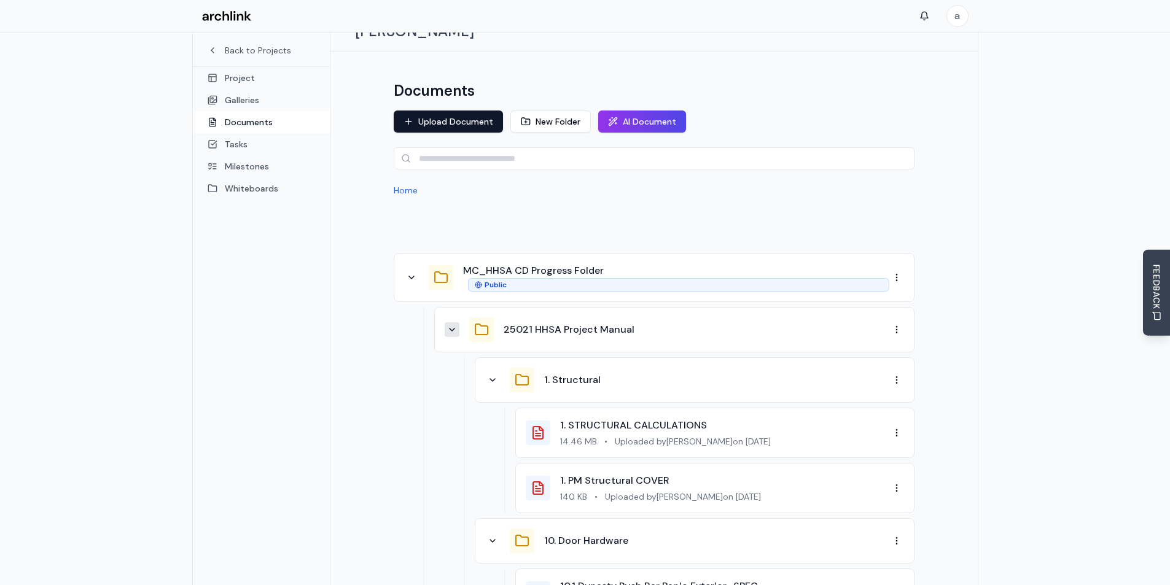
click at [459, 323] on button at bounding box center [452, 330] width 15 height 15
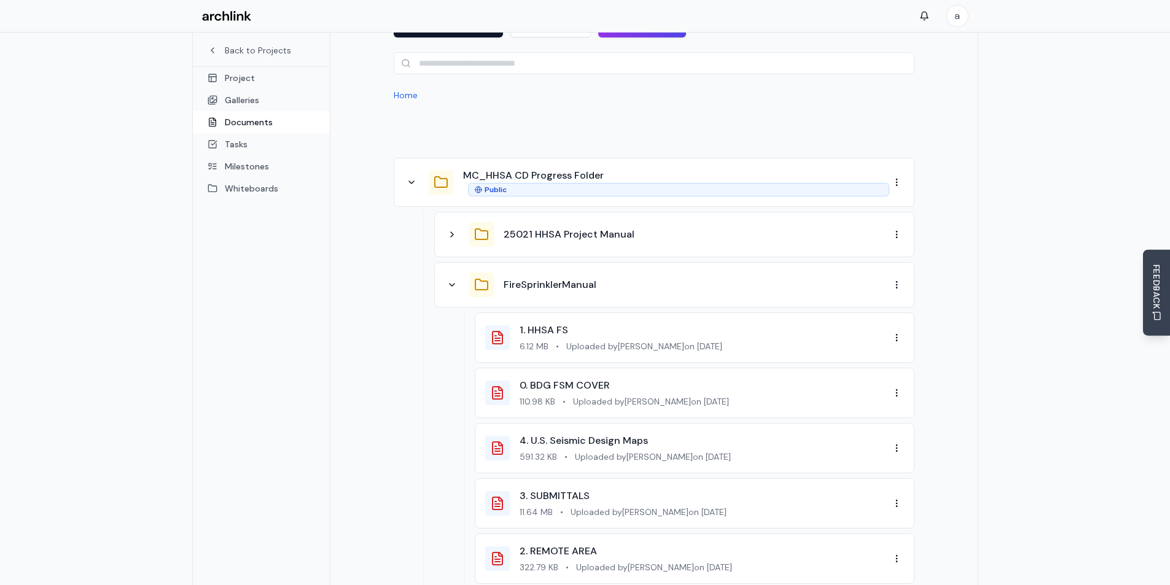
scroll to position [188, 0]
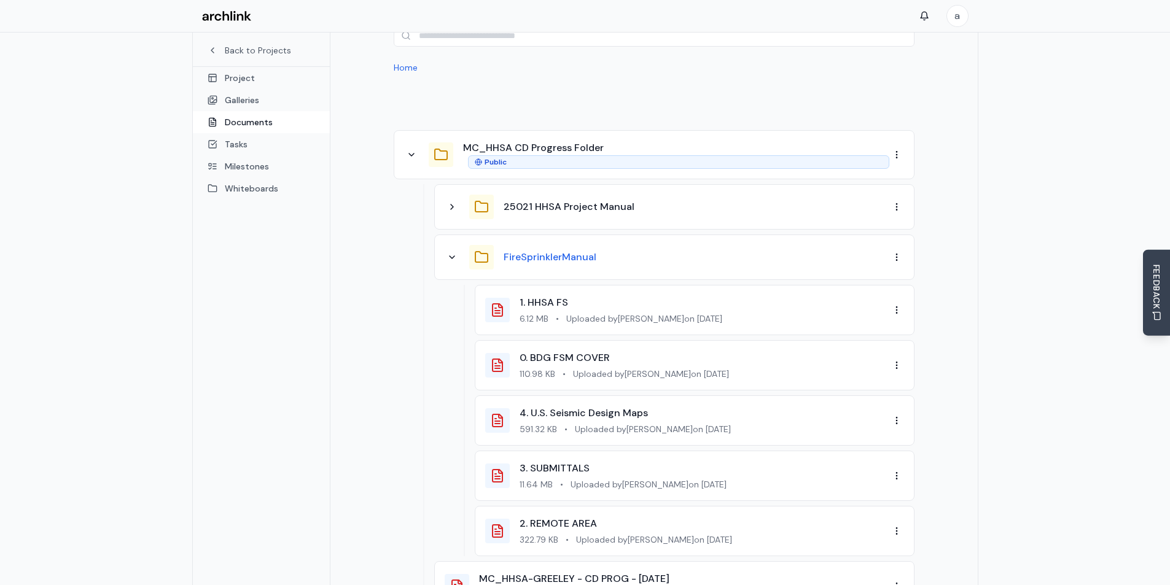
click at [538, 250] on button "FireSprinklerManual" at bounding box center [550, 257] width 93 height 15
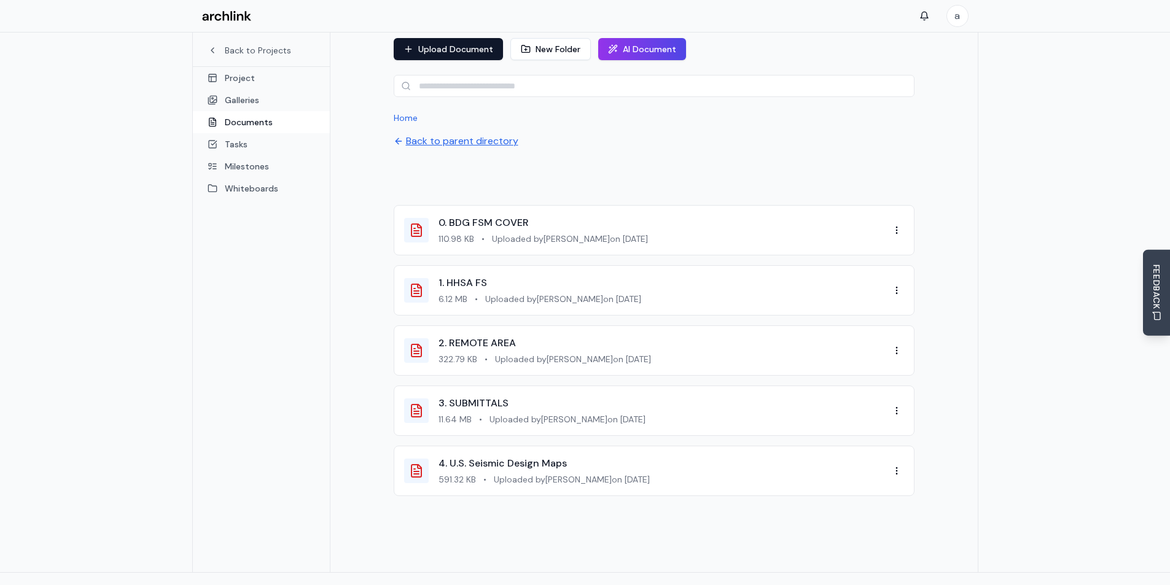
click at [417, 134] on button "Back to parent directory" at bounding box center [456, 141] width 125 height 15
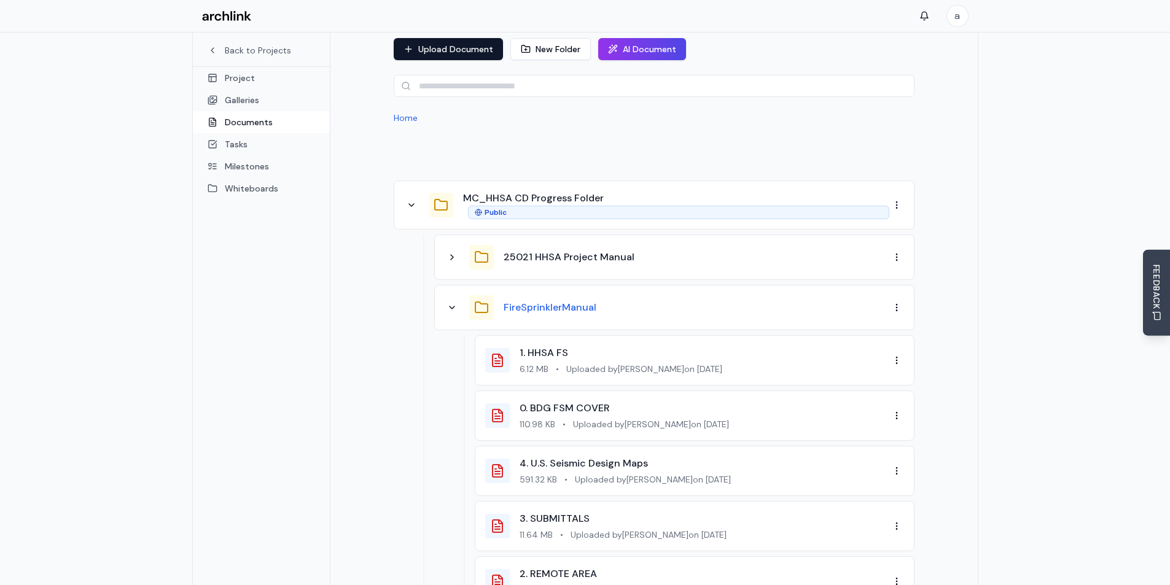
click at [568, 300] on button "FireSprinklerManual" at bounding box center [550, 307] width 93 height 15
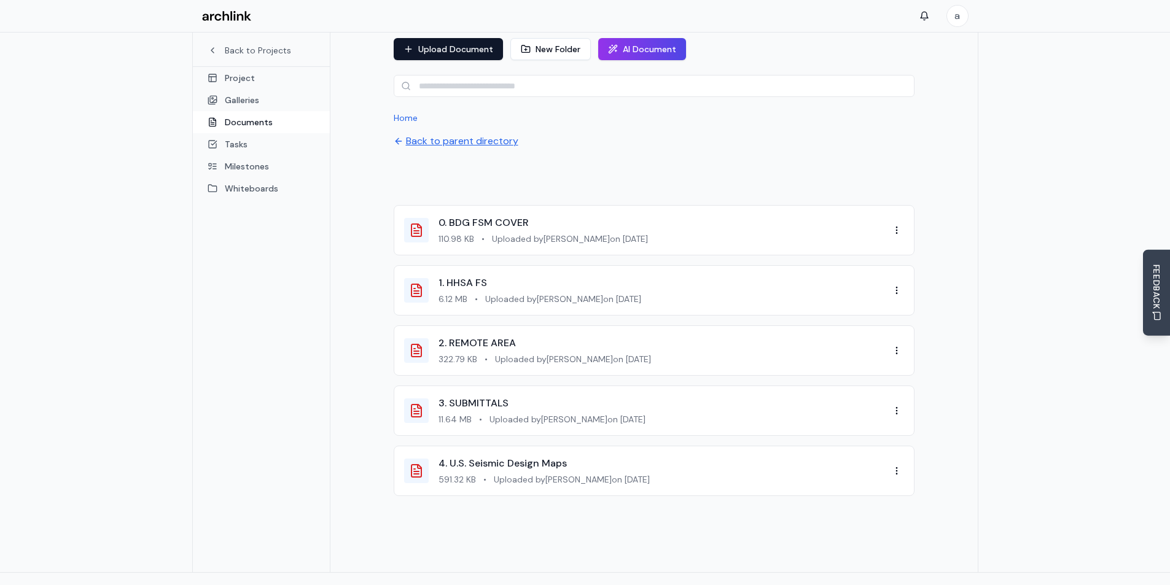
click at [421, 134] on button "Back to parent directory" at bounding box center [456, 141] width 125 height 15
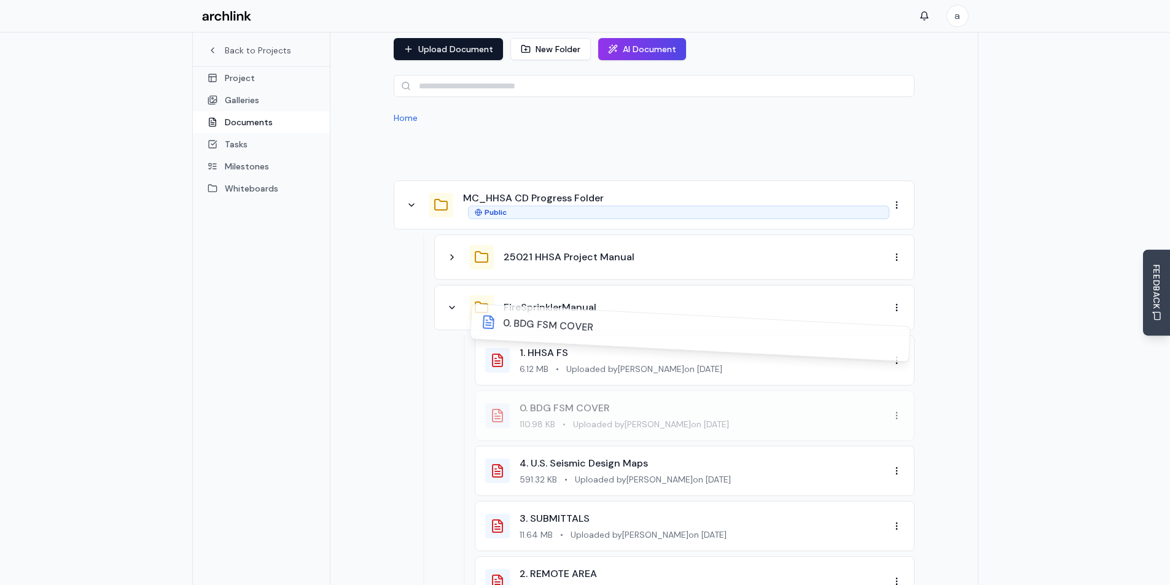
drag, startPoint x: 663, startPoint y: 392, endPoint x: 659, endPoint y: 336, distance: 56.1
drag, startPoint x: 671, startPoint y: 340, endPoint x: 667, endPoint y: 415, distance: 74.5
click at [467, 401] on div "1. HHSA FS 6.12 MB • Uploaded by Ruth Anderson on 10/6/2025 0. BDG FSM COVER 11…" at bounding box center [689, 471] width 451 height 272
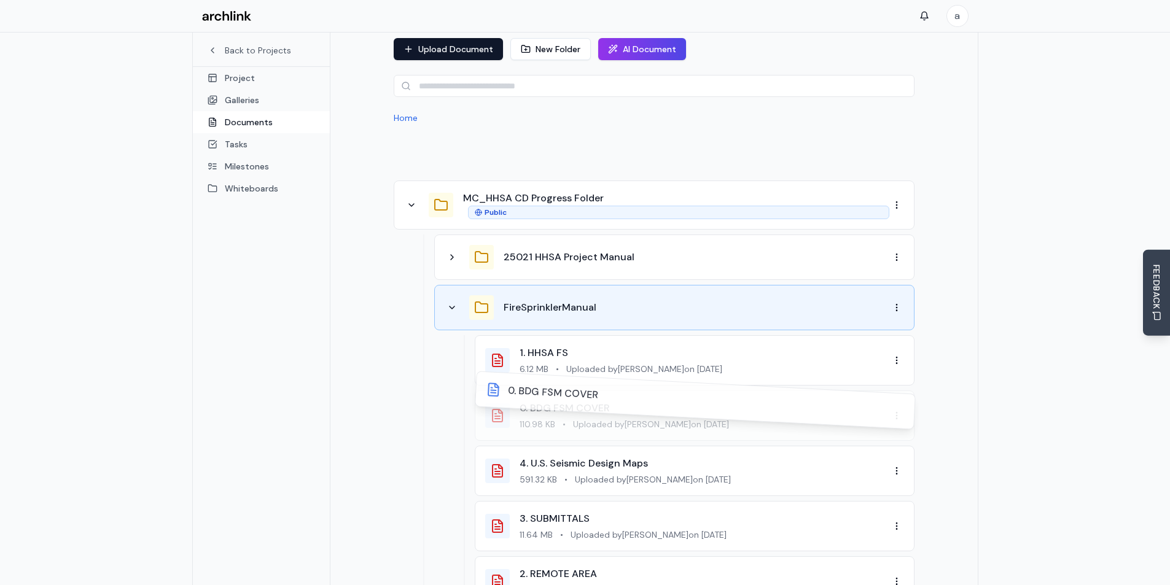
drag, startPoint x: 877, startPoint y: 407, endPoint x: 889, endPoint y: 324, distance: 83.8
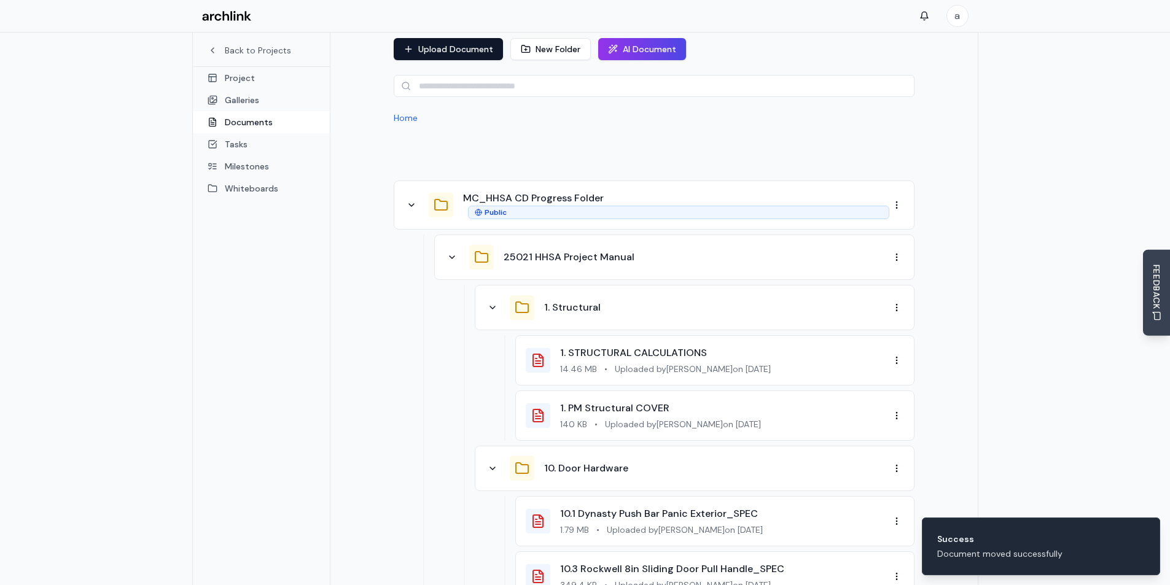
click at [574, 300] on button "1. Structural" at bounding box center [572, 307] width 57 height 15
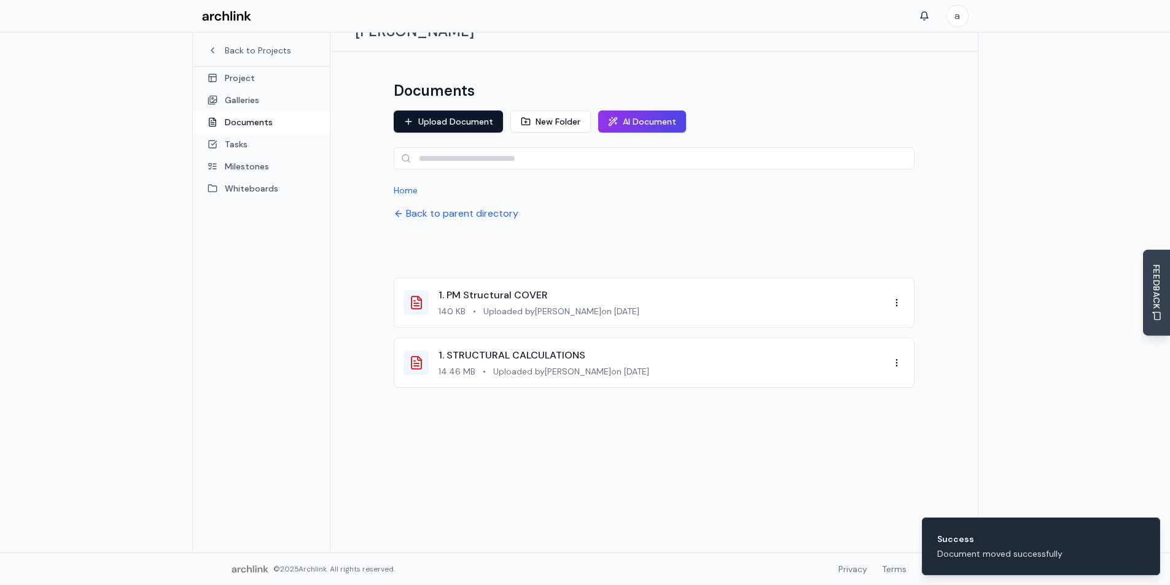
click at [565, 410] on div at bounding box center [654, 416] width 521 height 37
click at [429, 206] on button "Back to parent directory" at bounding box center [456, 213] width 125 height 15
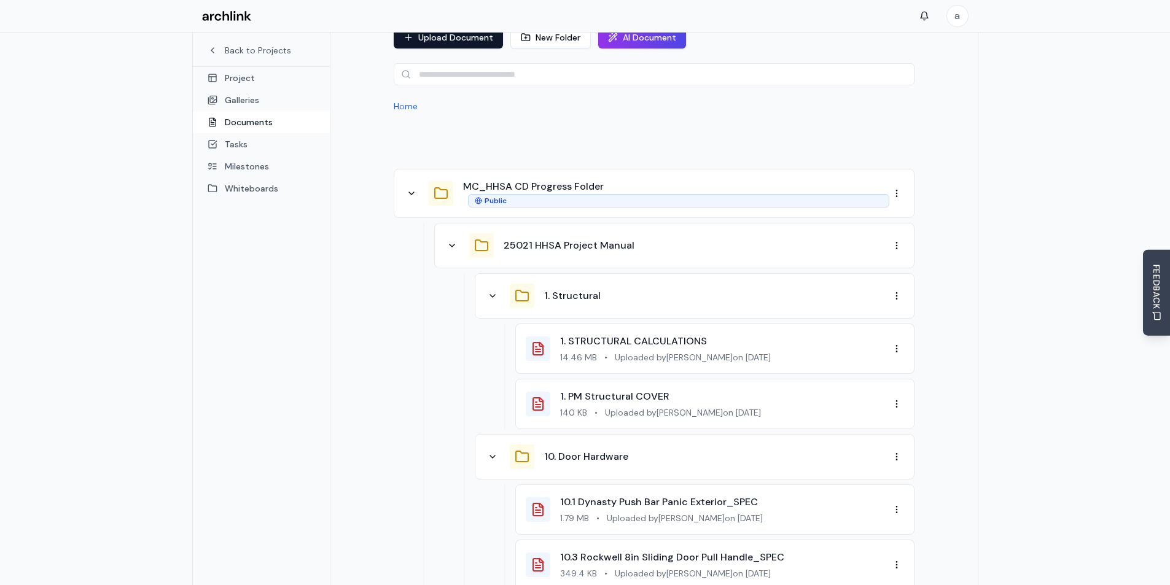
scroll to position [127, 0]
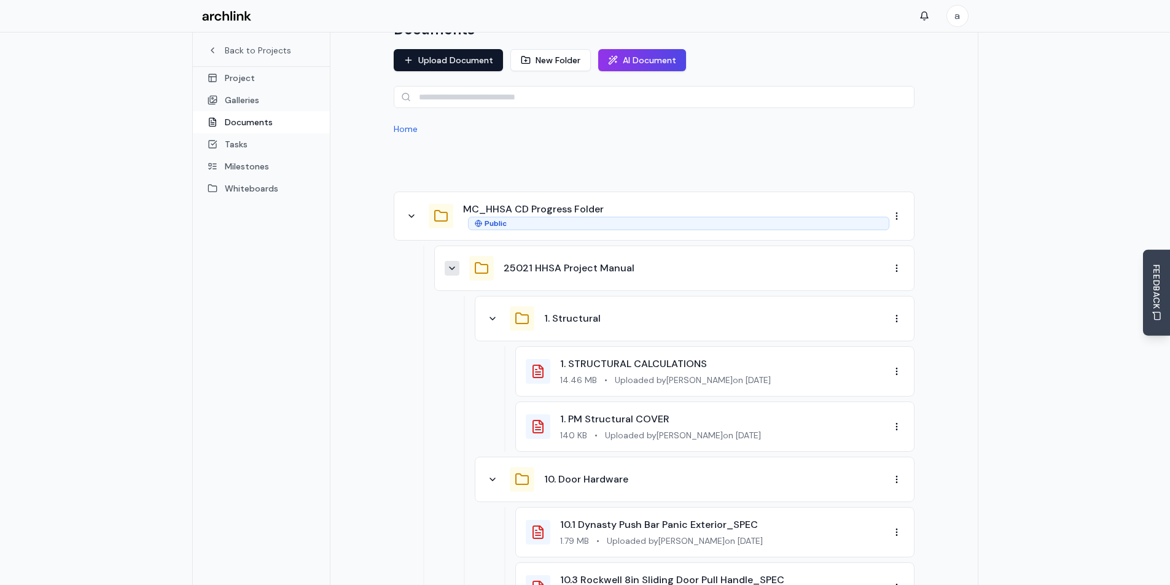
click at [456, 264] on icon at bounding box center [452, 269] width 10 height 10
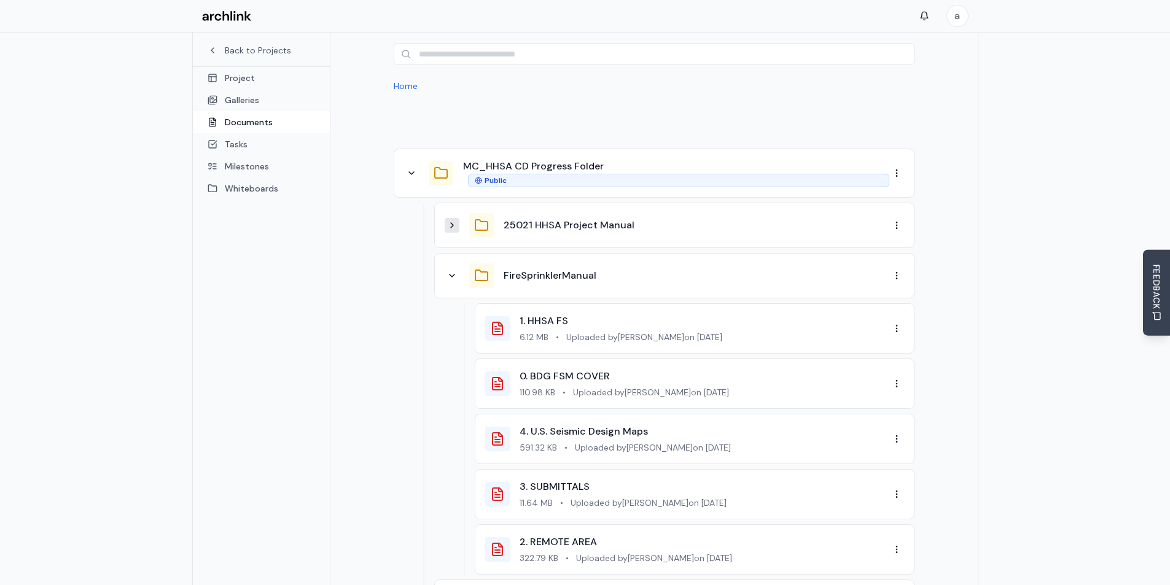
scroll to position [188, 0]
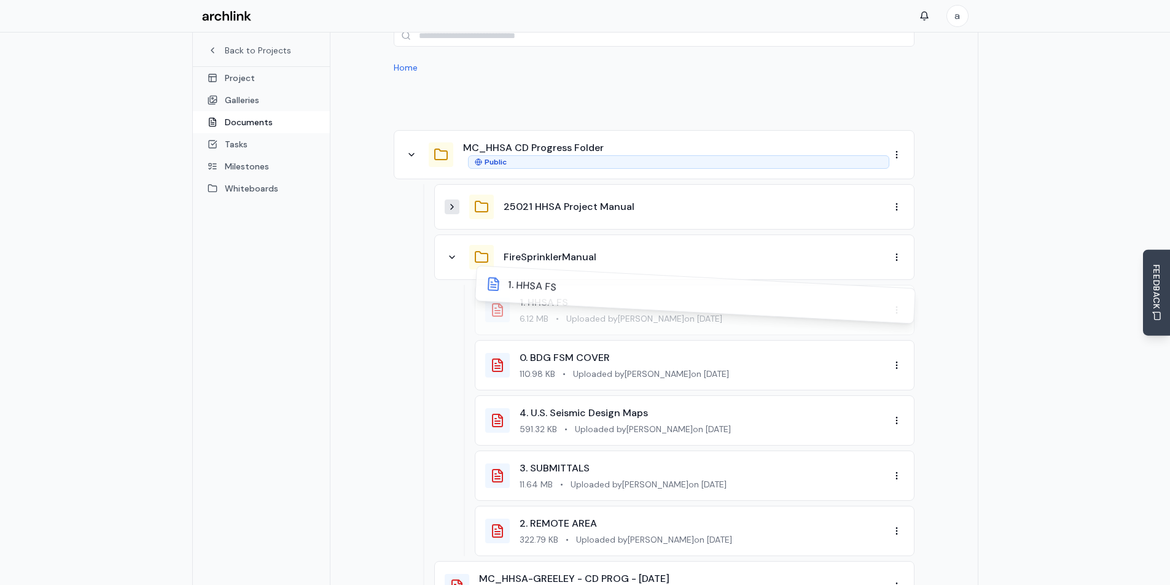
drag, startPoint x: 627, startPoint y: 297, endPoint x: 649, endPoint y: 370, distance: 76.6
click at [542, 250] on button "FireSprinklerManual" at bounding box center [550, 257] width 93 height 15
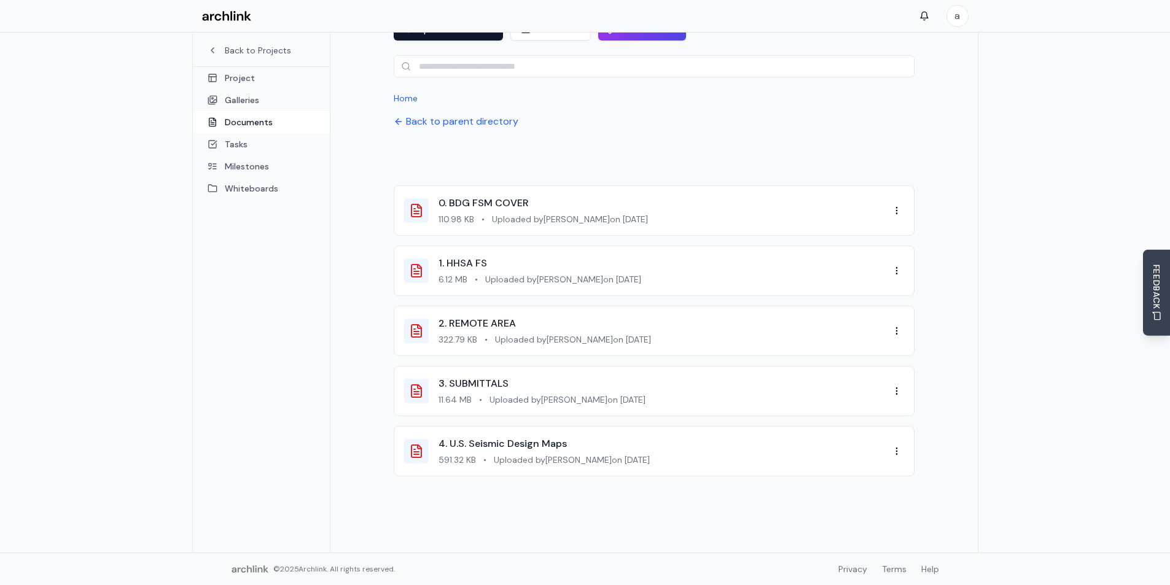
scroll to position [138, 0]
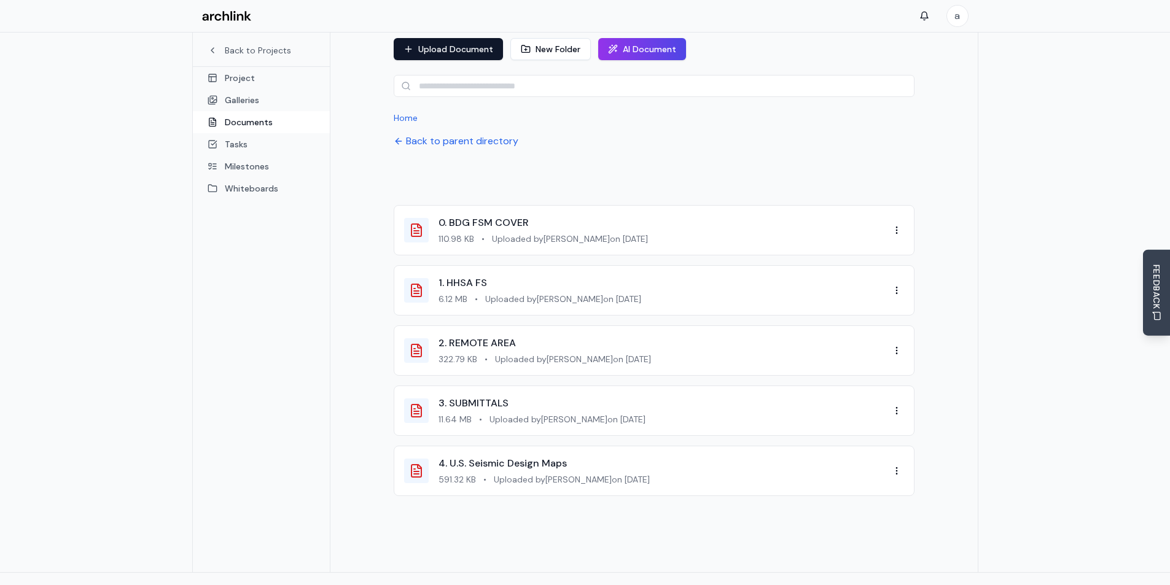
click at [362, 245] on div "Documents Upload Document New Folder AI Document Home Back to parent directory …" at bounding box center [655, 275] width 648 height 593
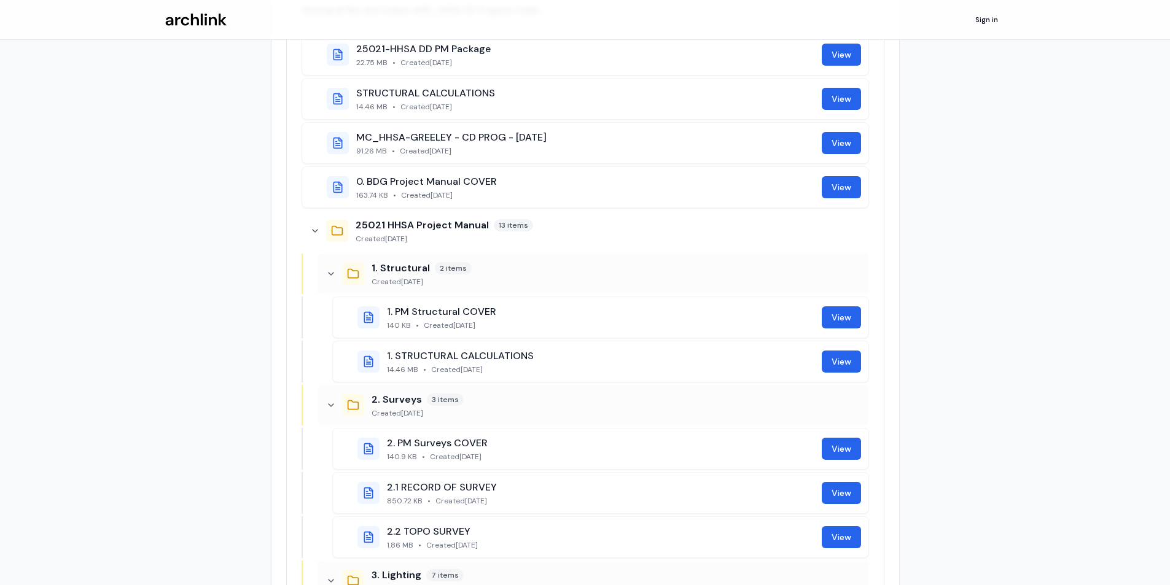
scroll to position [246, 0]
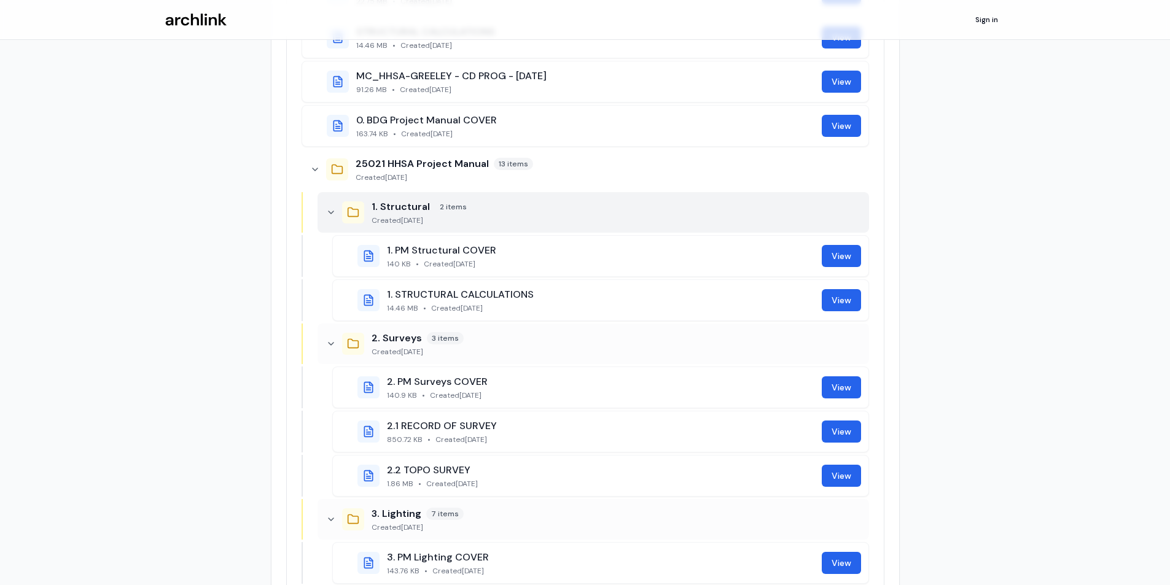
click at [333, 203] on div "1. Structural 2 items Created October 6, 2025" at bounding box center [594, 212] width 552 height 41
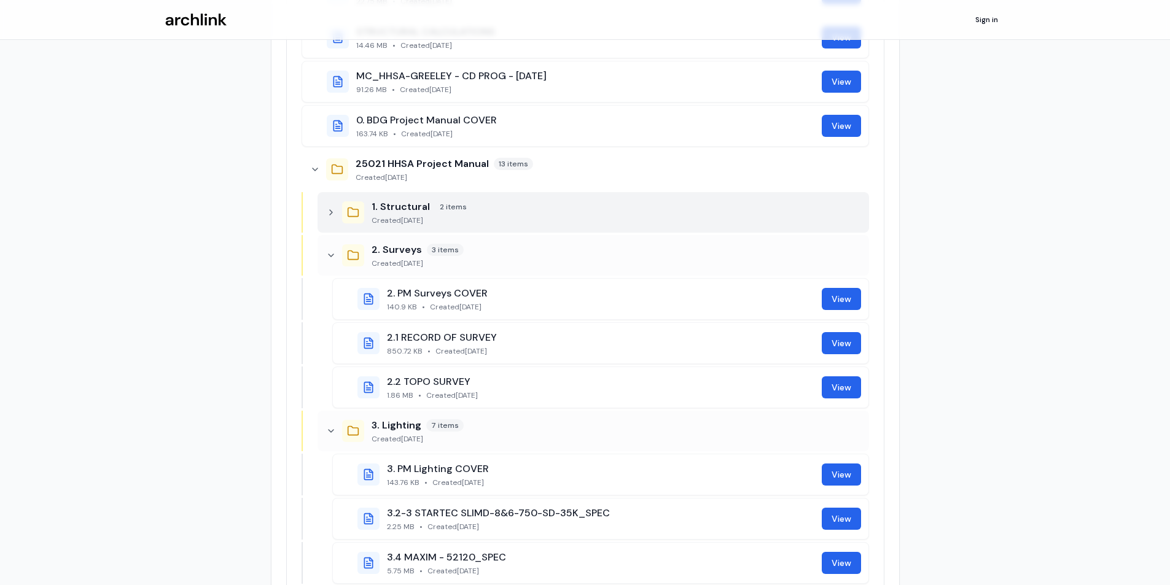
click at [331, 208] on icon at bounding box center [331, 213] width 10 height 10
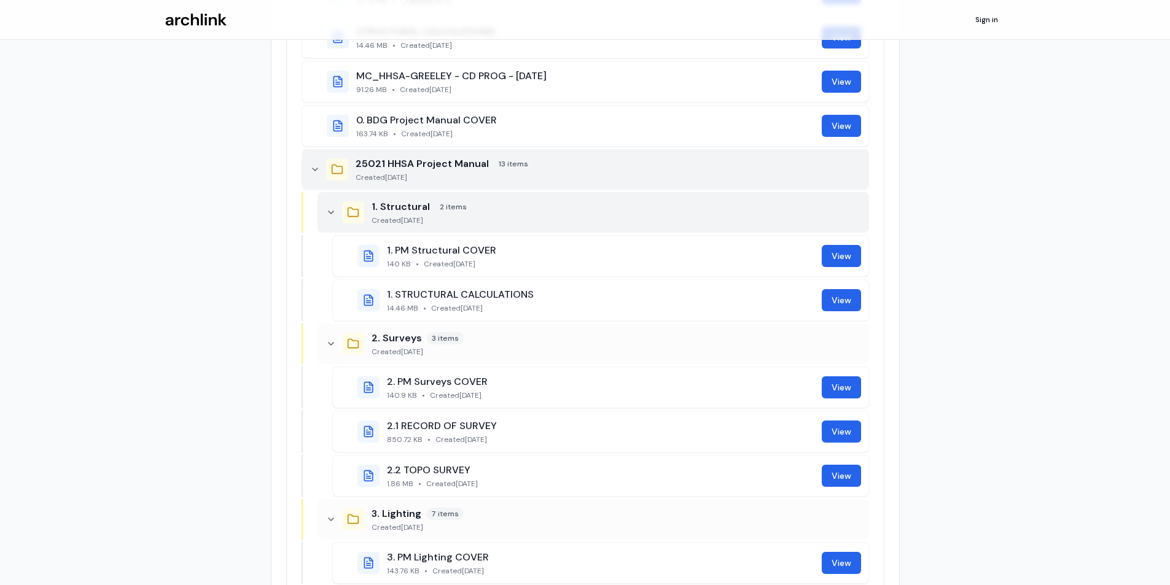
click at [313, 166] on icon at bounding box center [315, 170] width 10 height 10
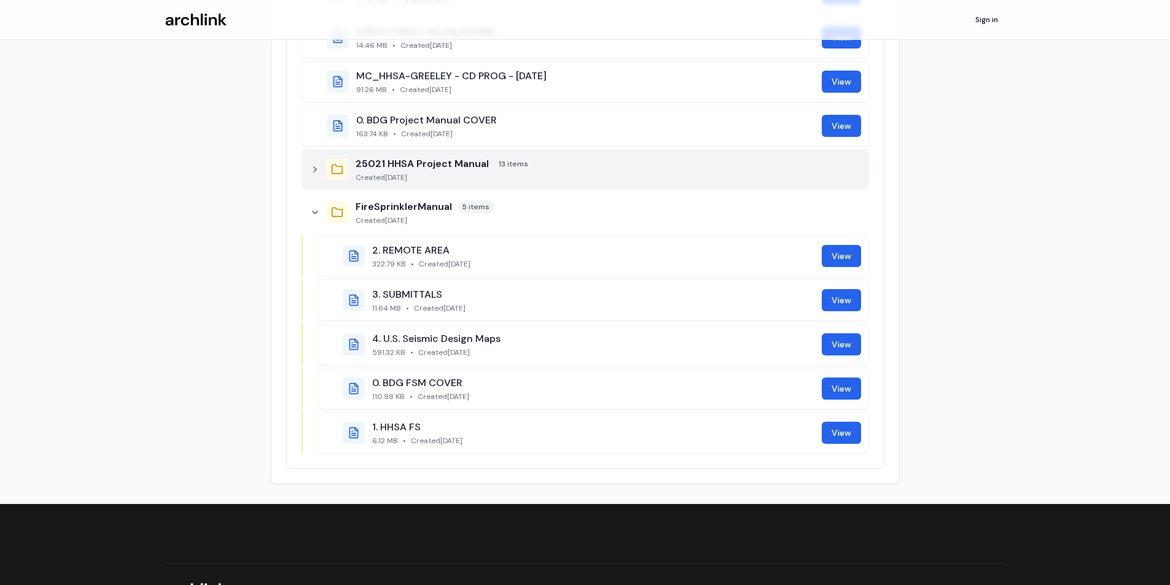
click at [313, 167] on icon at bounding box center [315, 170] width 10 height 10
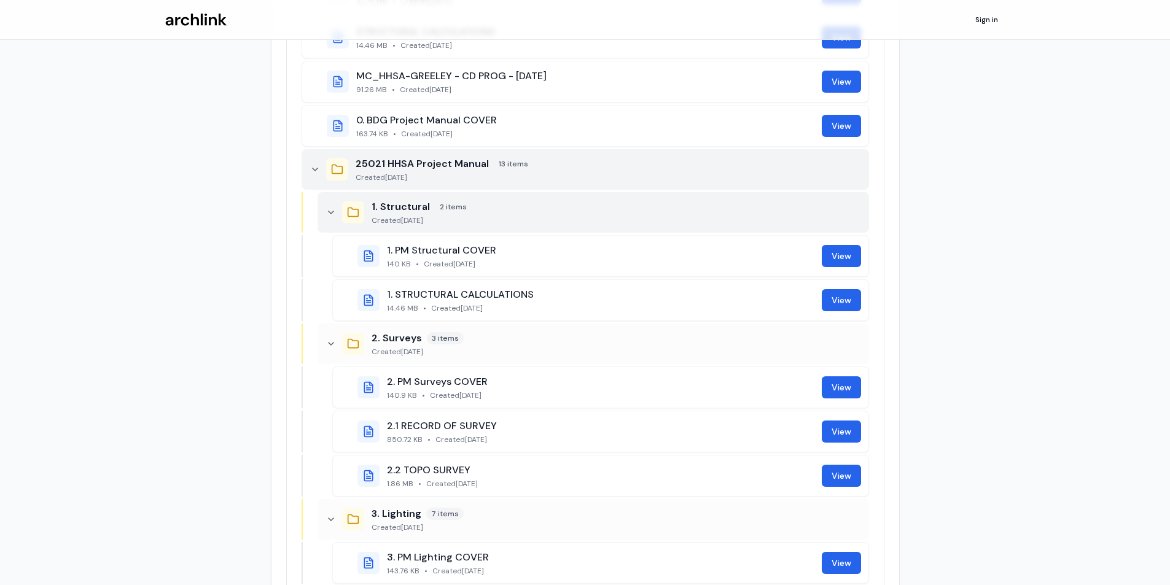
click at [332, 206] on div at bounding box center [331, 212] width 12 height 12
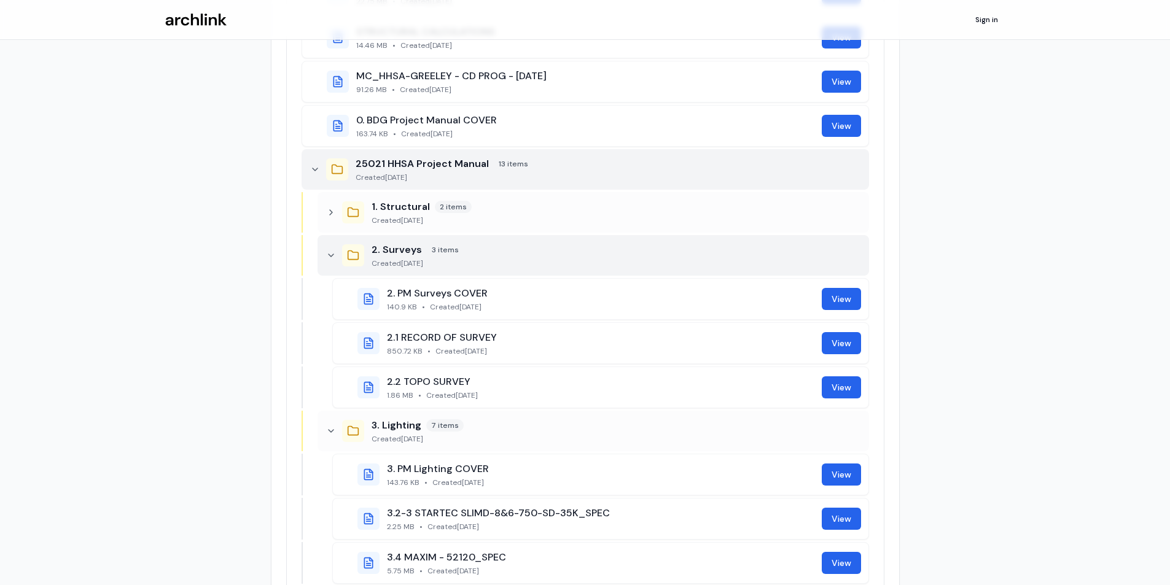
click at [331, 253] on icon at bounding box center [331, 256] width 10 height 10
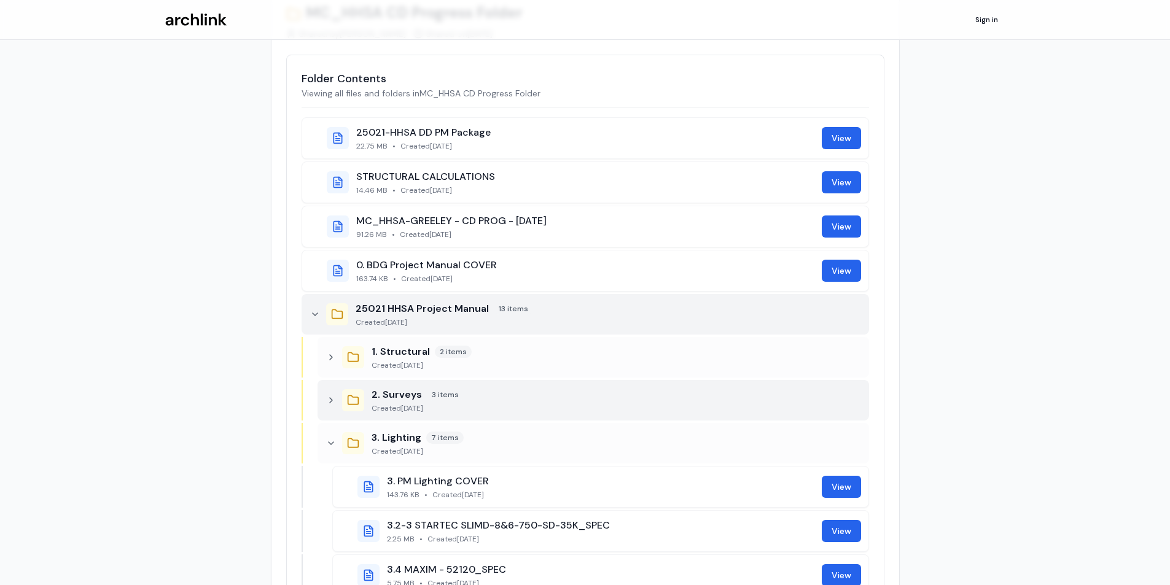
scroll to position [123, 0]
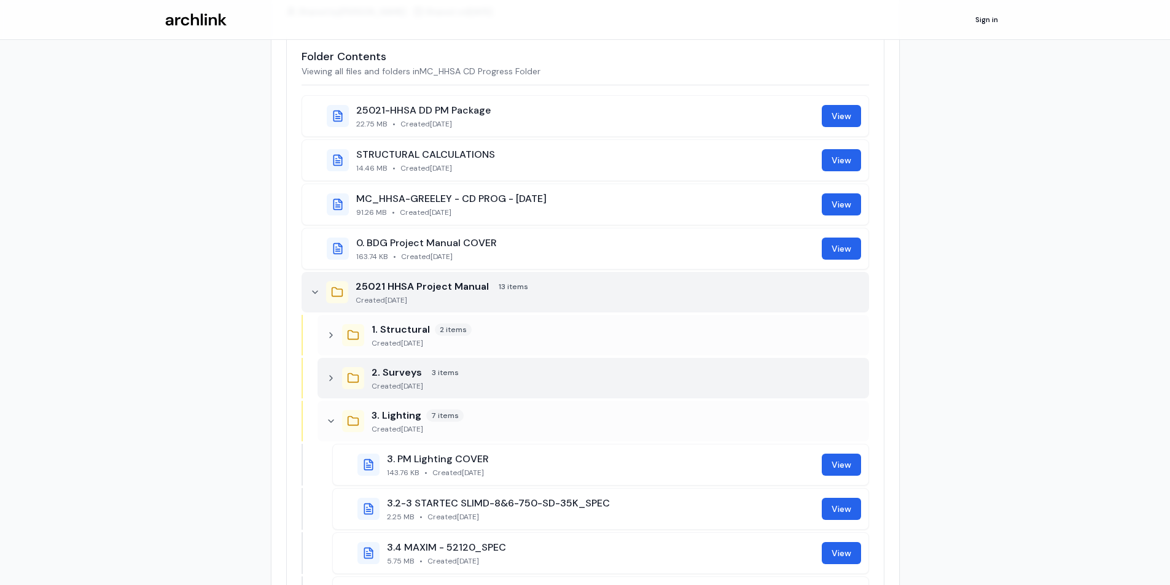
click at [315, 287] on div at bounding box center [315, 292] width 12 height 12
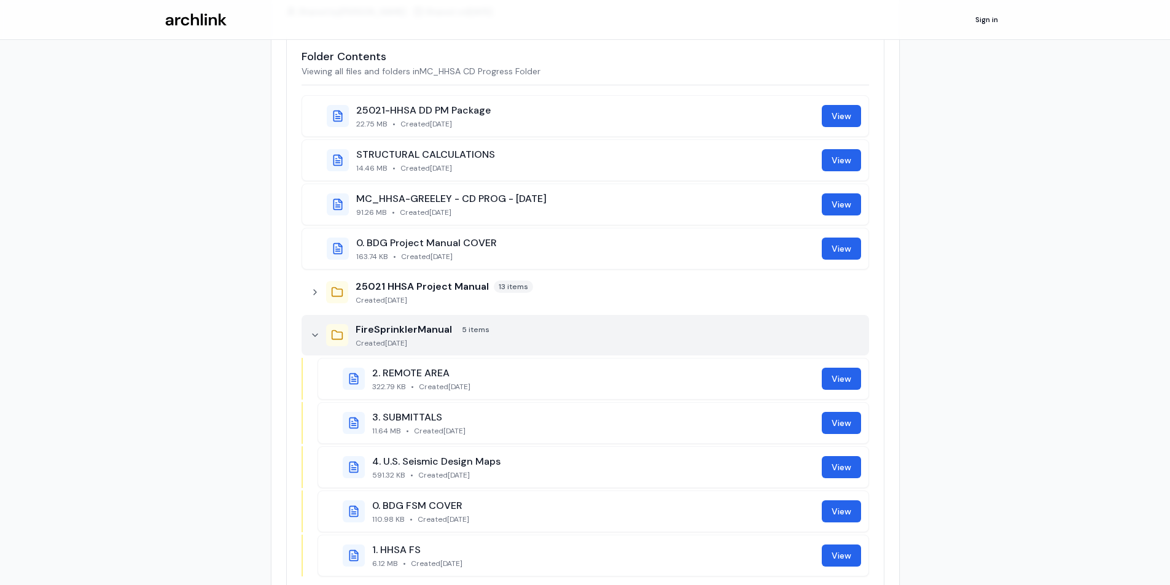
click at [310, 332] on icon at bounding box center [315, 336] width 10 height 10
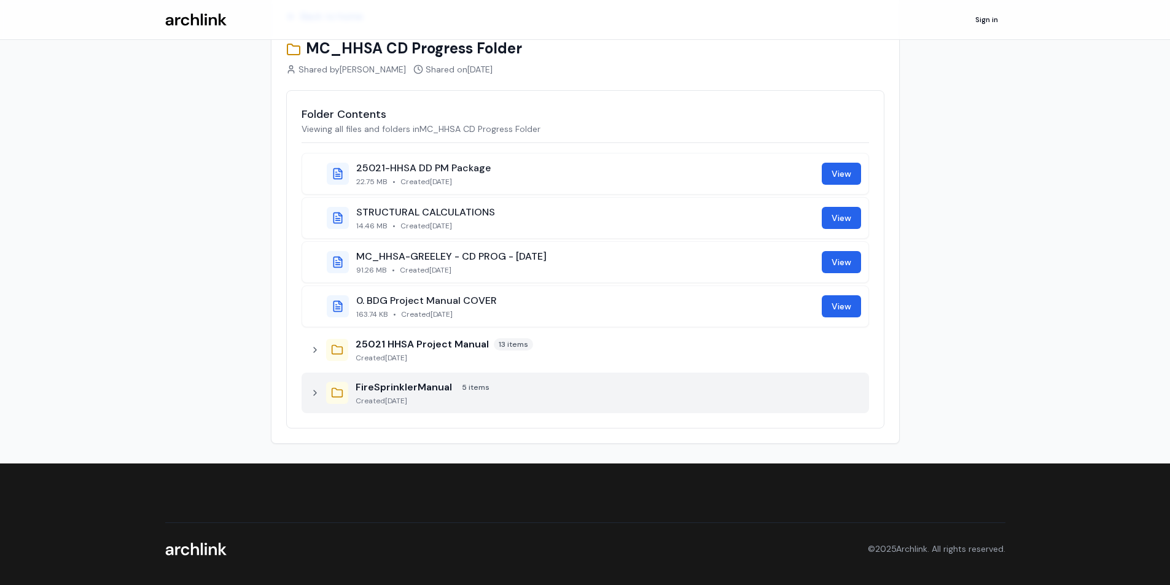
scroll to position [65, 0]
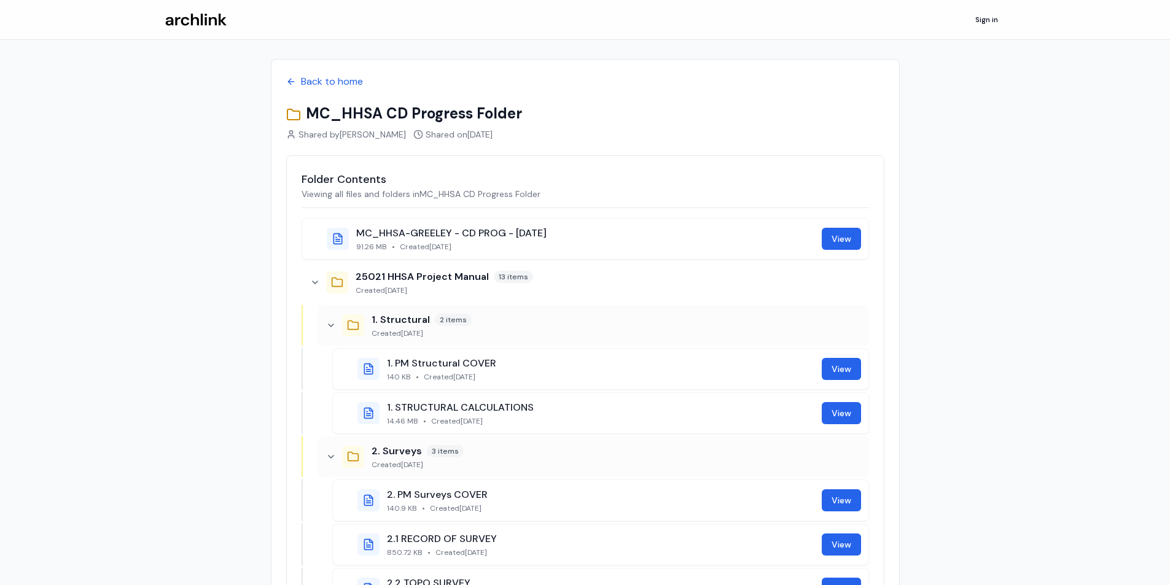
scroll to position [65, 0]
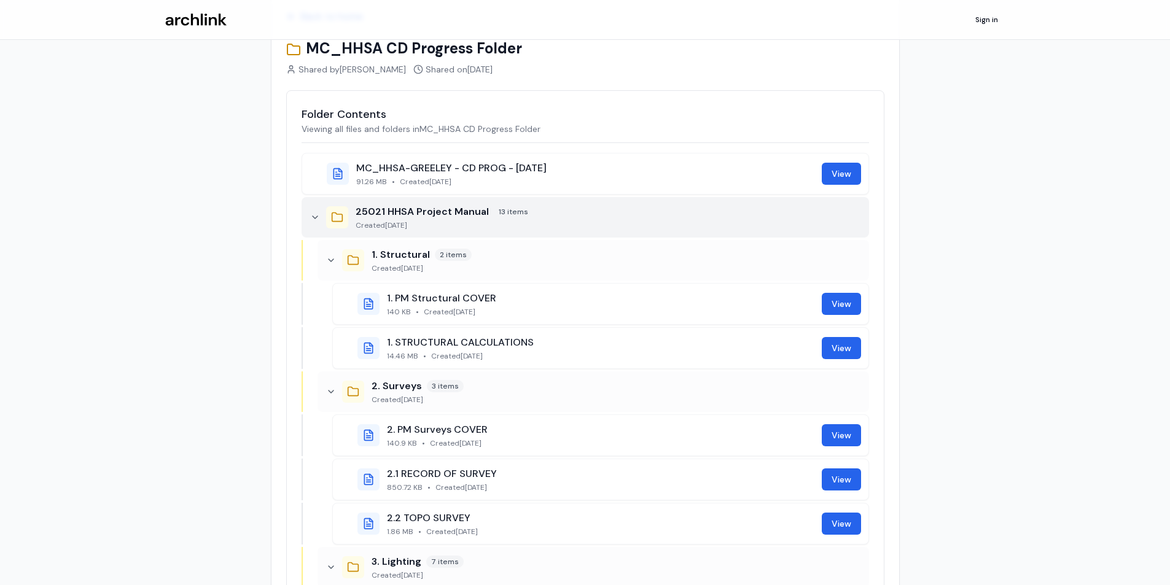
click at [311, 214] on icon at bounding box center [315, 218] width 10 height 10
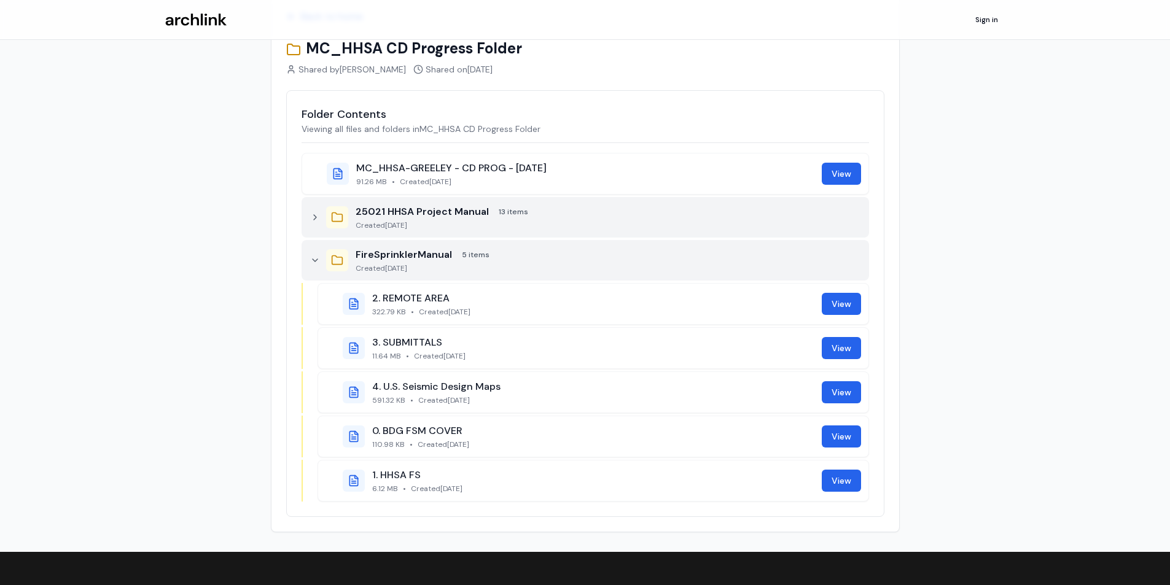
click at [311, 256] on icon at bounding box center [315, 261] width 10 height 10
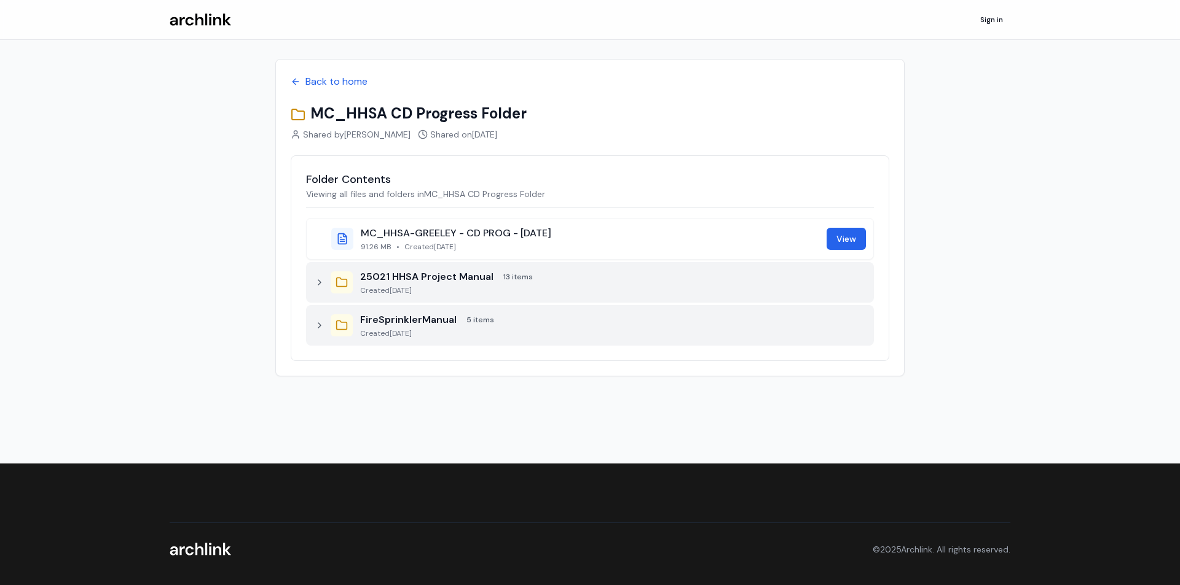
click at [210, 200] on div "Back to home MC_HHSA CD Progress Folder Shared by MARC JONES Shared on Septembe…" at bounding box center [590, 217] width 860 height 357
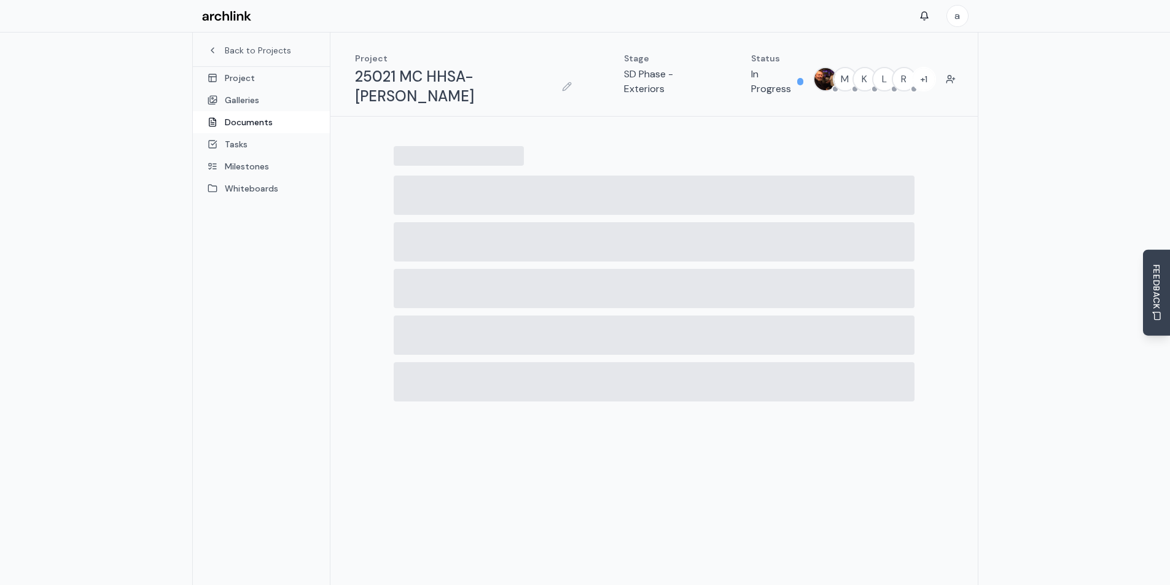
scroll to position [65, 0]
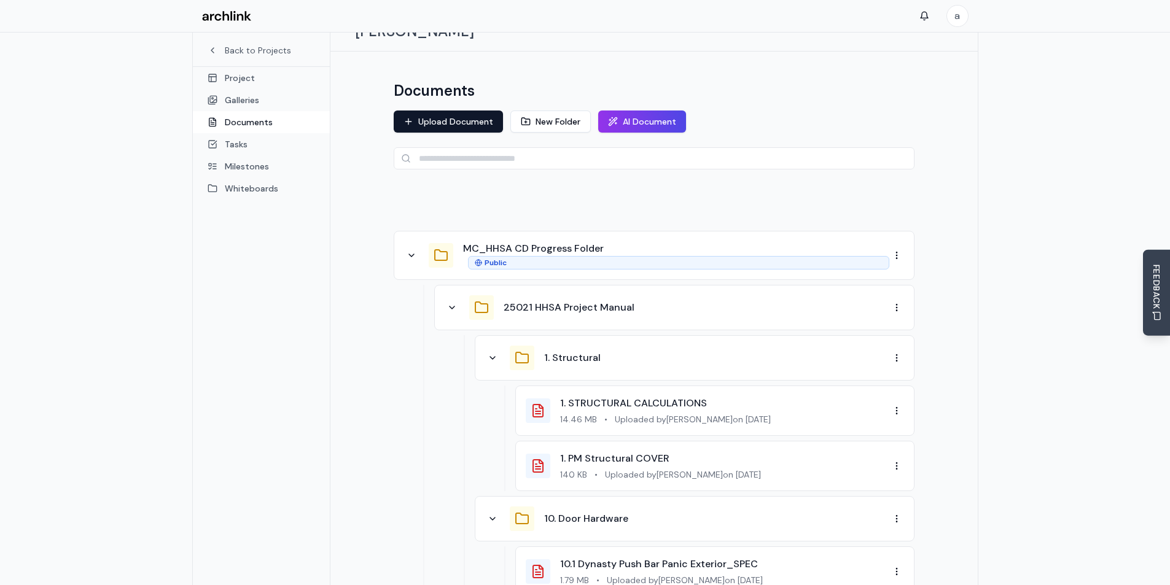
click at [461, 296] on div "25021 HHSA Project Manual" at bounding box center [667, 308] width 445 height 25
click at [448, 303] on icon at bounding box center [452, 308] width 10 height 10
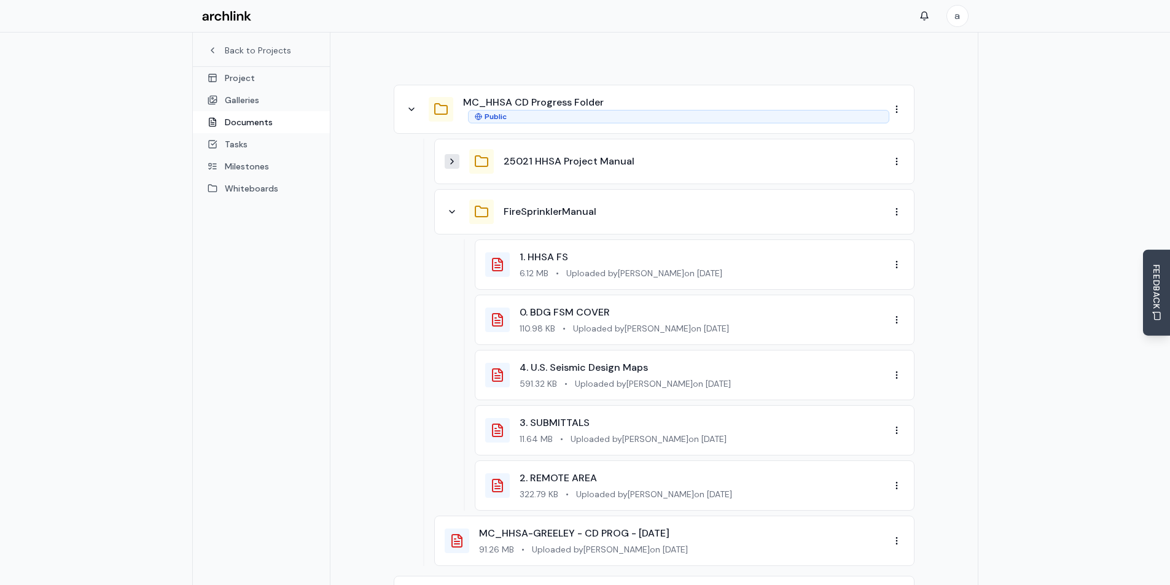
scroll to position [188, 0]
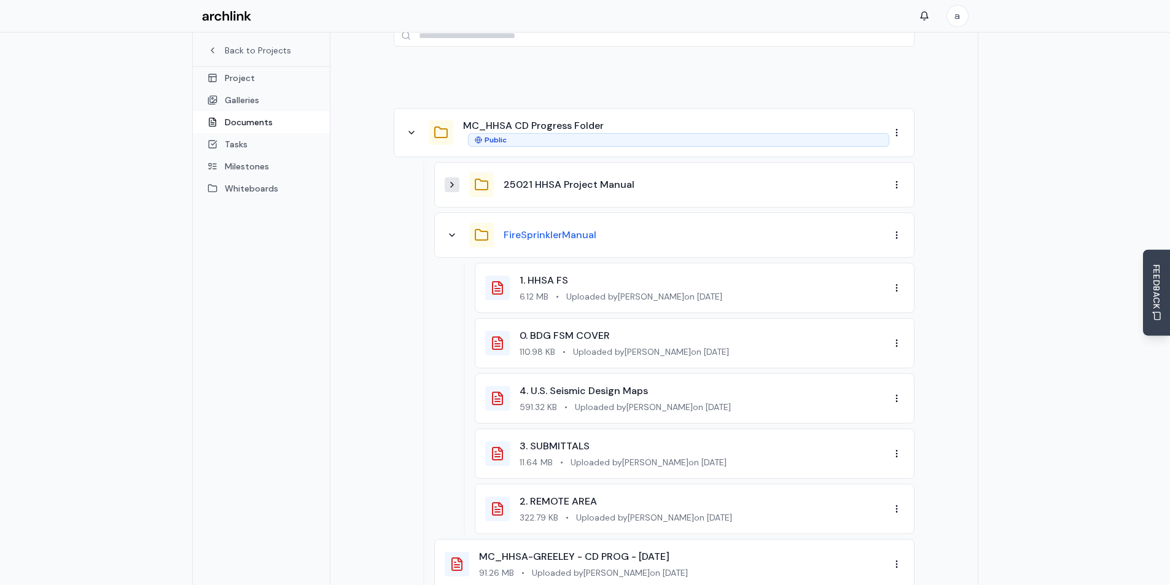
click at [544, 228] on button "FireSprinklerManual" at bounding box center [550, 235] width 93 height 15
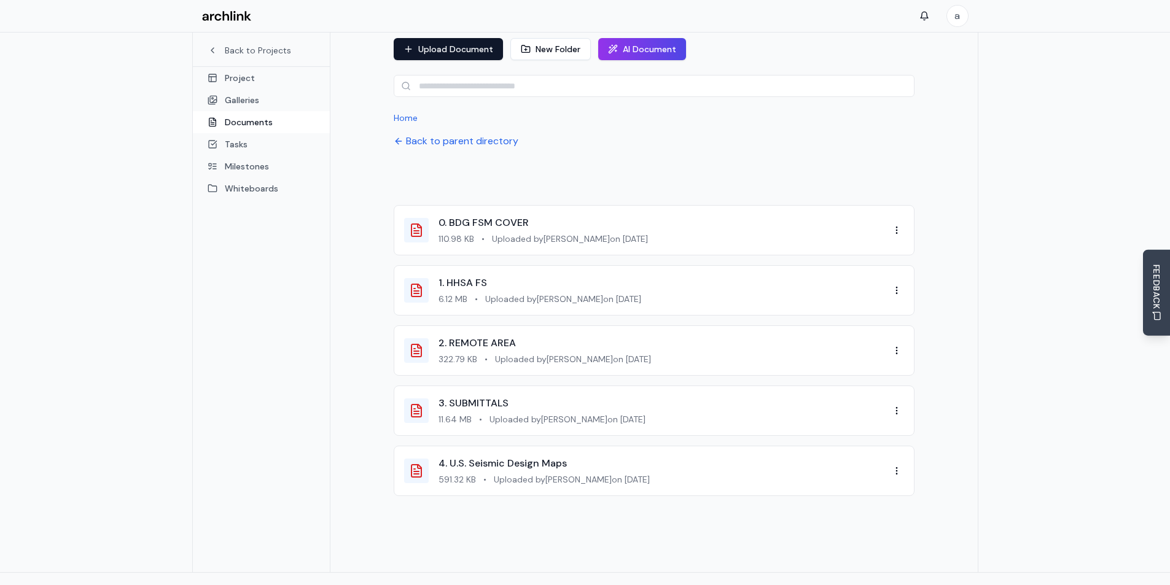
click at [248, 286] on div "Back to Projects Project Galleries Documents Tasks Milestones Whiteboards" at bounding box center [262, 234] width 138 height 678
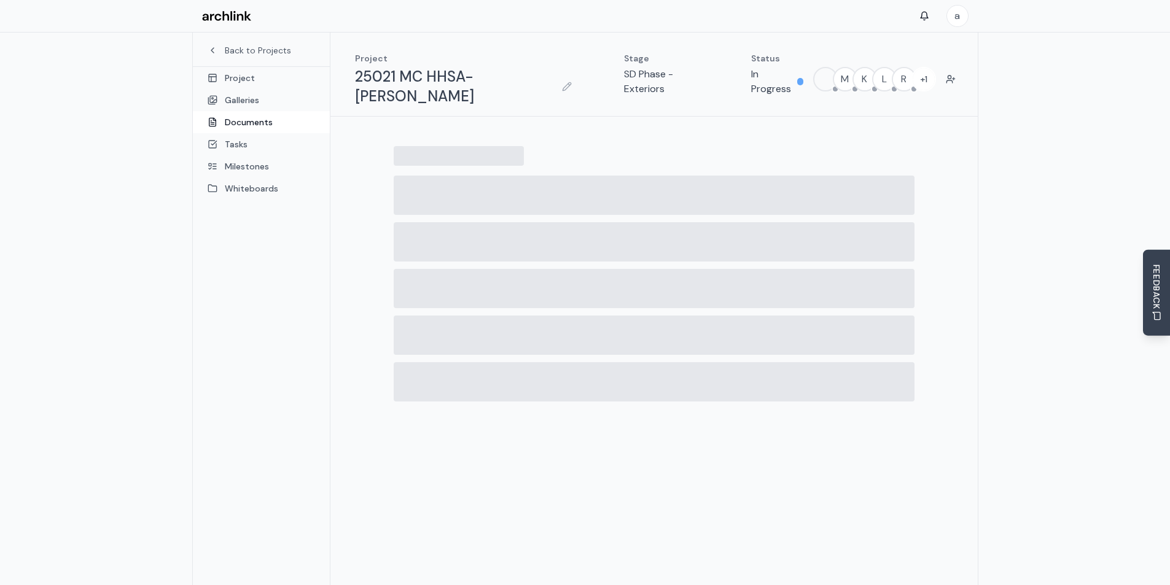
scroll to position [65, 0]
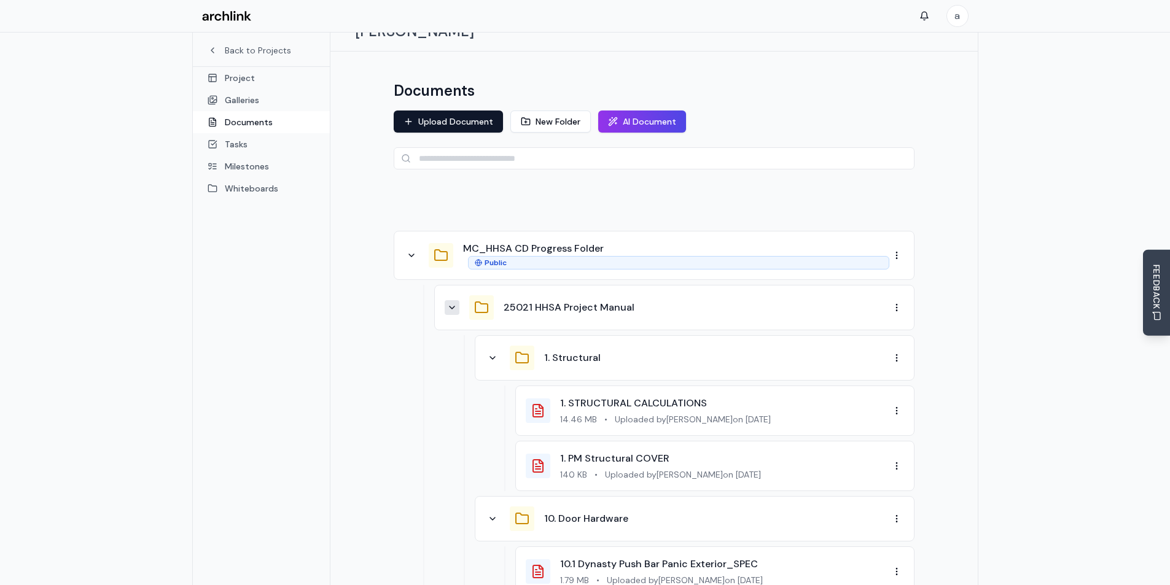
click at [453, 303] on icon at bounding box center [452, 308] width 10 height 10
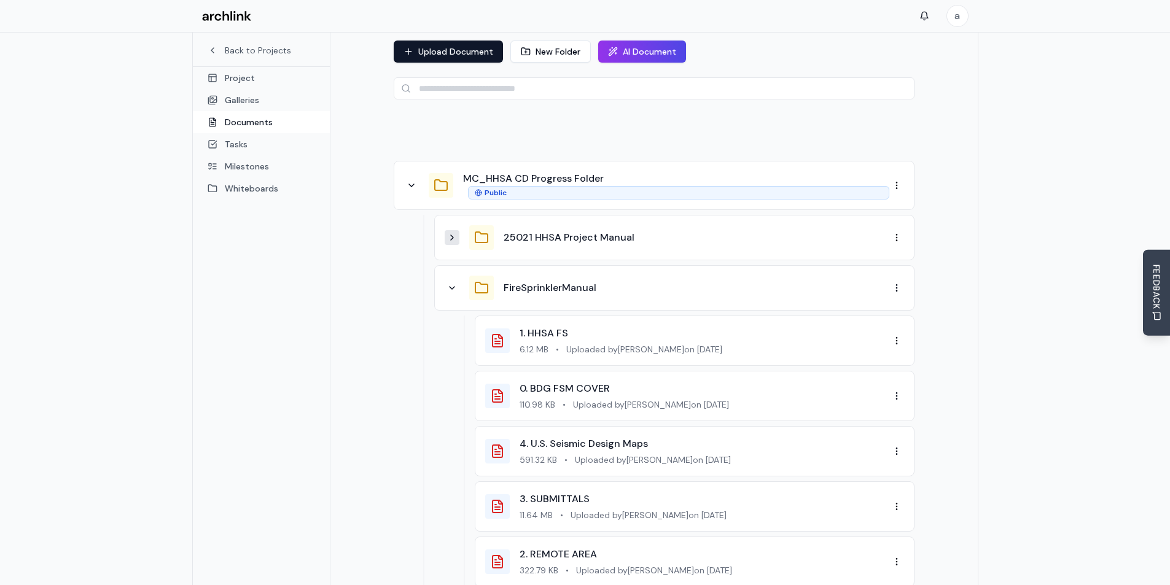
scroll to position [249, 0]
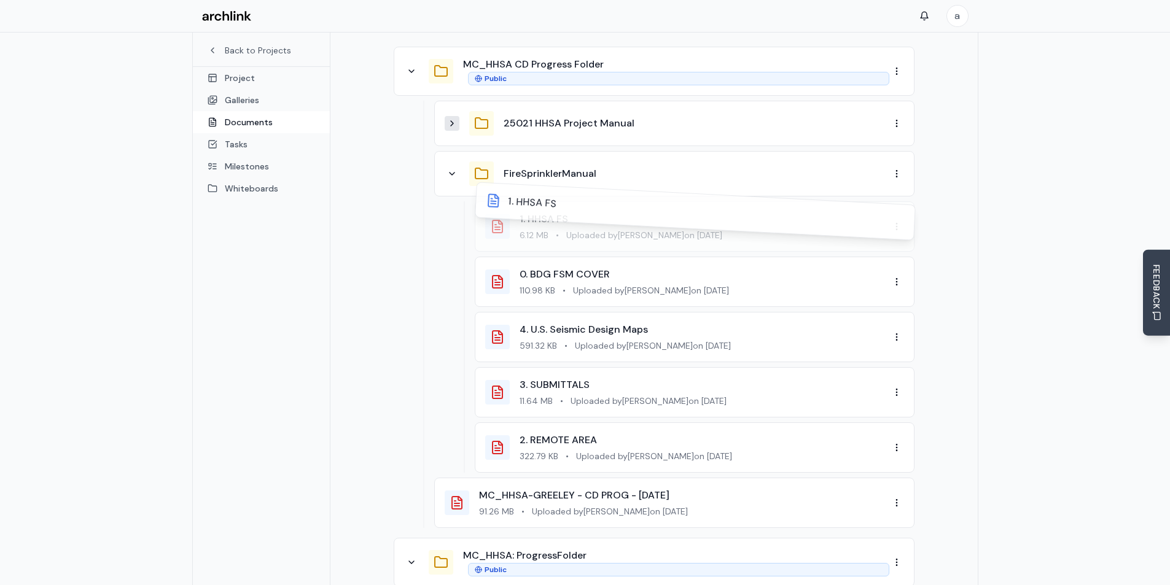
drag, startPoint x: 494, startPoint y: 212, endPoint x: 485, endPoint y: 281, distance: 70.0
drag, startPoint x: 491, startPoint y: 266, endPoint x: 472, endPoint y: 200, distance: 68.4
click at [652, 229] on span "Uploaded by Ruth Anderson on 10/6/2025" at bounding box center [644, 235] width 156 height 12
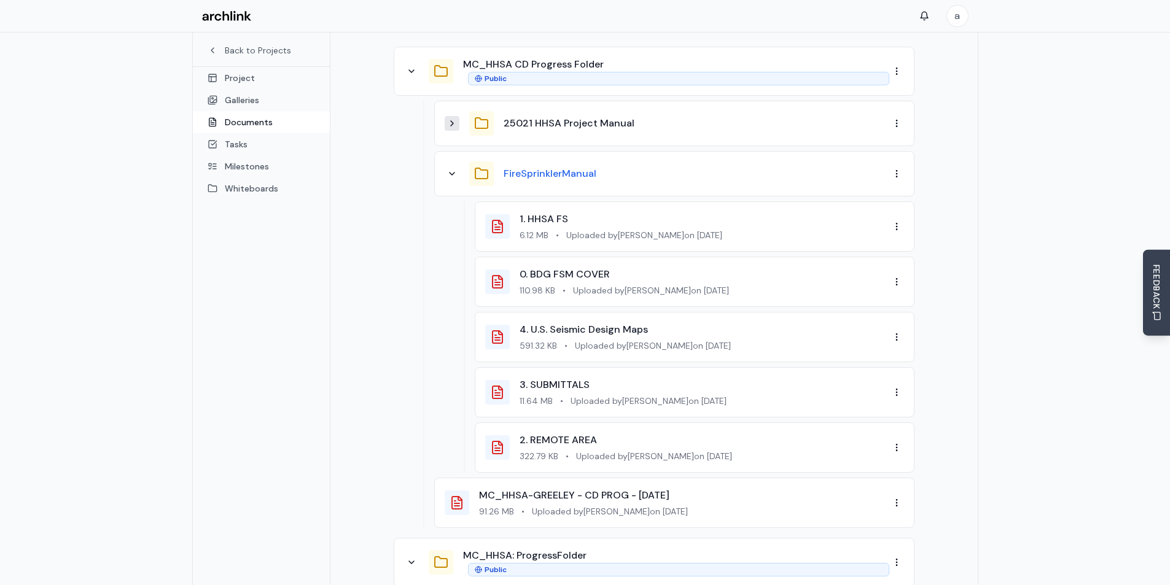
click at [539, 166] on button "FireSprinklerManual" at bounding box center [550, 173] width 93 height 15
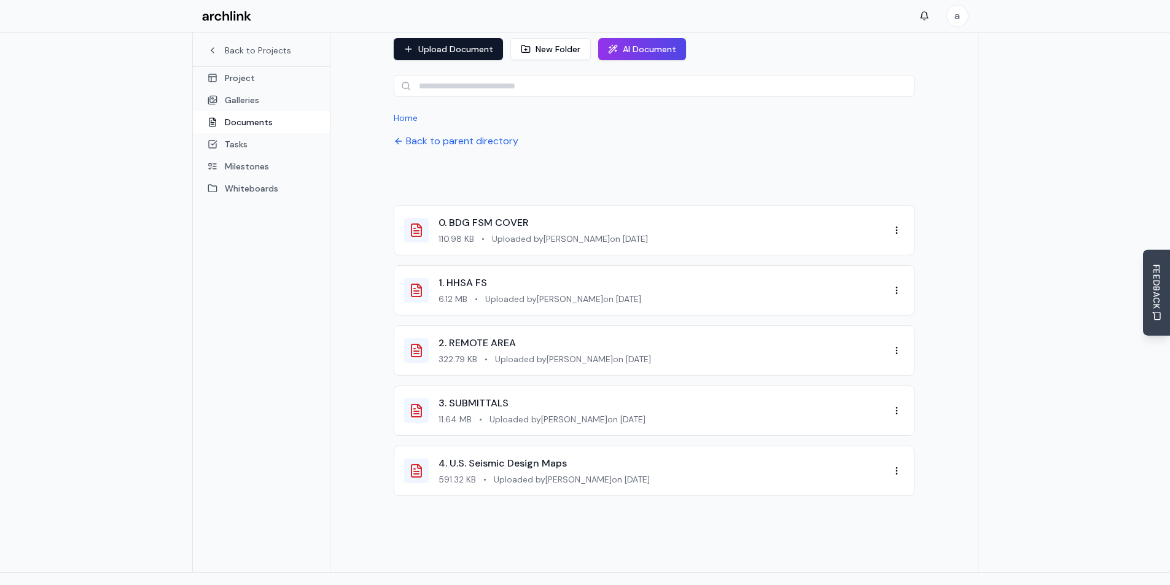
click at [371, 405] on div "Documents Upload Document New Folder AI Document Home Back to parent directory …" at bounding box center [655, 275] width 648 height 593
click at [435, 134] on button "Back to parent directory" at bounding box center [456, 141] width 125 height 15
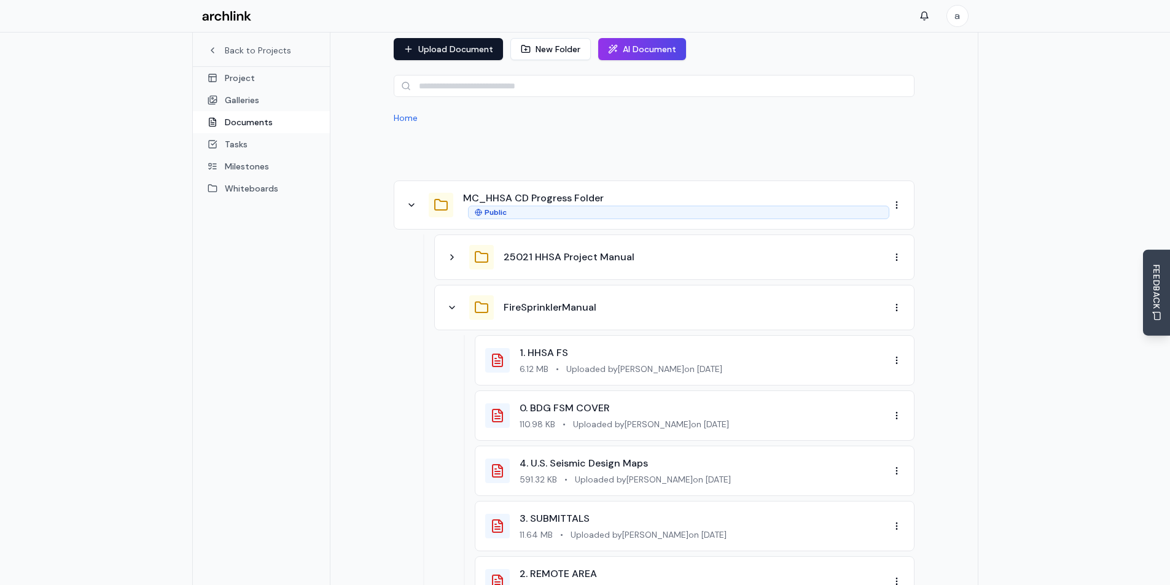
click at [403, 303] on div "25021 HHSA Project Manual FireSprinklerManual 1. HHSA FS 6.12 MB • Uploaded by …" at bounding box center [654, 449] width 521 height 428
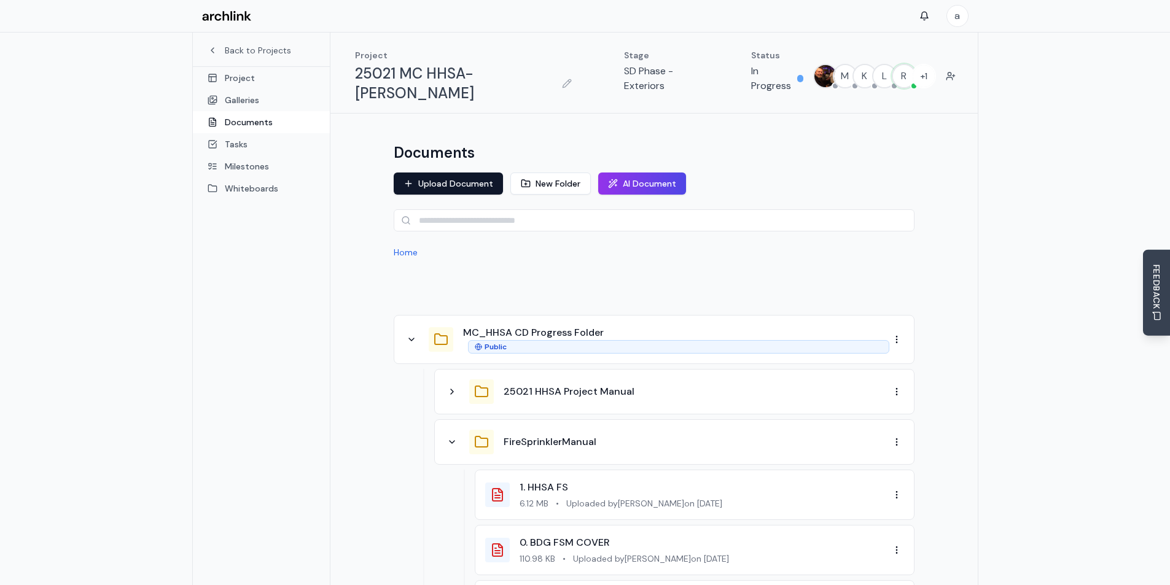
scroll to position [0, 0]
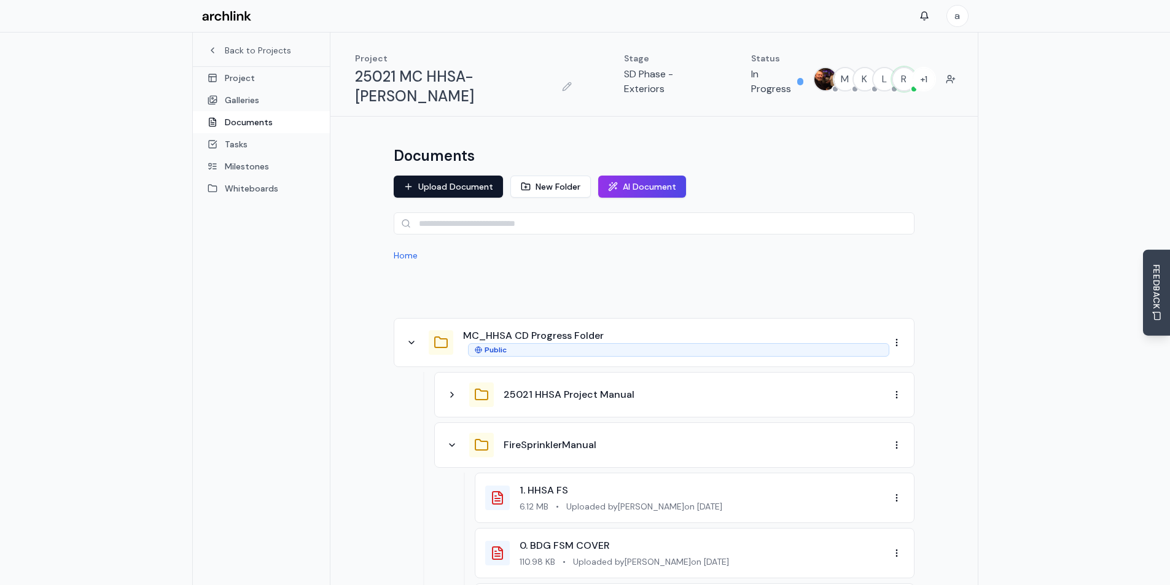
click at [620, 272] on div at bounding box center [654, 290] width 521 height 37
click at [249, 115] on link "Documents" at bounding box center [261, 122] width 137 height 22
click at [413, 342] on icon at bounding box center [411, 343] width 5 height 2
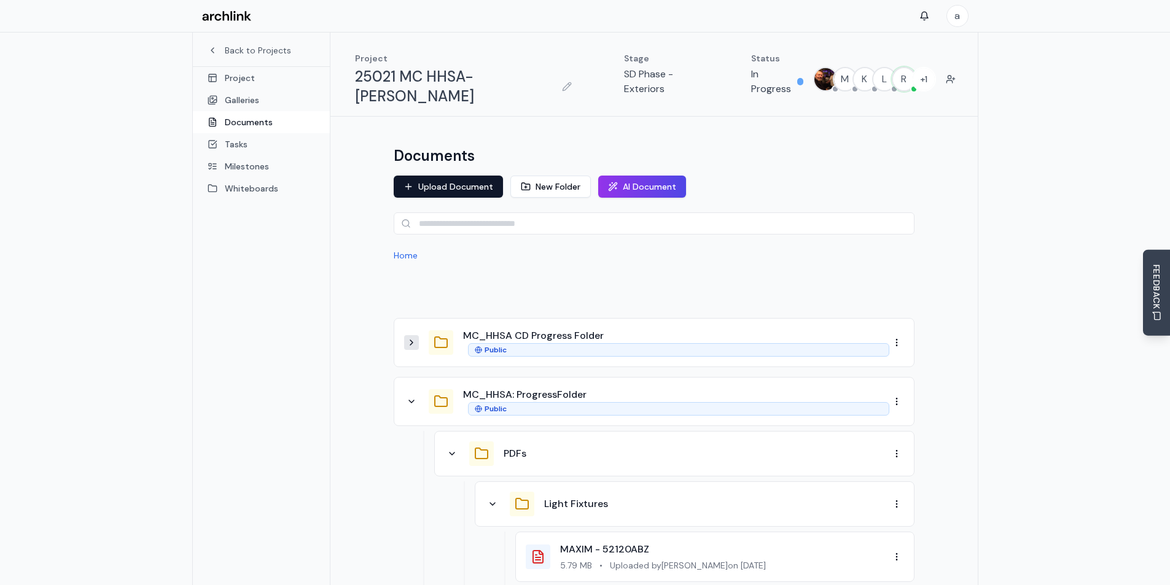
click at [413, 338] on icon at bounding box center [412, 343] width 10 height 10
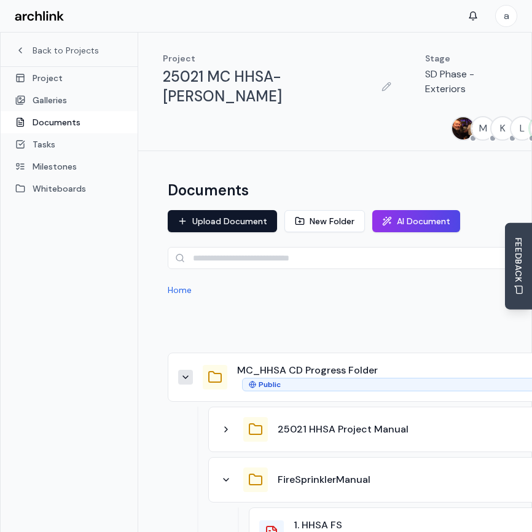
click at [401, 97] on div "Project 25021 MC HHSA-Greely Stage SD Phase - Exteriors Status In Progress M K …" at bounding box center [377, 91] width 458 height 98
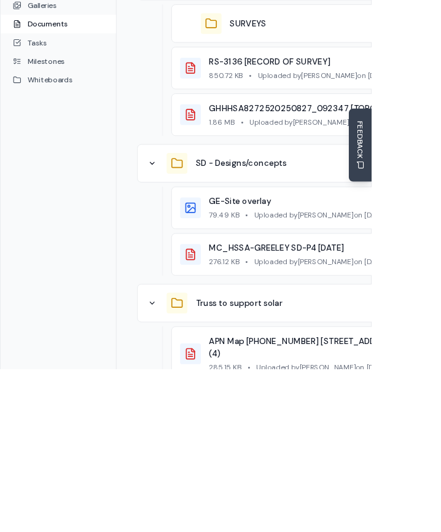
scroll to position [2197, 0]
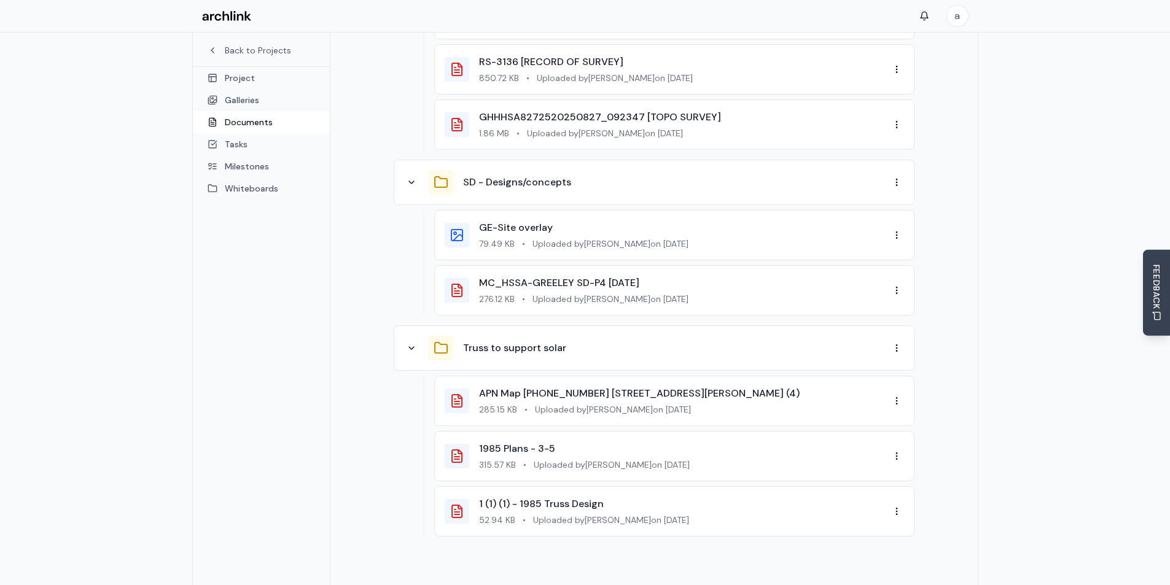
scroll to position [2298, 0]
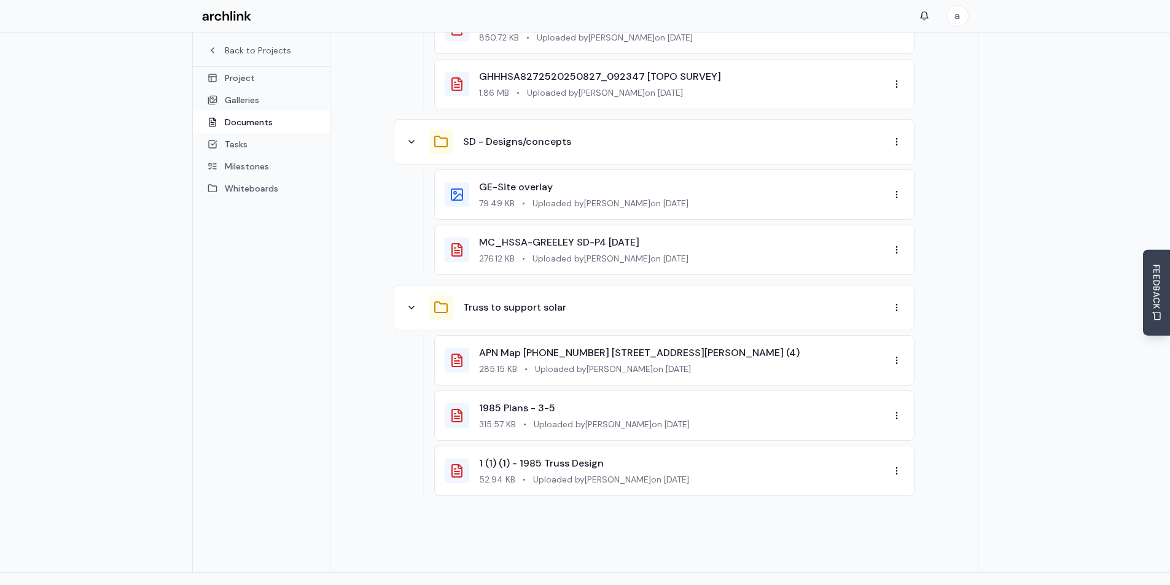
drag, startPoint x: 234, startPoint y: 491, endPoint x: 253, endPoint y: 603, distance: 113.4
click at [888, 583] on link "Terms" at bounding box center [894, 589] width 25 height 12
drag, startPoint x: 313, startPoint y: 420, endPoint x: 340, endPoint y: 539, distance: 122.2
click at [931, 583] on link "Help" at bounding box center [931, 589] width 18 height 12
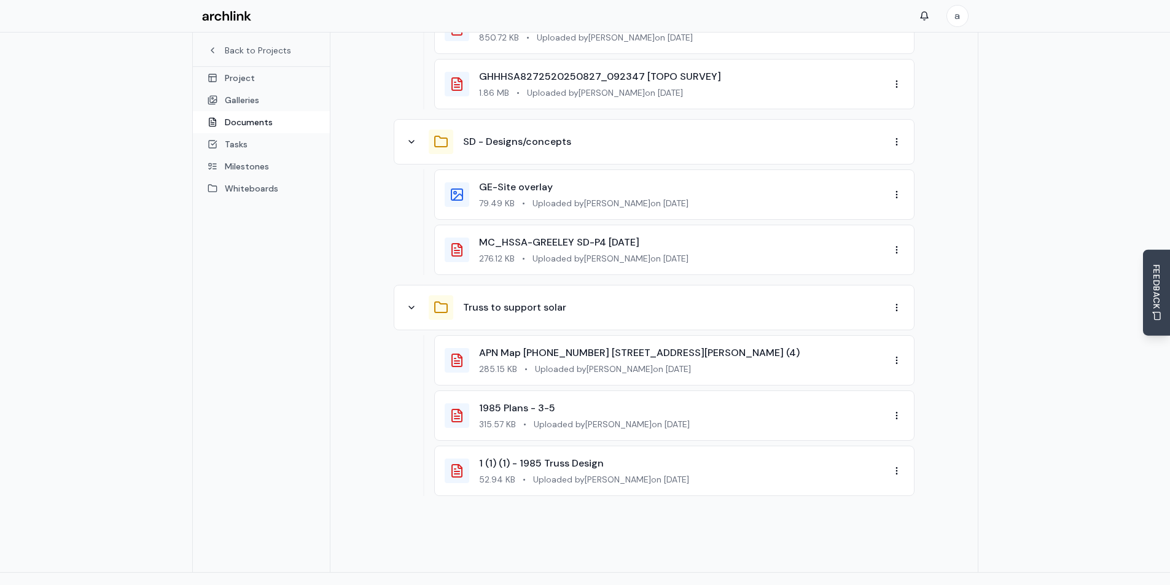
drag, startPoint x: 272, startPoint y: 340, endPoint x: 272, endPoint y: 573, distance: 232.8
click at [271, 584] on div "© 2025 Archlink. All rights reserved." at bounding box center [313, 589] width 163 height 10
click at [290, 584] on span "© 2025 Archlink. All rights reserved." at bounding box center [334, 589] width 122 height 10
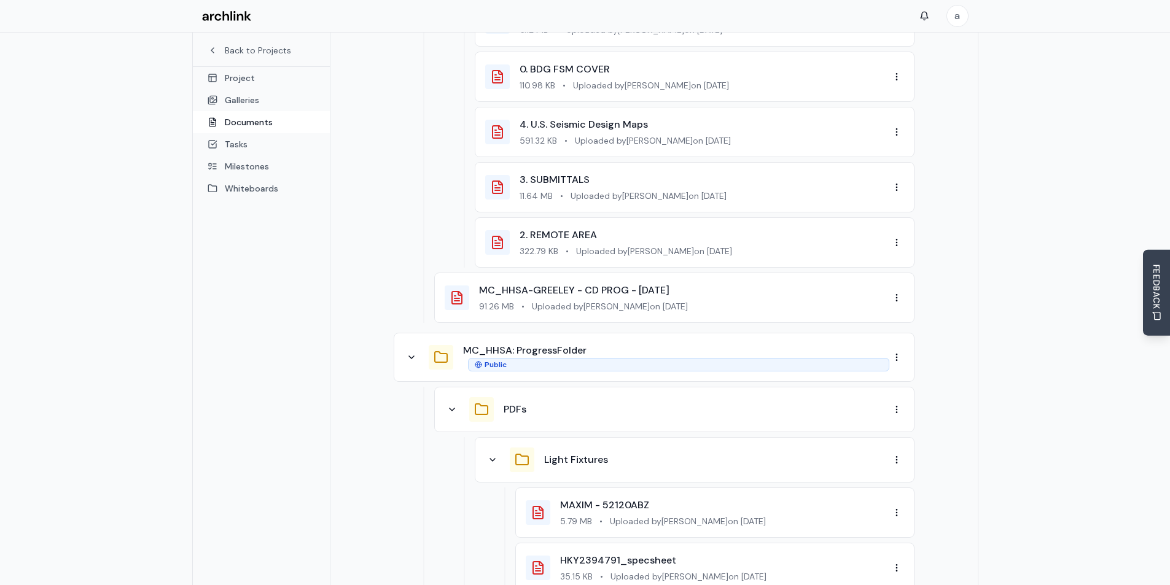
scroll to position [516, 0]
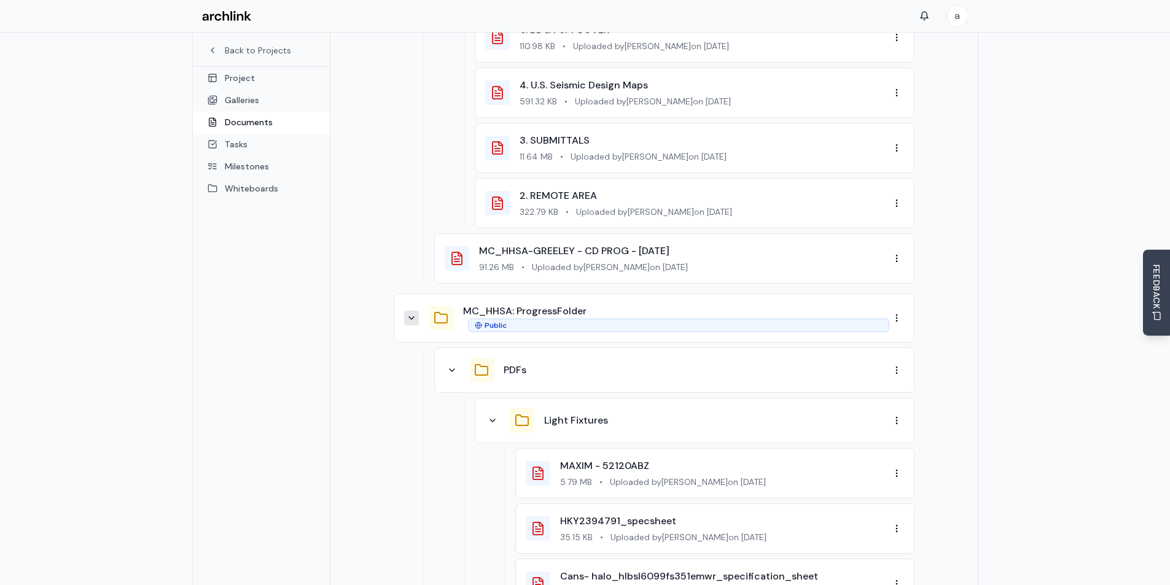
click at [410, 317] on icon at bounding box center [411, 318] width 5 height 2
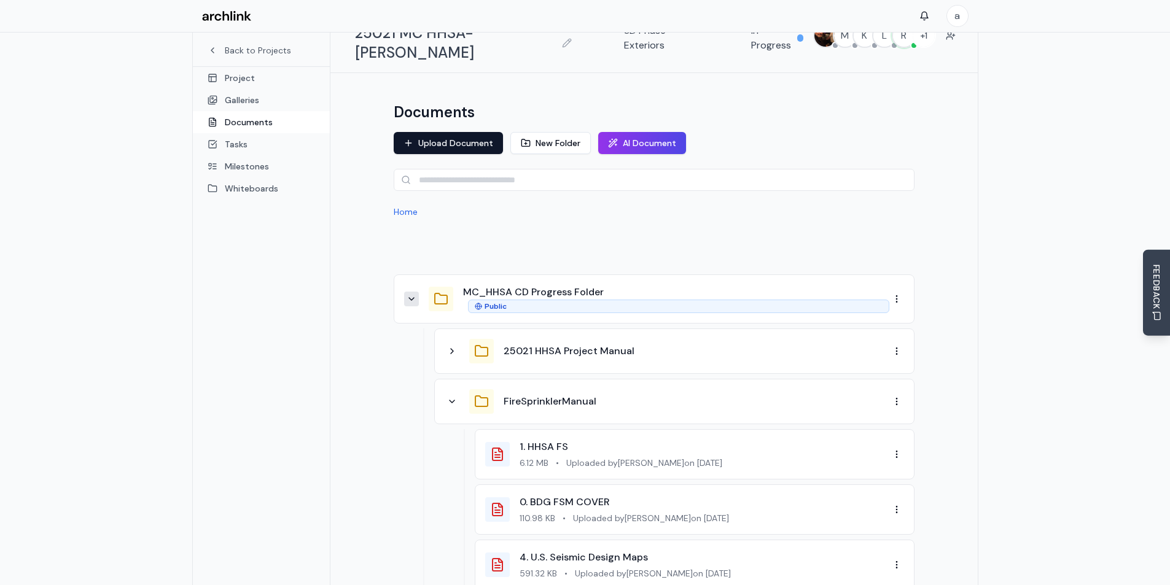
scroll to position [0, 0]
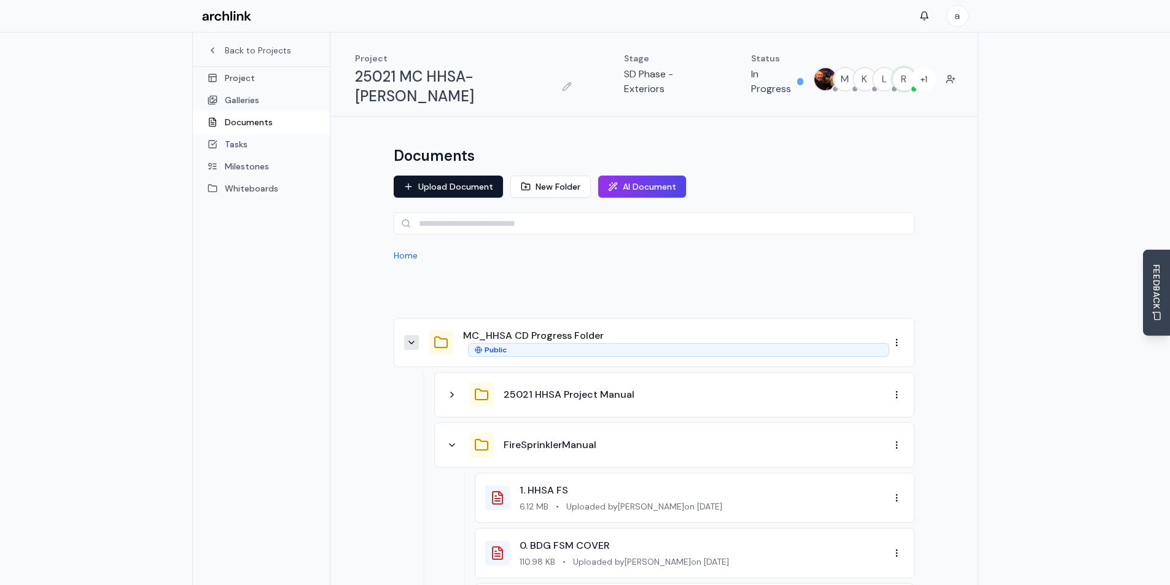
click at [421, 272] on div at bounding box center [654, 290] width 521 height 37
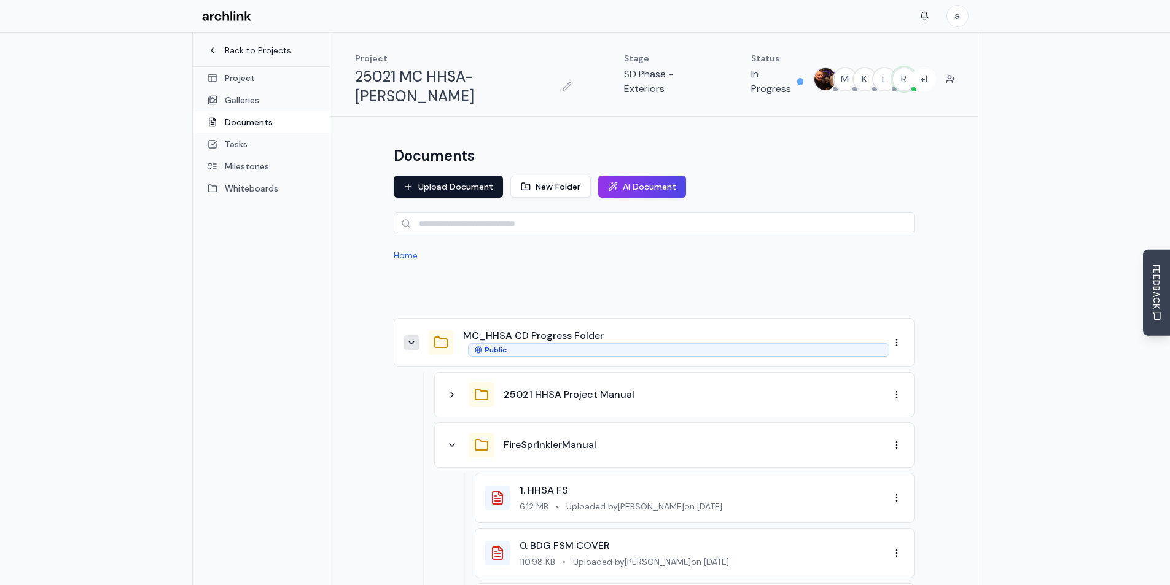
click at [239, 53] on link "Back to Projects" at bounding box center [262, 50] width 108 height 12
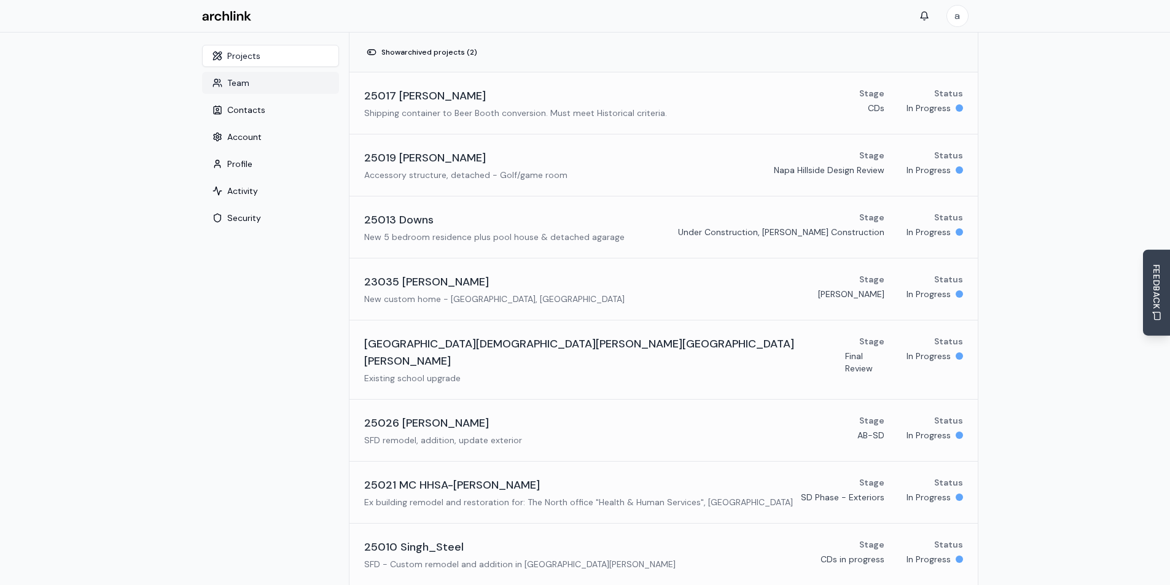
click at [249, 82] on button "Team" at bounding box center [270, 83] width 137 height 22
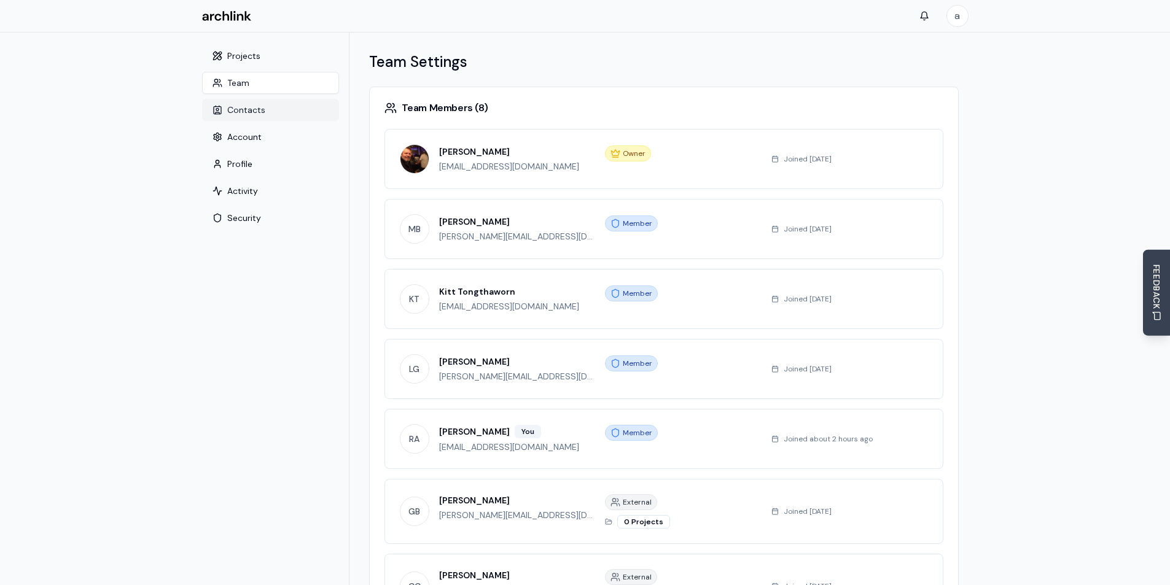
click at [243, 109] on button "Contacts" at bounding box center [270, 110] width 137 height 22
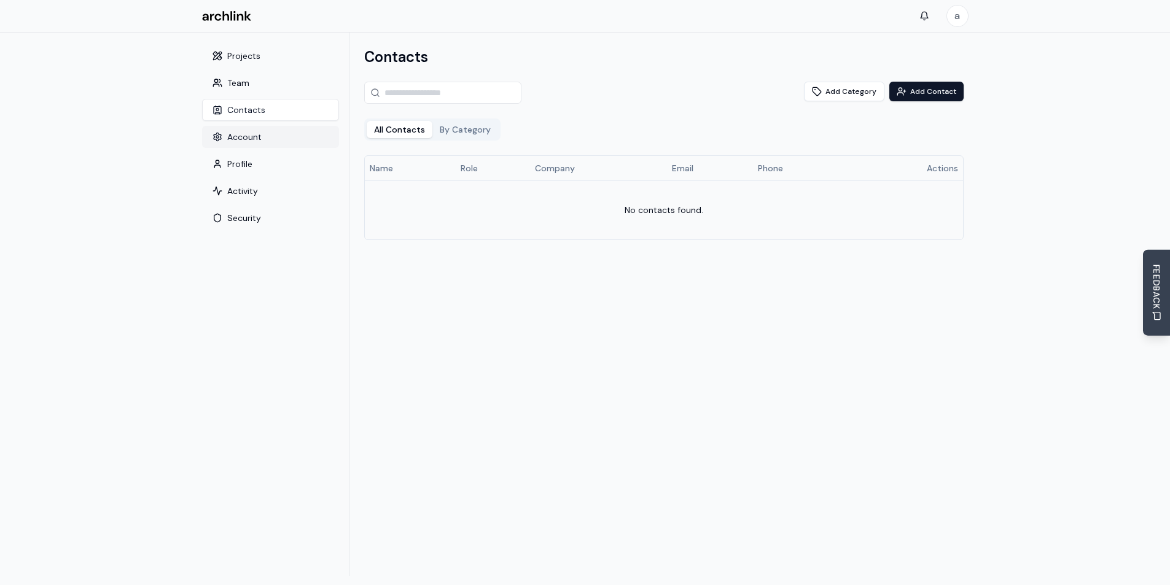
click at [246, 133] on button "Account" at bounding box center [270, 137] width 137 height 22
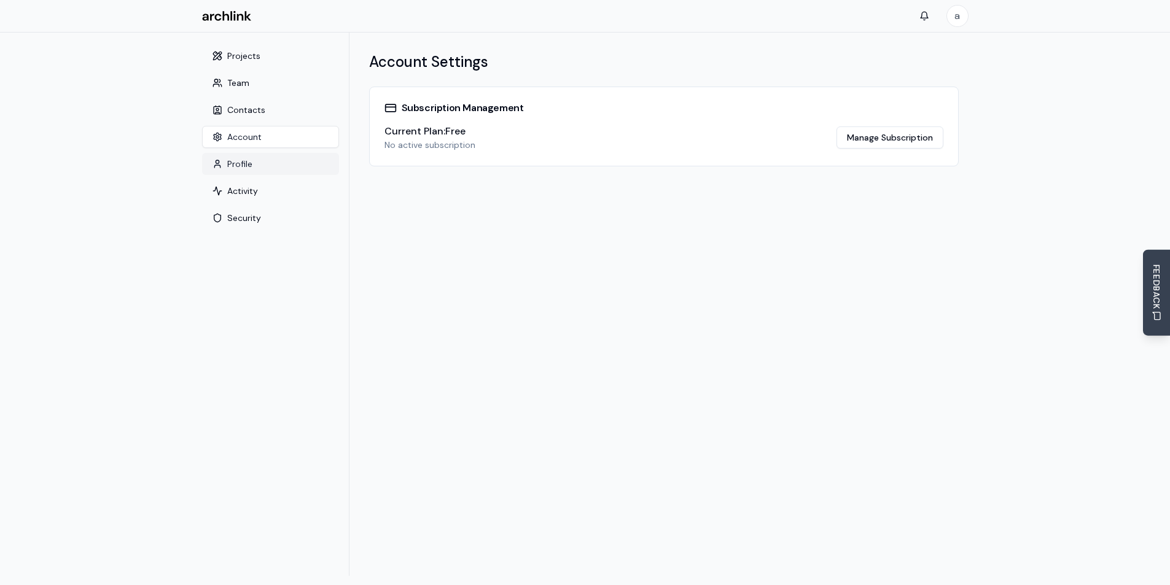
click at [243, 157] on button "Profile" at bounding box center [270, 164] width 137 height 22
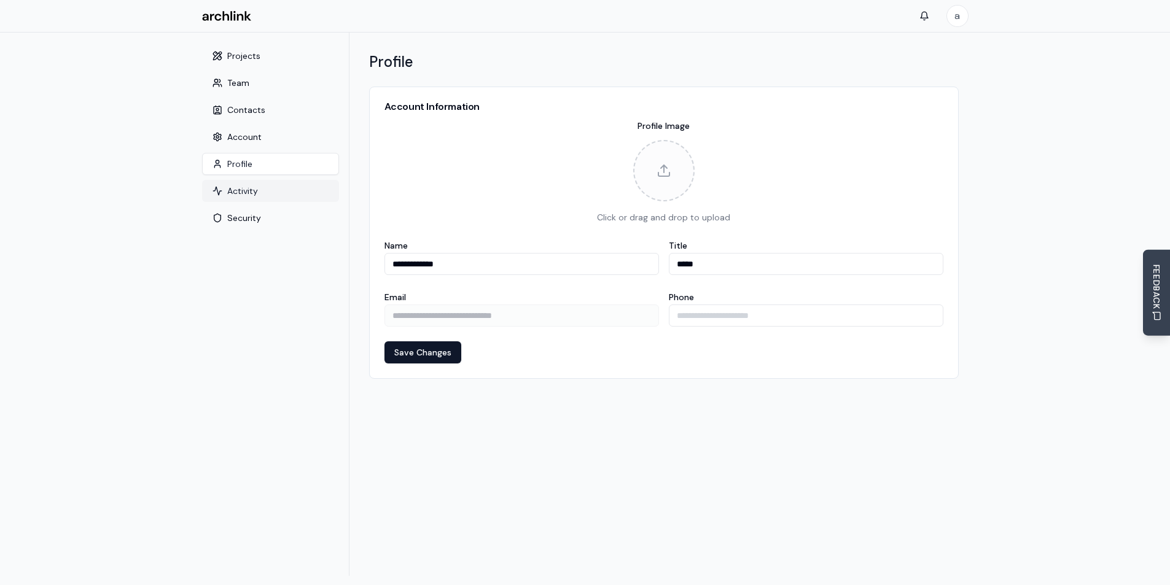
click at [234, 189] on button "Activity" at bounding box center [270, 191] width 137 height 22
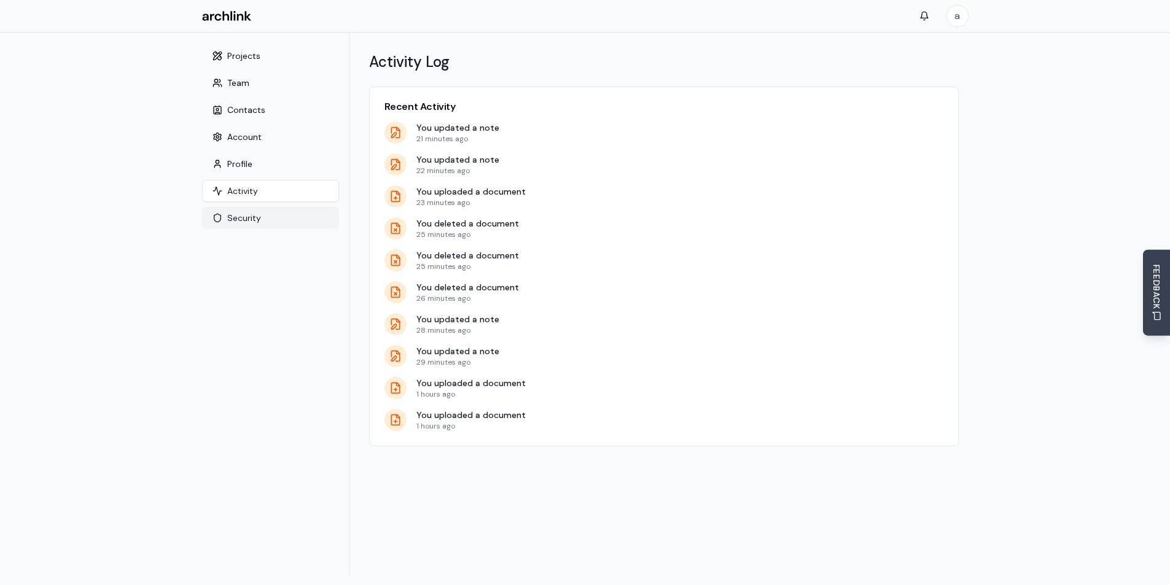
click at [244, 213] on button "Security" at bounding box center [270, 218] width 137 height 22
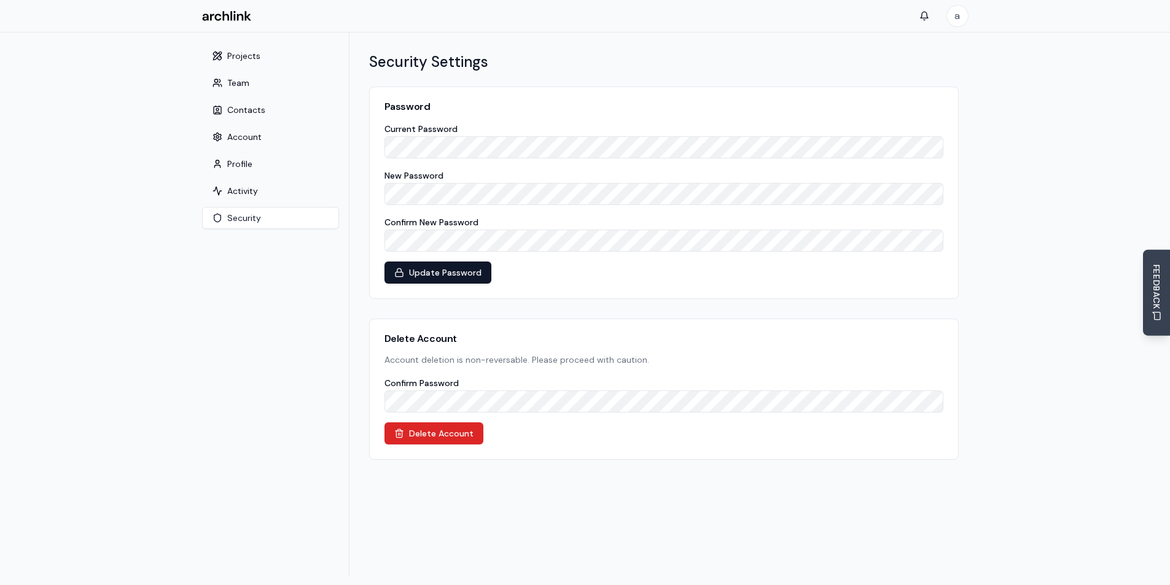
click at [122, 169] on main "Settings Toggle sidebar Projects Team Contacts Account Profile Activity Securit…" at bounding box center [585, 309] width 1170 height 553
click at [216, 439] on nav "Projects Team Contacts Account Profile Activity Security" at bounding box center [270, 305] width 157 height 544
click at [145, 104] on main "Settings Toggle sidebar Projects Team Contacts Account Profile Activity Securit…" at bounding box center [585, 309] width 1170 height 553
click at [240, 53] on button "Projects" at bounding box center [270, 56] width 137 height 22
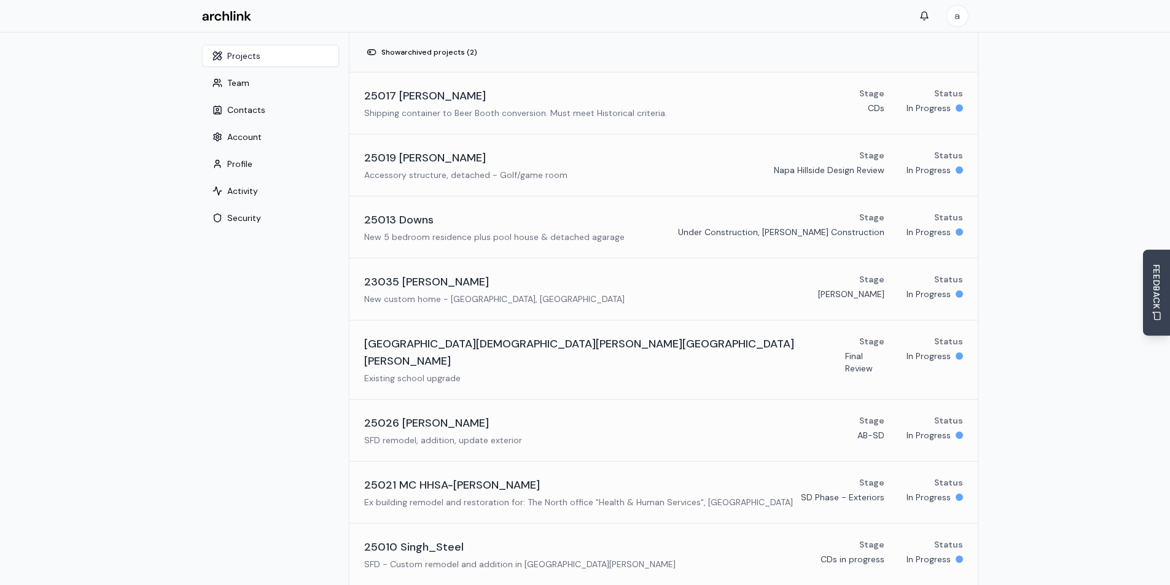
click at [108, 85] on main "Settings Toggle sidebar Projects Team Contacts Account Profile Activity Securit…" at bounding box center [585, 465] width 1170 height 864
click at [129, 438] on main "Settings Toggle sidebar Projects Team Contacts Account Profile Activity Securit…" at bounding box center [585, 465] width 1170 height 864
click at [166, 332] on main "Settings Toggle sidebar Projects Team Contacts Account Profile Activity Securit…" at bounding box center [585, 465] width 1170 height 864
click at [131, 61] on main "Settings Toggle sidebar Projects Team Contacts Account Profile Activity Securit…" at bounding box center [585, 465] width 1170 height 864
click at [1044, 186] on main "Settings Toggle sidebar Projects Team Contacts Account Profile Activity Securit…" at bounding box center [585, 465] width 1170 height 864
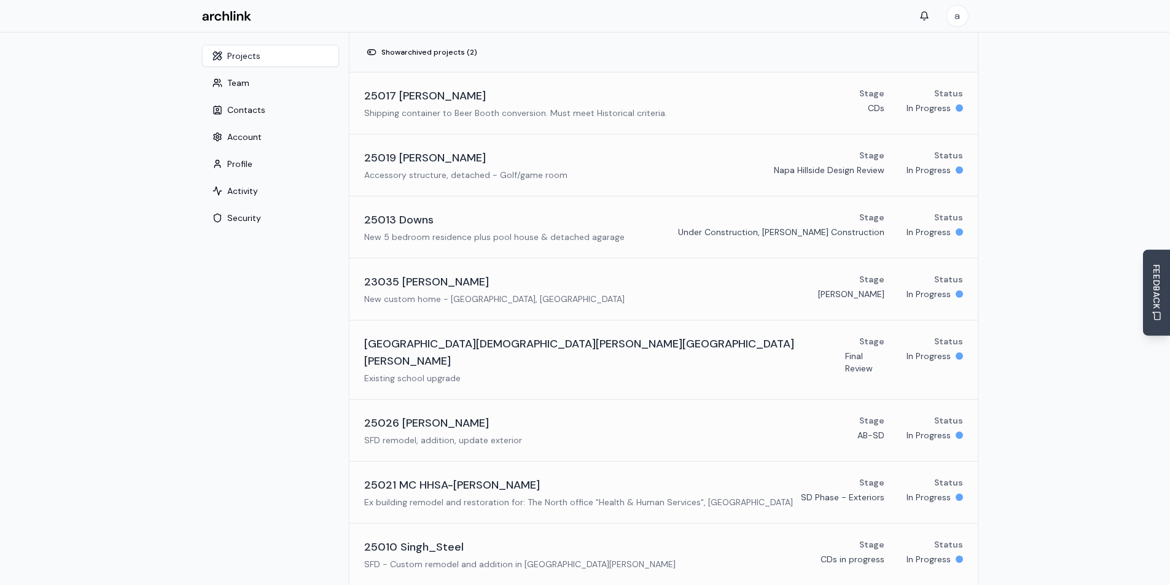
click at [268, 343] on nav "Projects Team Contacts Account Profile Activity Security" at bounding box center [270, 465] width 157 height 864
click at [275, 360] on nav "Projects Team Contacts Account Profile Activity Security" at bounding box center [270, 465] width 157 height 864
